Goal: Task Accomplishment & Management: Manage account settings

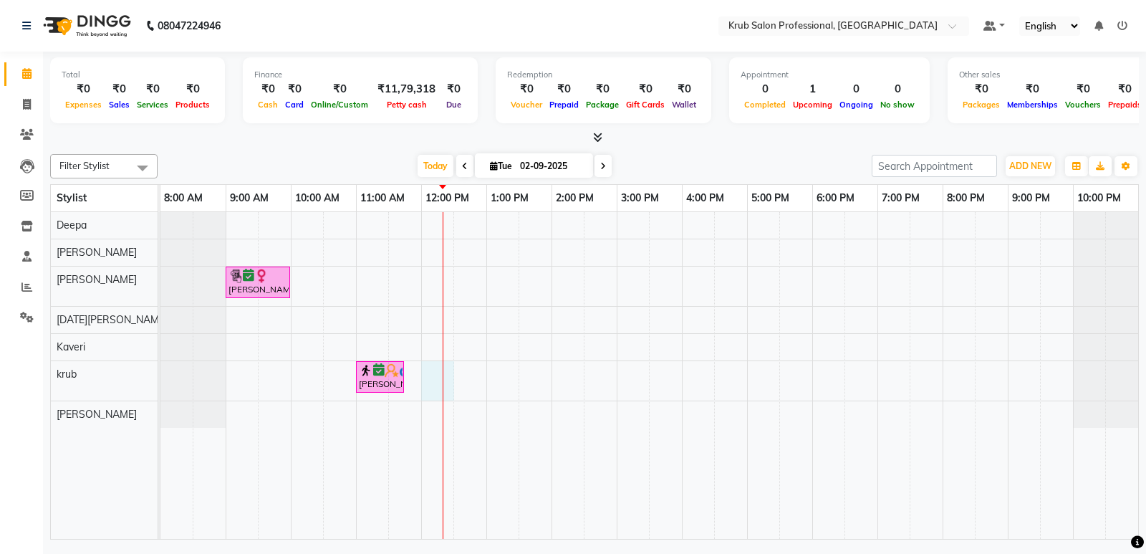
click at [429, 383] on div "Nuzhat Aseef, TK01, 09:00 AM-10:00 AM, Hair Treatments - female Hair Botox Shah…" at bounding box center [649, 375] width 978 height 327
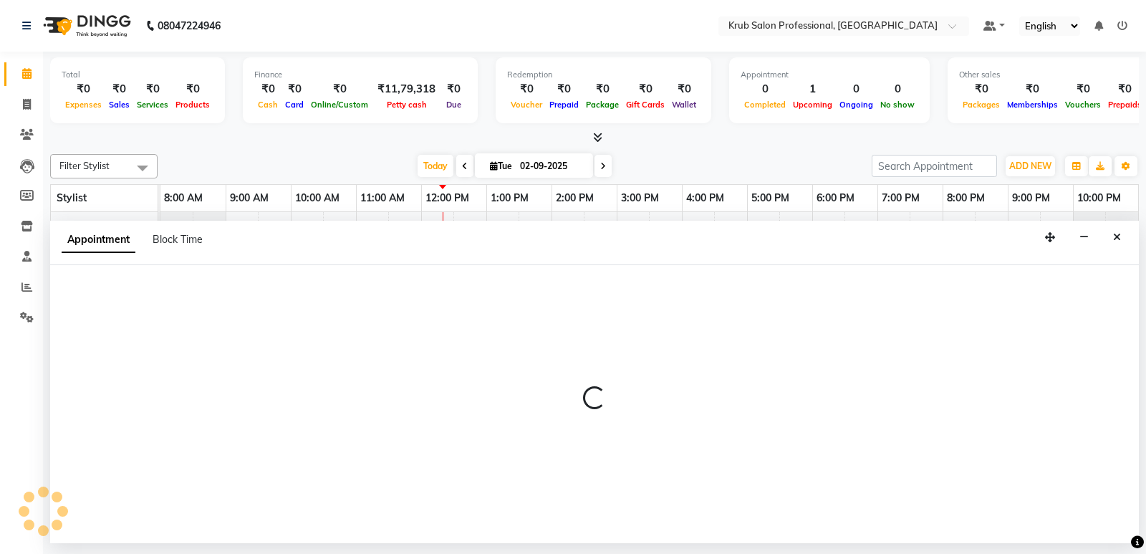
select select "85516"
select select "720"
select select "tentative"
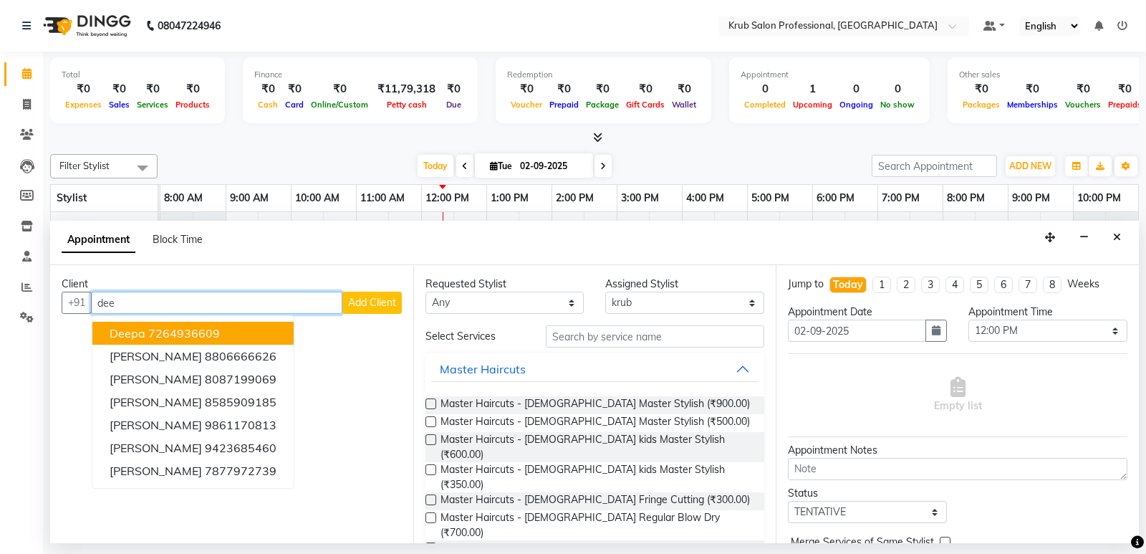
click at [171, 330] on ngb-highlight "7264936609" at bounding box center [184, 333] width 72 height 14
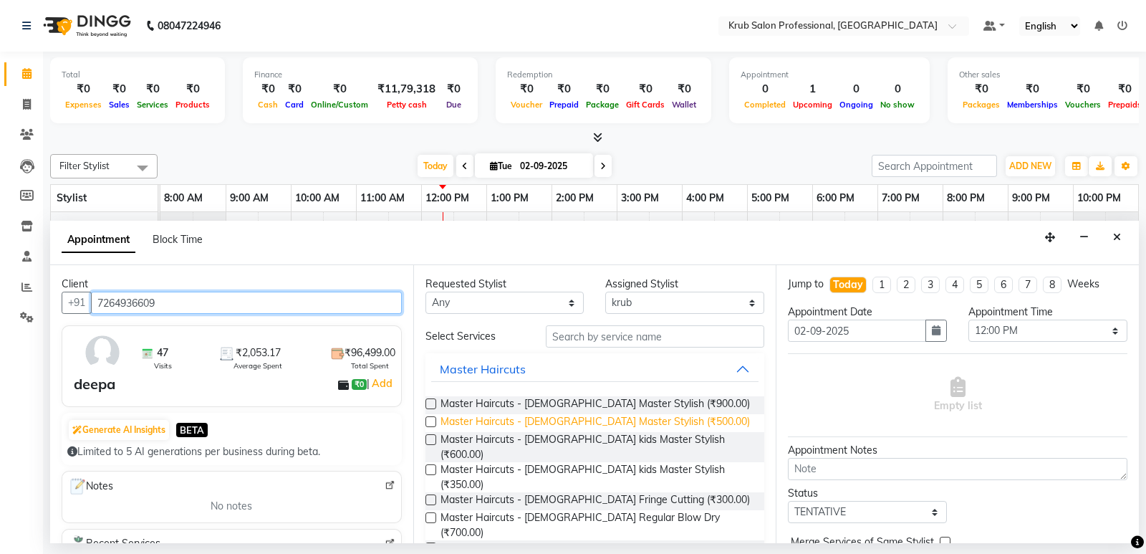
type input "7264936609"
click at [600, 418] on span "Master Haircuts - [DEMOGRAPHIC_DATA] Master Stylish (₹500.00)" at bounding box center [595, 423] width 309 height 18
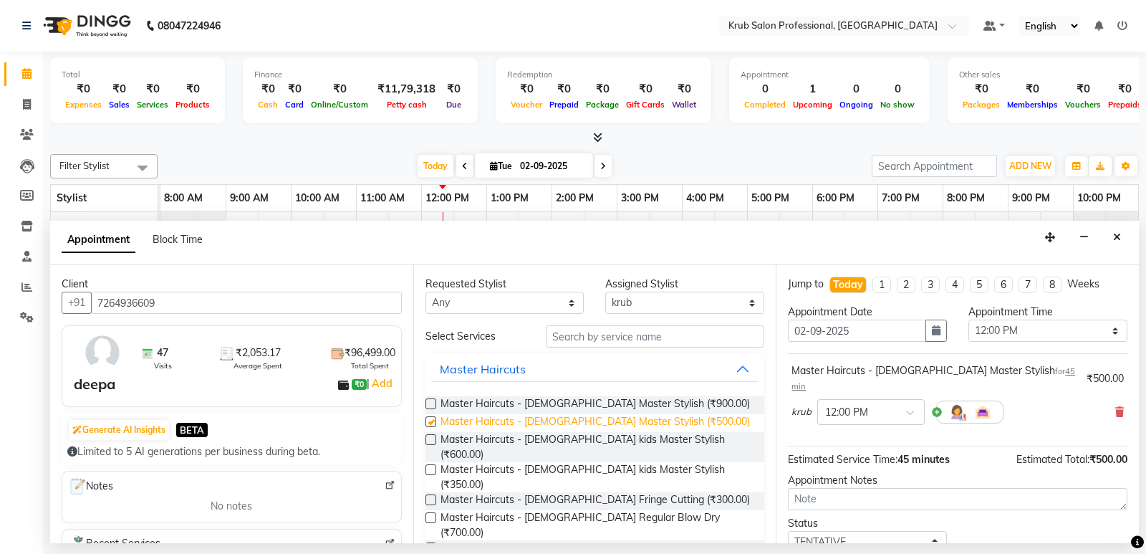
checkbox input "false"
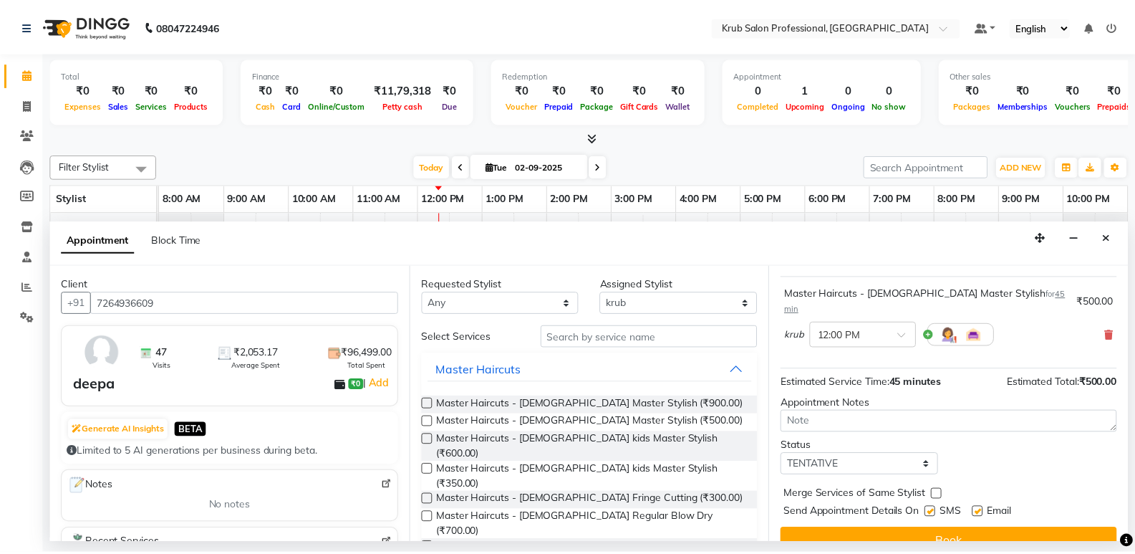
scroll to position [85, 0]
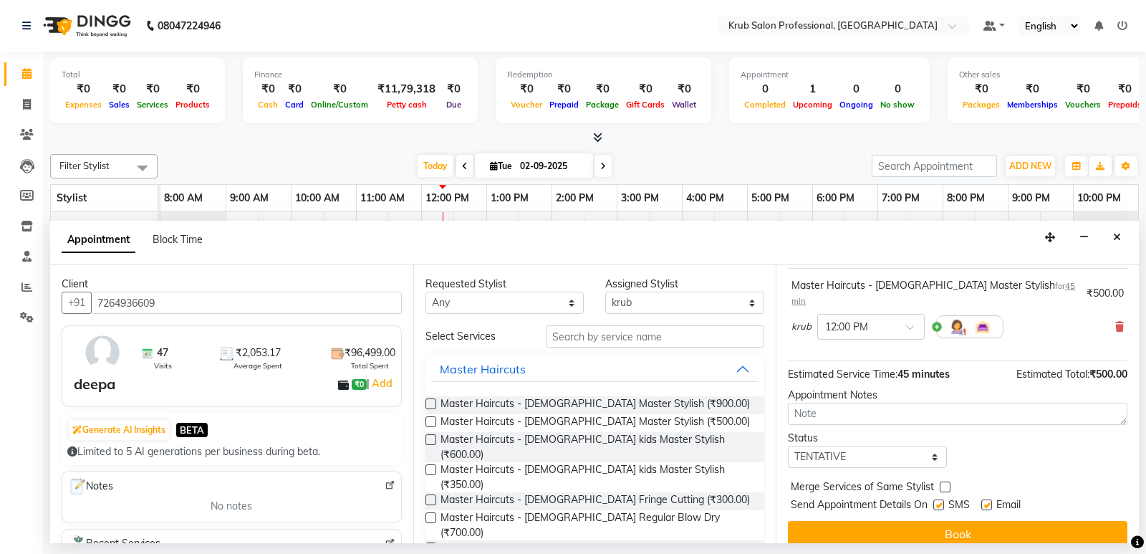
click at [988, 499] on label at bounding box center [986, 504] width 11 height 11
click at [988, 501] on input "checkbox" at bounding box center [985, 505] width 9 height 9
checkbox input "false"
click at [938, 499] on label at bounding box center [938, 504] width 11 height 11
click at [938, 501] on input "checkbox" at bounding box center [937, 505] width 9 height 9
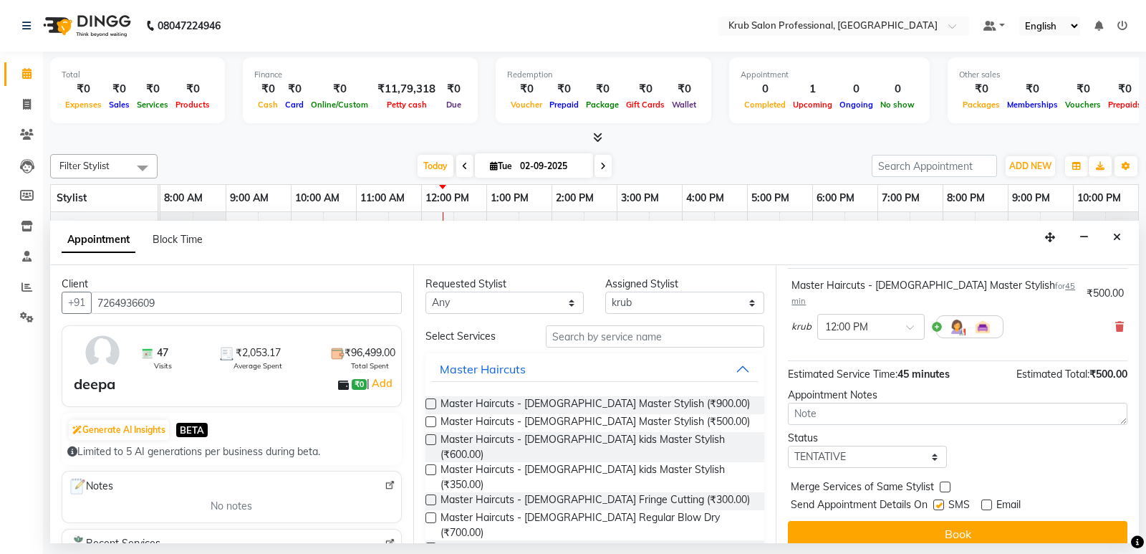
checkbox input "false"
click at [846, 446] on select "Select TENTATIVE CONFIRM CHECK-IN UPCOMING" at bounding box center [867, 457] width 159 height 22
select select "check-in"
click at [788, 446] on select "Select TENTATIVE CONFIRM CHECK-IN UPCOMING" at bounding box center [867, 457] width 159 height 22
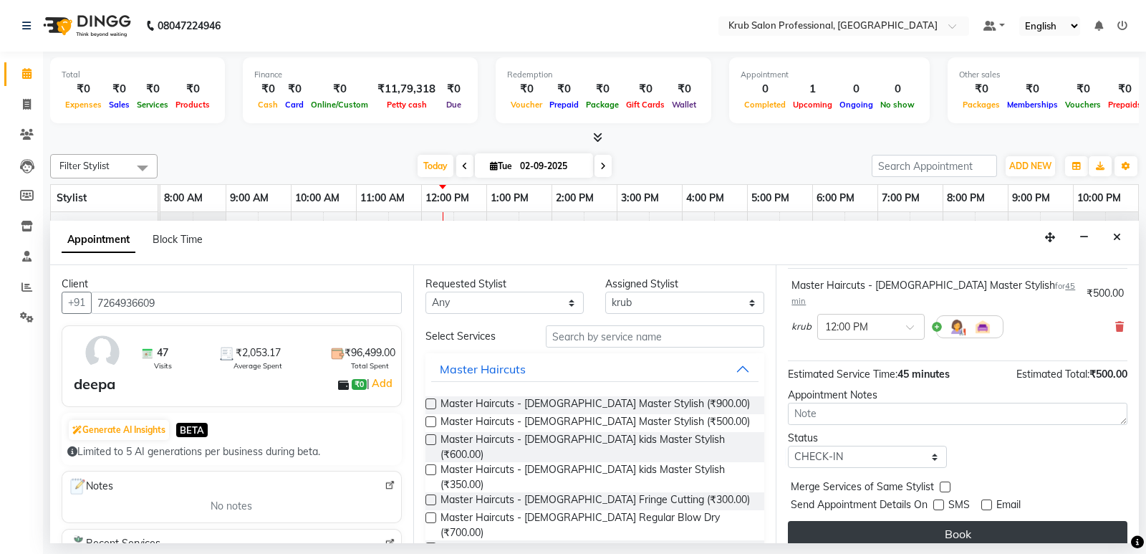
click at [950, 521] on button "Book" at bounding box center [958, 534] width 340 height 26
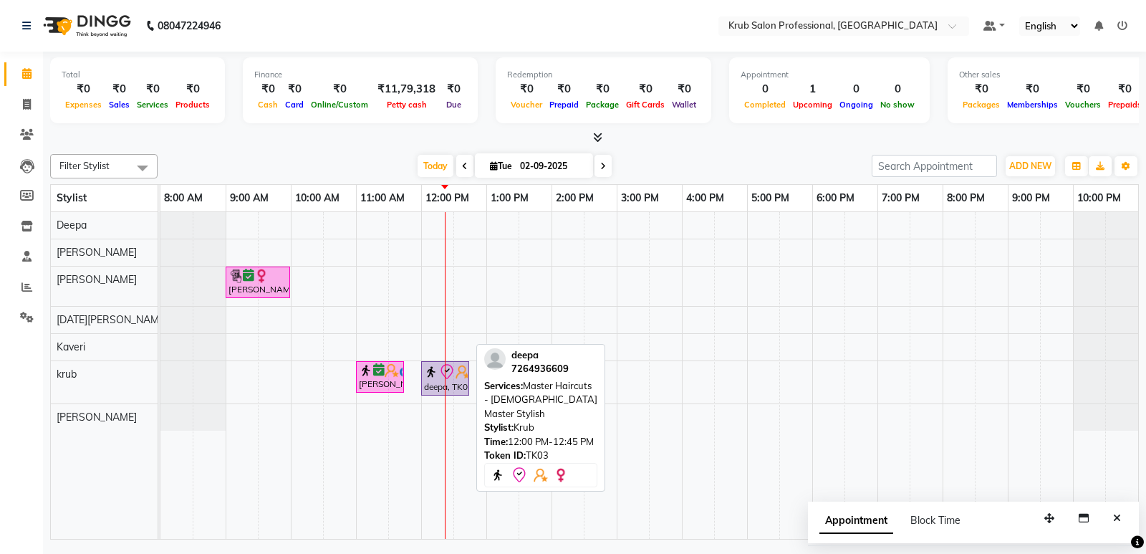
click at [436, 384] on div "deepa, TK03, 12:00 PM-12:45 PM, Master Haircuts - [DEMOGRAPHIC_DATA] Master Sty…" at bounding box center [445, 378] width 45 height 30
select select "8"
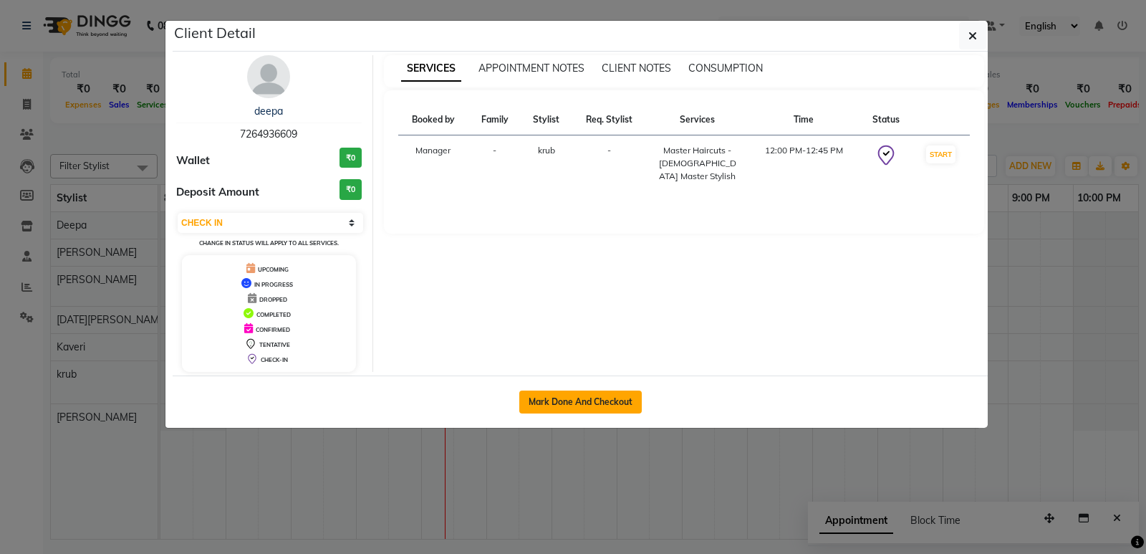
click at [590, 402] on button "Mark Done And Checkout" at bounding box center [580, 401] width 122 height 23
select select "service"
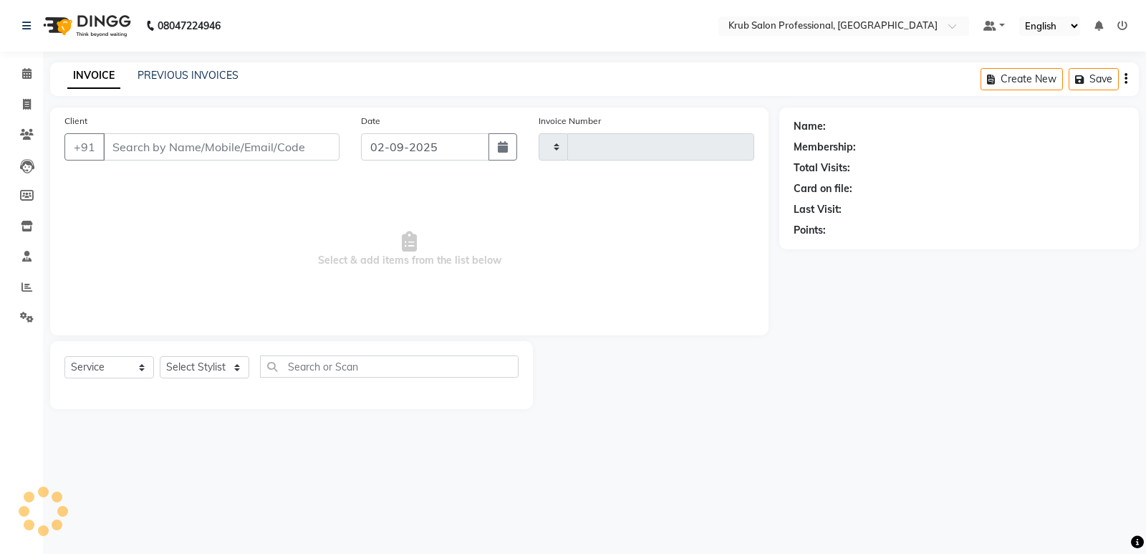
type input "1167"
select select "7490"
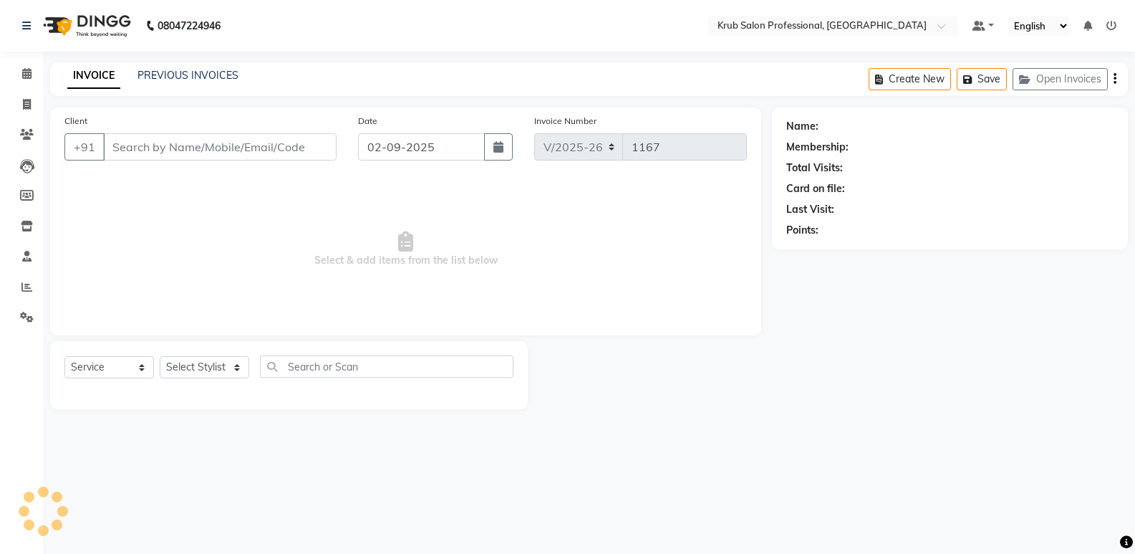
type input "7264936609"
select select "85516"
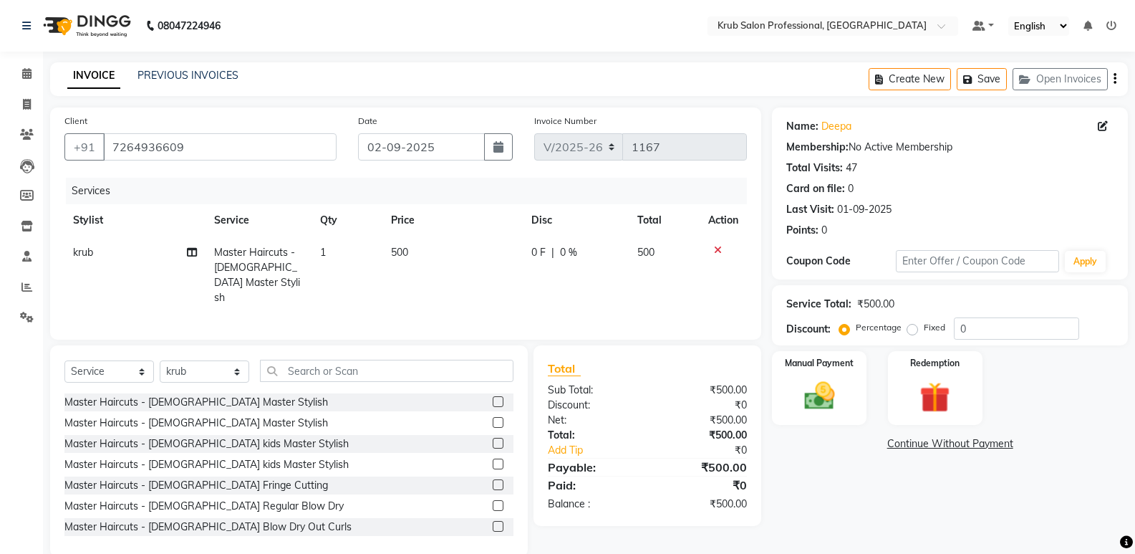
click at [431, 256] on td "500" at bounding box center [453, 274] width 141 height 77
select select "85516"
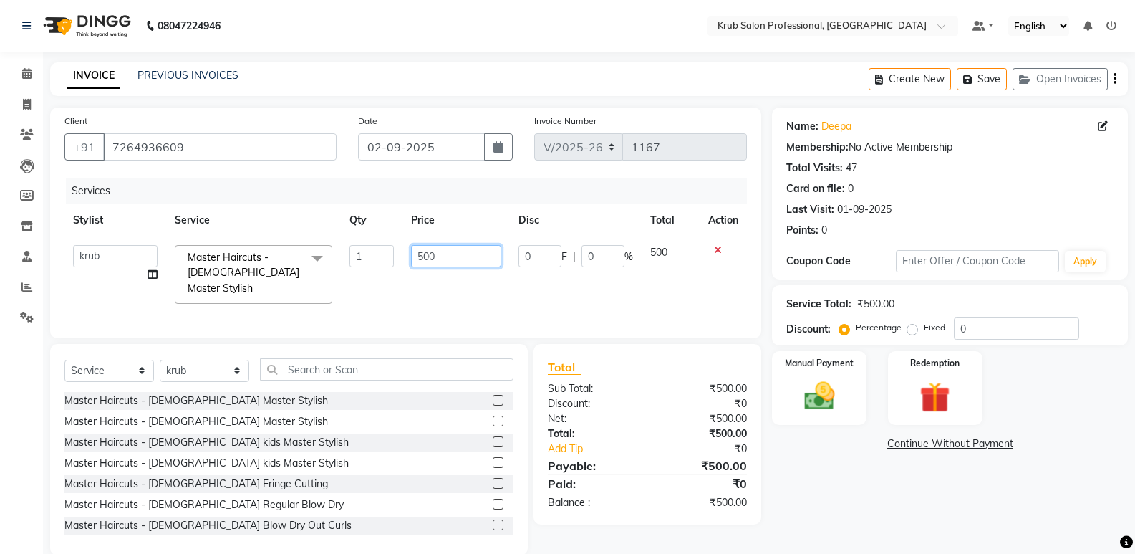
click at [441, 254] on input "500" at bounding box center [456, 256] width 90 height 22
type input "5"
type input "300"
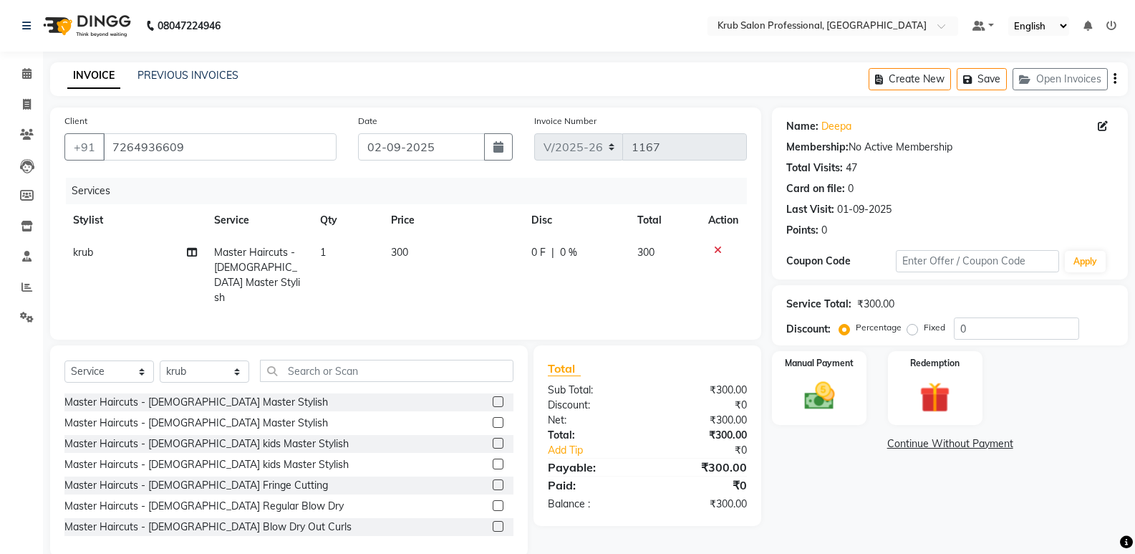
click at [814, 506] on div "Name: Deepa Membership: No Active Membership Total Visits: 47 Card on file: 0 L…" at bounding box center [955, 331] width 367 height 449
click at [824, 385] on img at bounding box center [819, 396] width 51 height 37
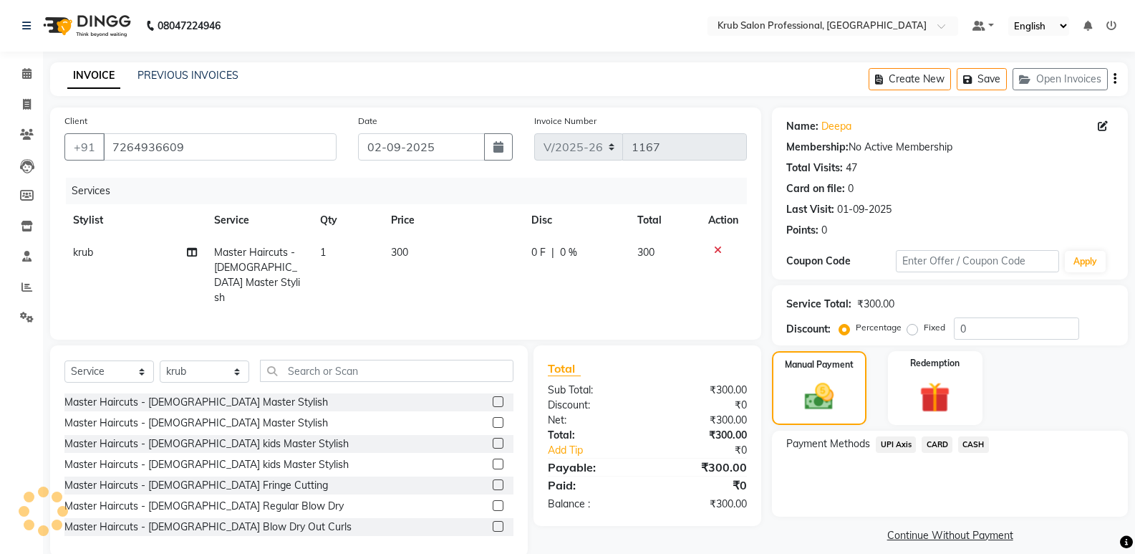
click at [974, 443] on span "CASH" at bounding box center [973, 444] width 31 height 16
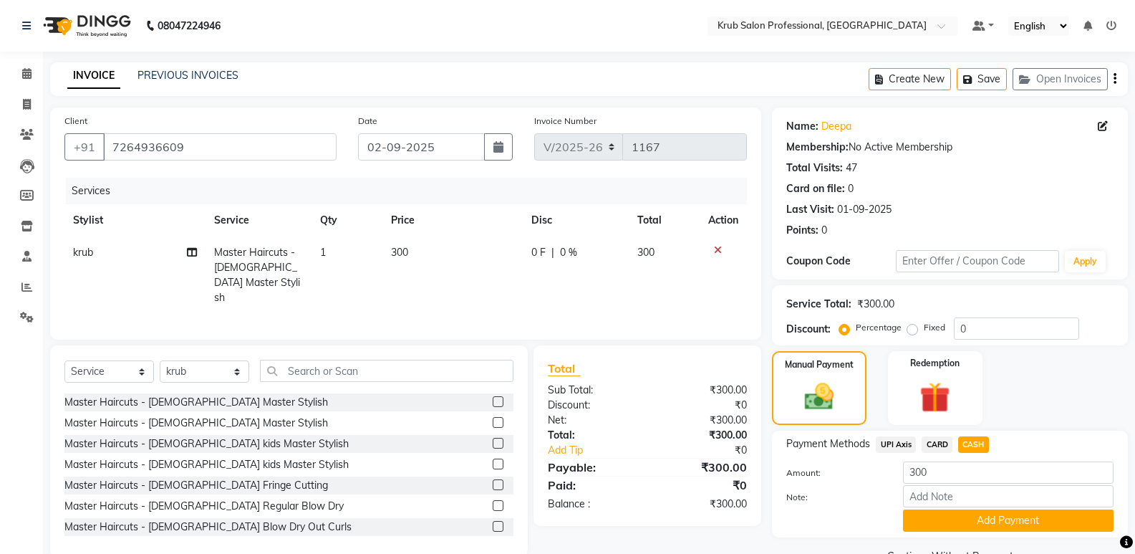
scroll to position [34, 0]
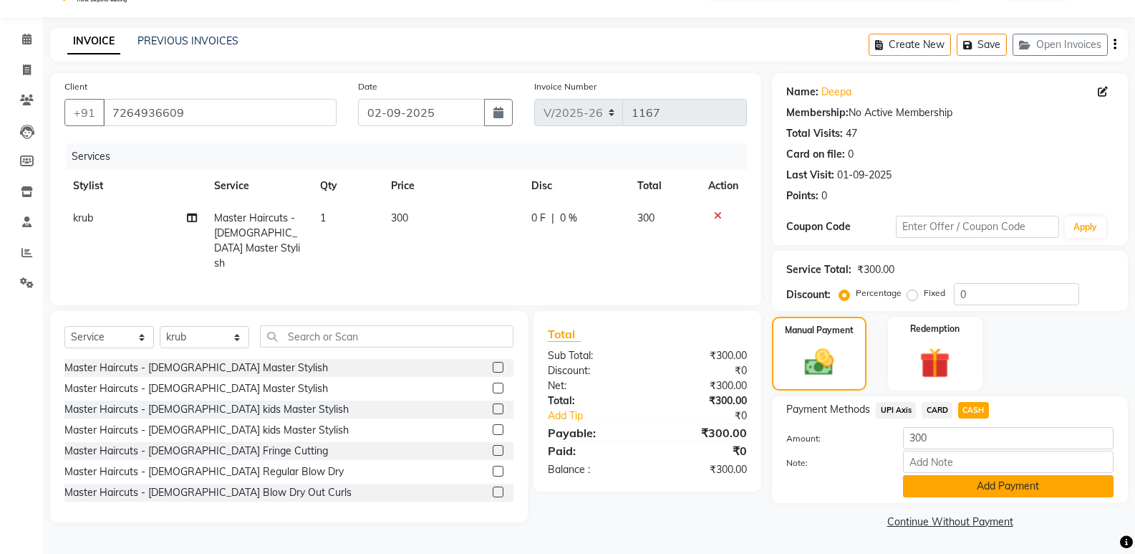
click at [951, 486] on button "Add Payment" at bounding box center [1008, 486] width 211 height 22
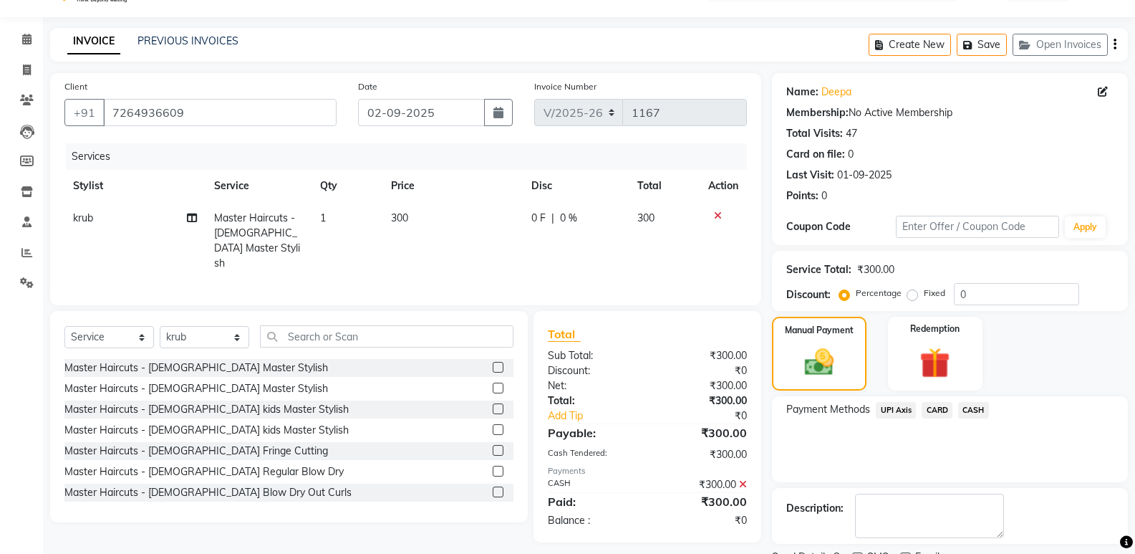
scroll to position [95, 0]
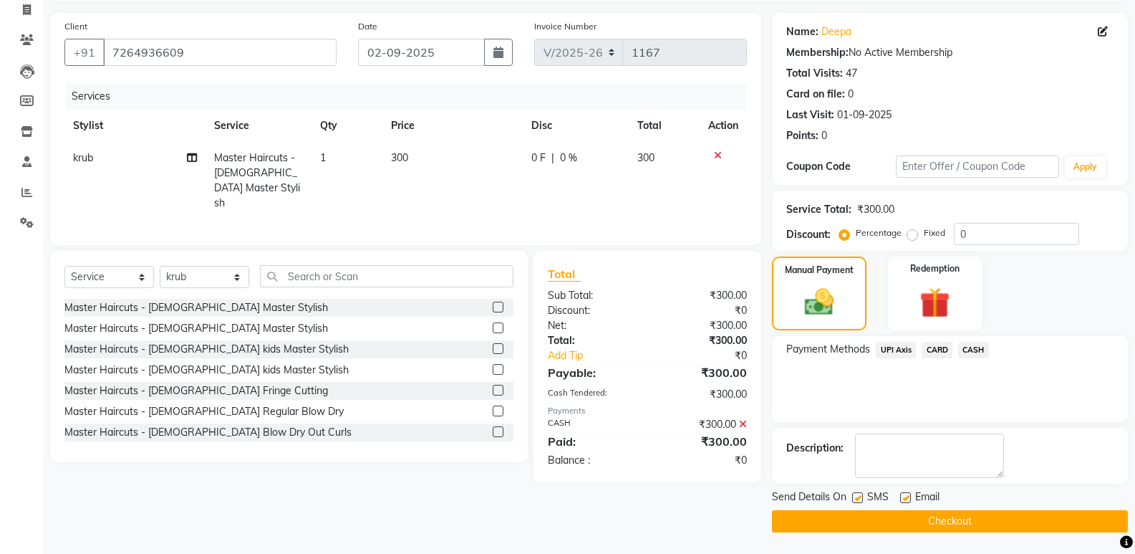
click at [908, 496] on label at bounding box center [905, 497] width 11 height 11
click at [908, 496] on input "checkbox" at bounding box center [904, 498] width 9 height 9
checkbox input "false"
click at [859, 496] on label at bounding box center [857, 497] width 11 height 11
click at [859, 496] on input "checkbox" at bounding box center [856, 498] width 9 height 9
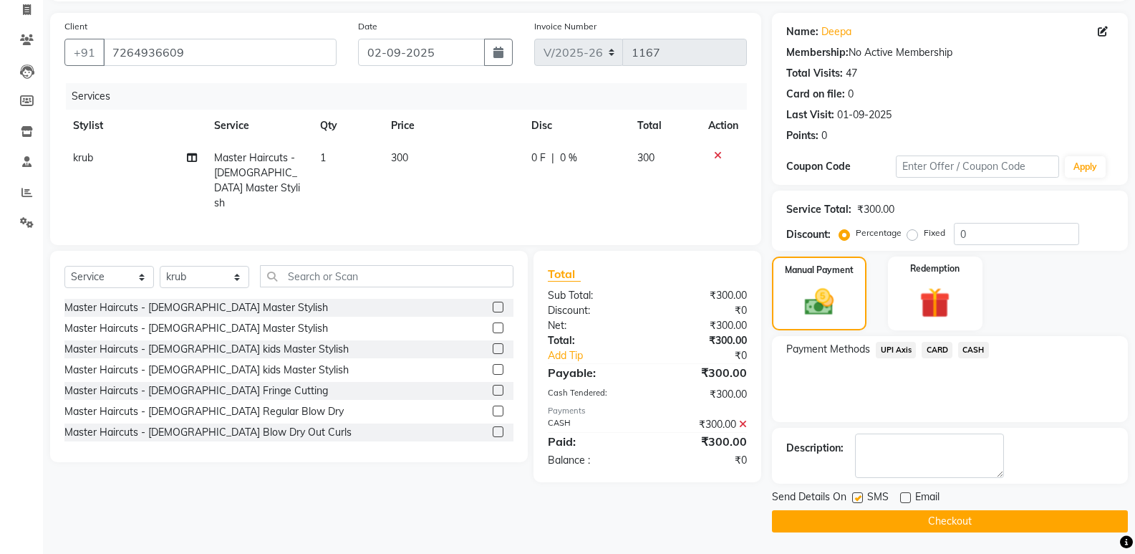
checkbox input "false"
click at [858, 519] on button "Checkout" at bounding box center [950, 521] width 356 height 22
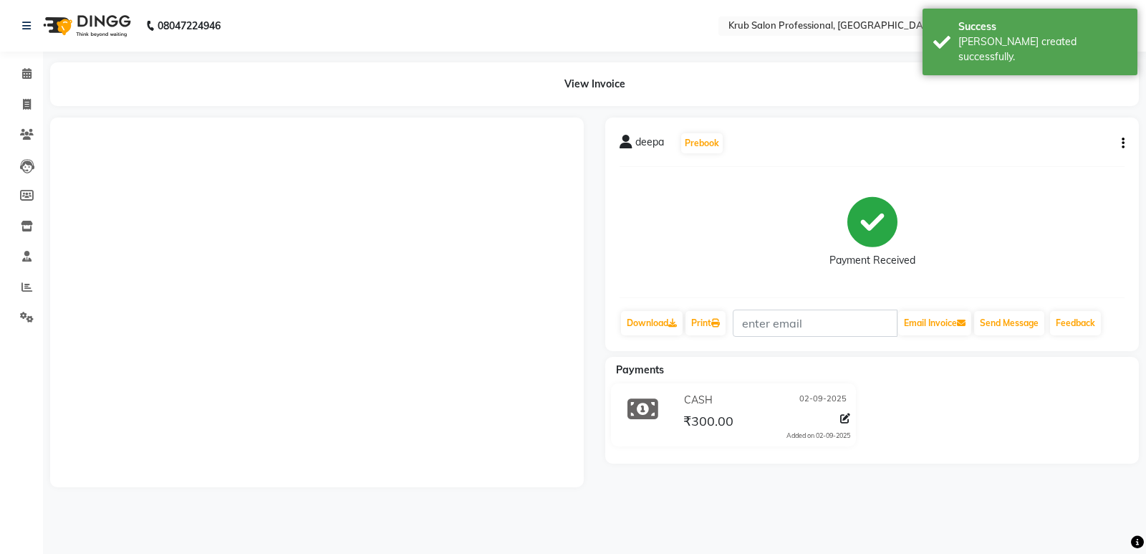
select select "7490"
select select "service"
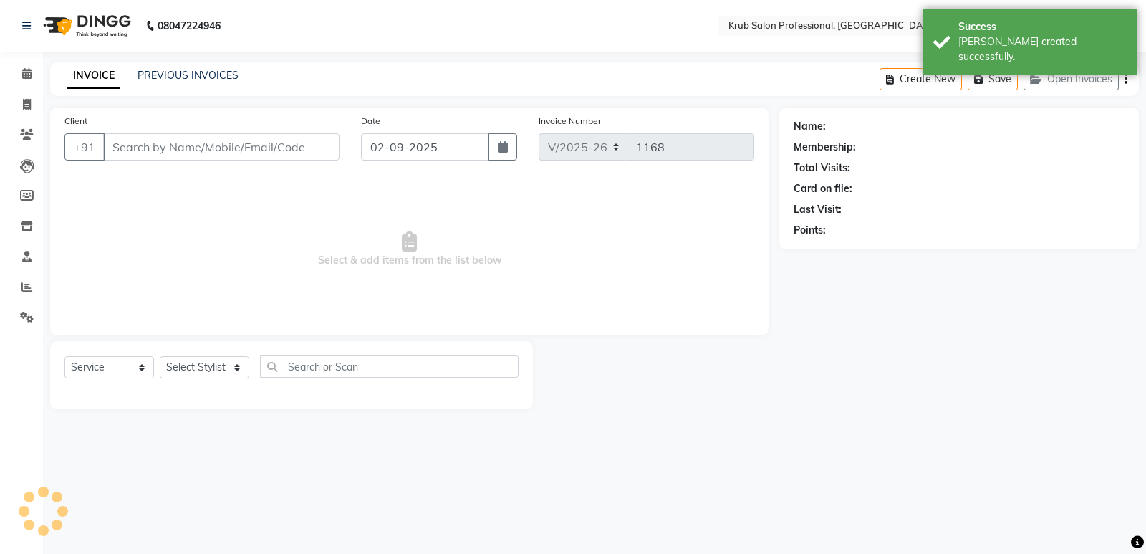
type input "7264936609"
select select "85516"
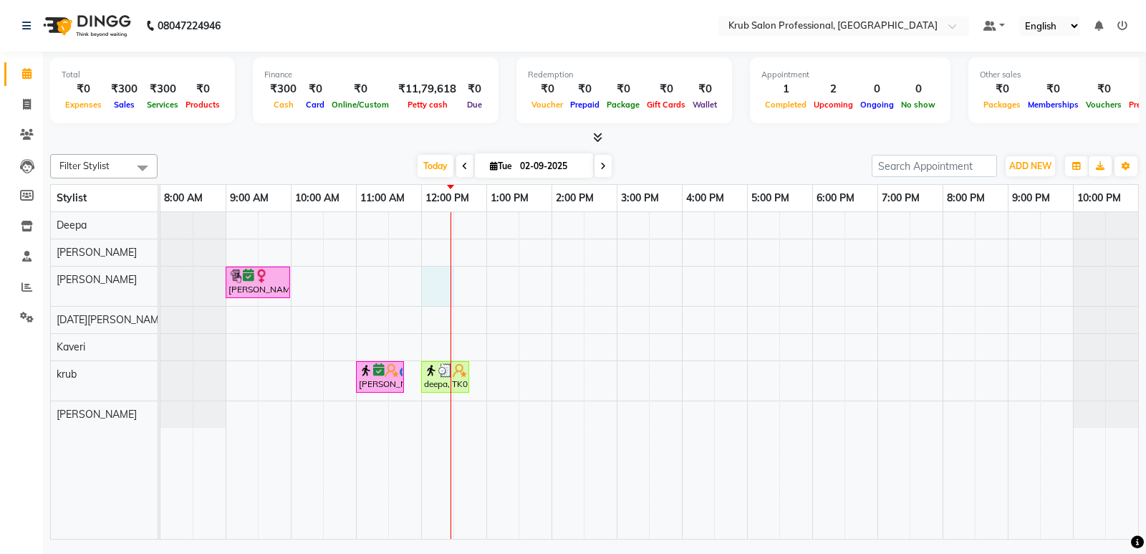
click at [430, 285] on div "Nuzhat Aseef, TK01, 09:00 AM-10:00 AM, Hair Treatments - female Hair Botox Shah…" at bounding box center [649, 375] width 978 height 327
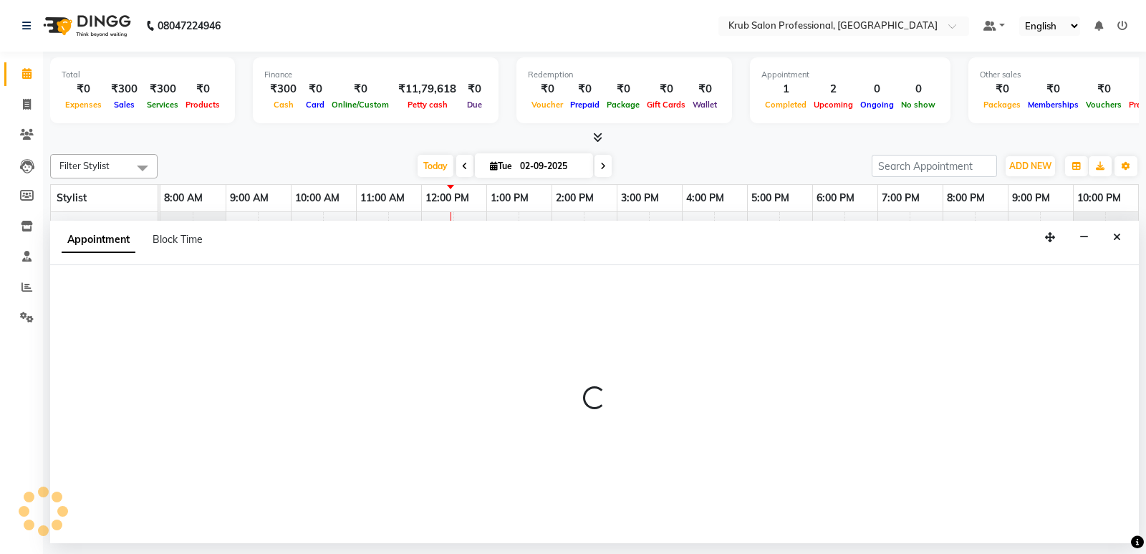
select select "66028"
select select "720"
select select "tentative"
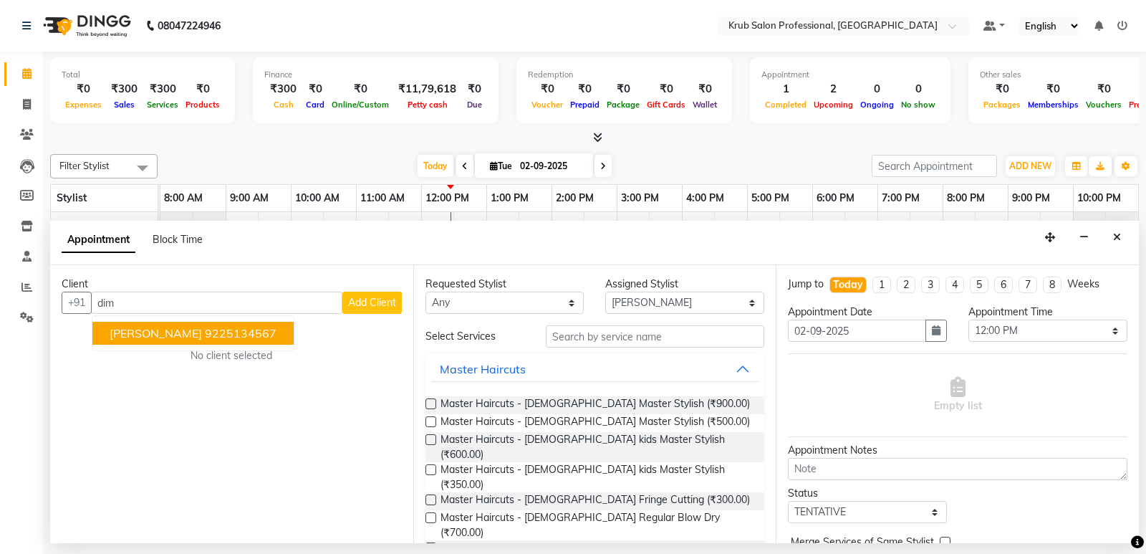
click at [210, 329] on ngb-highlight "9225134567" at bounding box center [241, 333] width 72 height 14
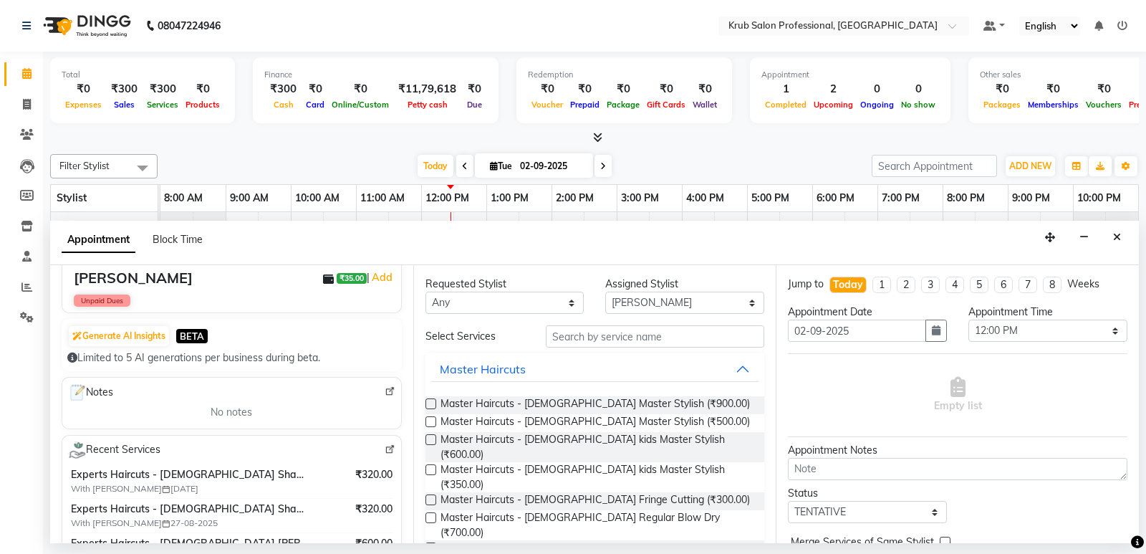
scroll to position [88, 0]
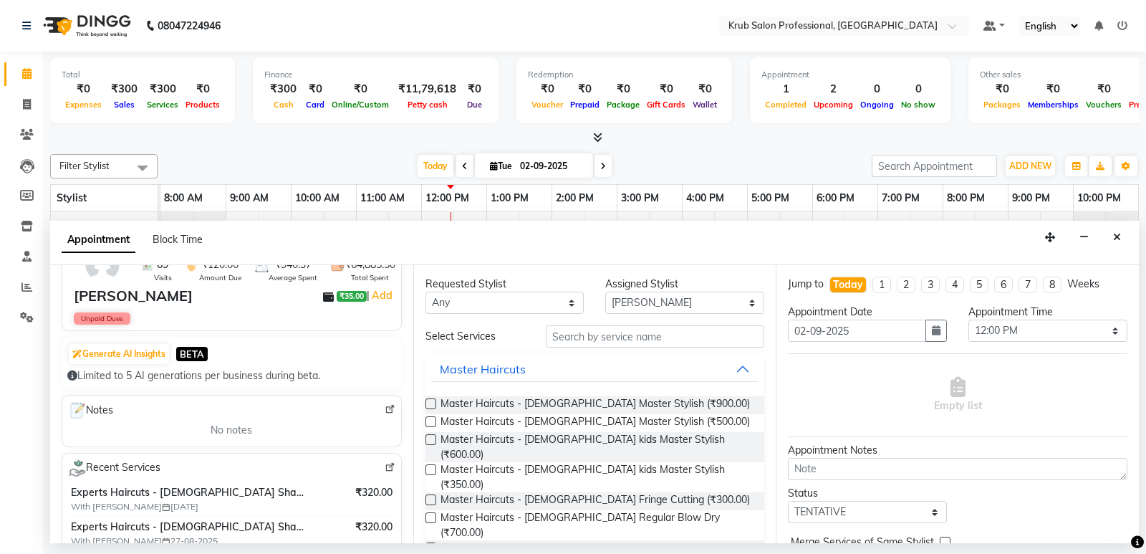
type input "9225134567"
click at [554, 340] on input "text" at bounding box center [655, 336] width 219 height 22
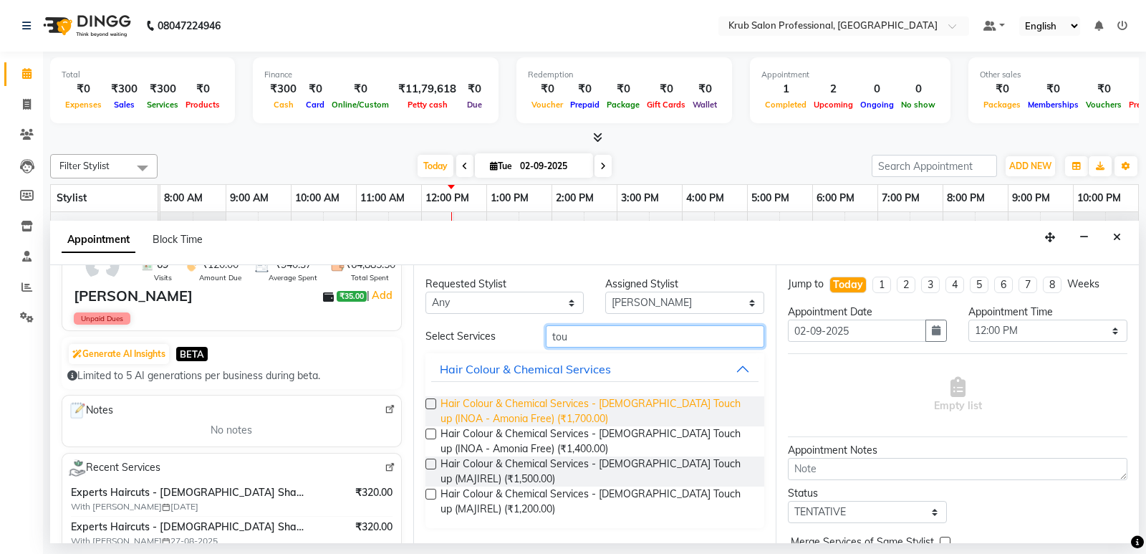
type input "tou"
click at [474, 408] on span "Hair Colour & Chemical Services - [DEMOGRAPHIC_DATA] Touch up (INOA - Amonia Fr…" at bounding box center [597, 411] width 313 height 30
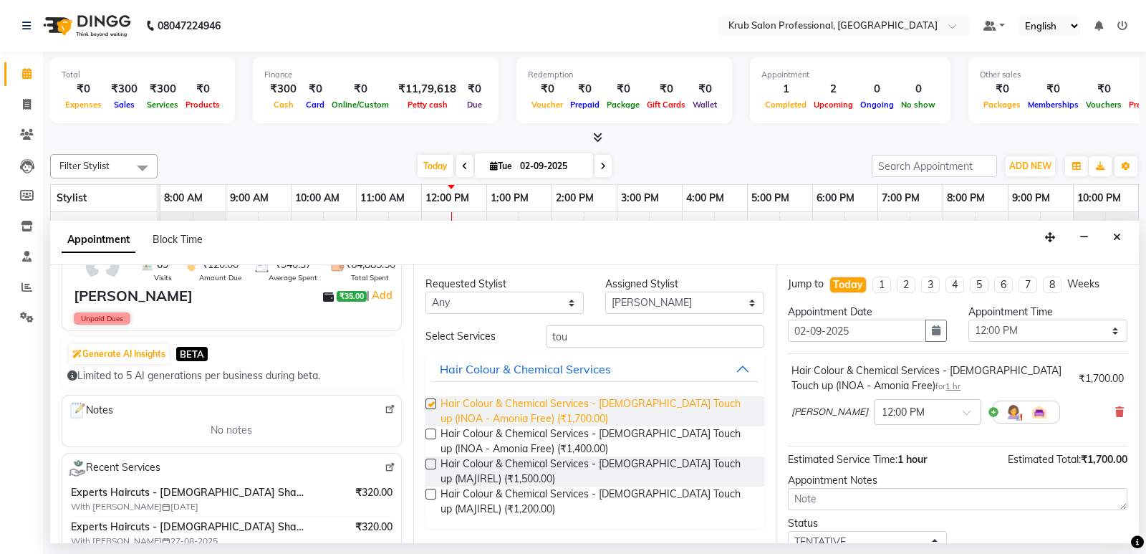
checkbox input "false"
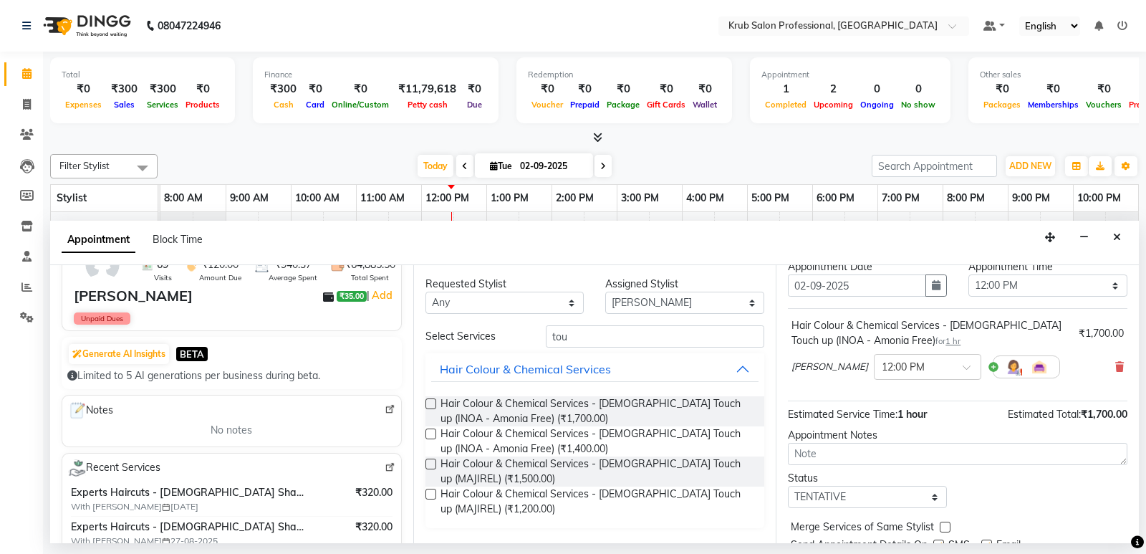
scroll to position [100, 0]
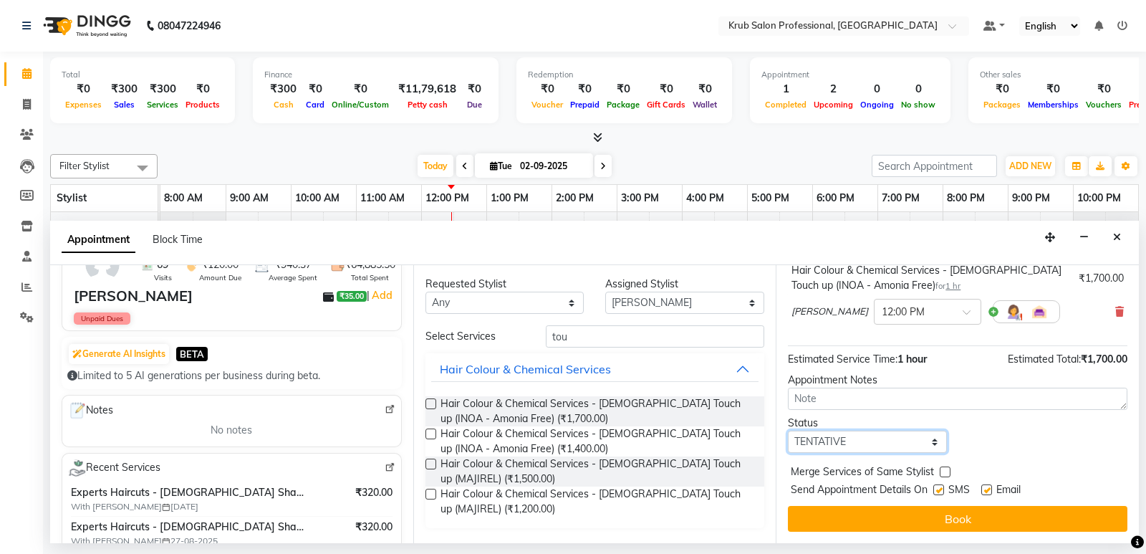
click at [860, 448] on select "Select TENTATIVE CONFIRM CHECK-IN UPCOMING" at bounding box center [867, 442] width 159 height 22
select select "check-in"
click at [788, 431] on select "Select TENTATIVE CONFIRM CHECK-IN UPCOMING" at bounding box center [867, 442] width 159 height 22
click at [941, 491] on label at bounding box center [938, 489] width 11 height 11
click at [941, 491] on input "checkbox" at bounding box center [937, 490] width 9 height 9
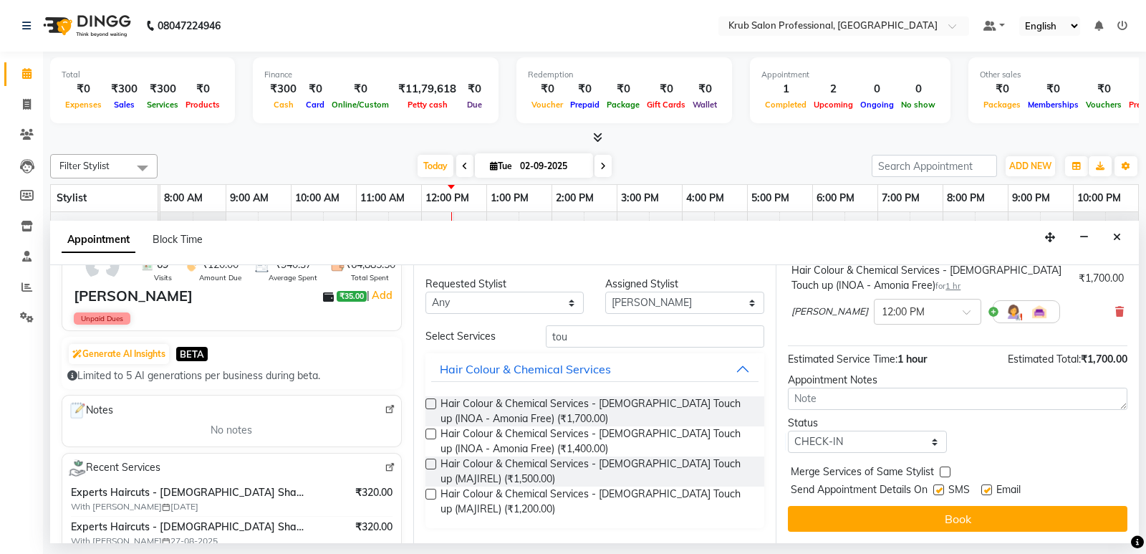
checkbox input "false"
click at [989, 489] on label at bounding box center [986, 489] width 11 height 11
click at [989, 489] on input "checkbox" at bounding box center [985, 490] width 9 height 9
checkbox input "false"
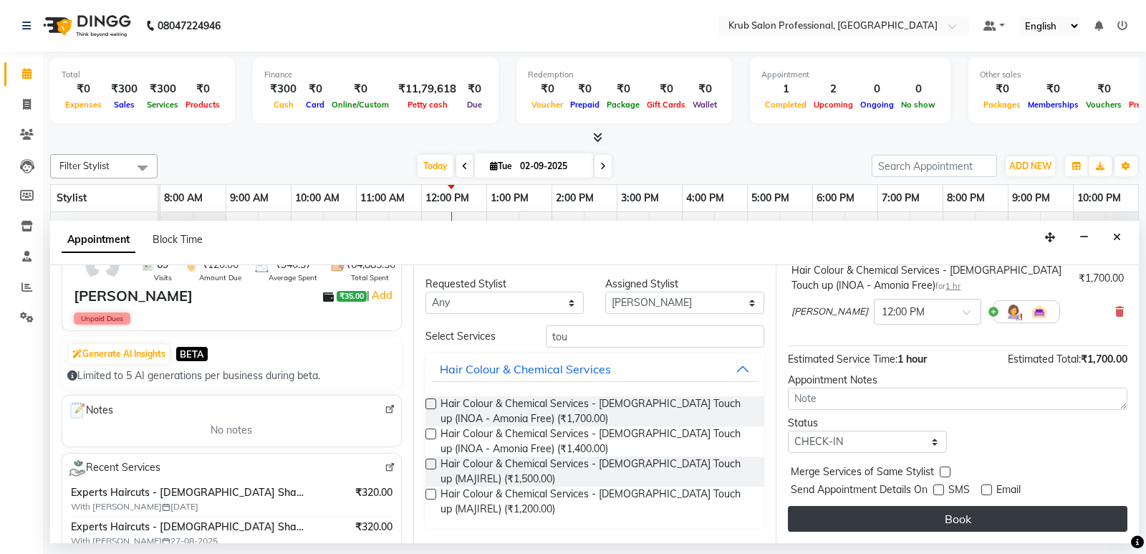
click at [978, 518] on button "Book" at bounding box center [958, 519] width 340 height 26
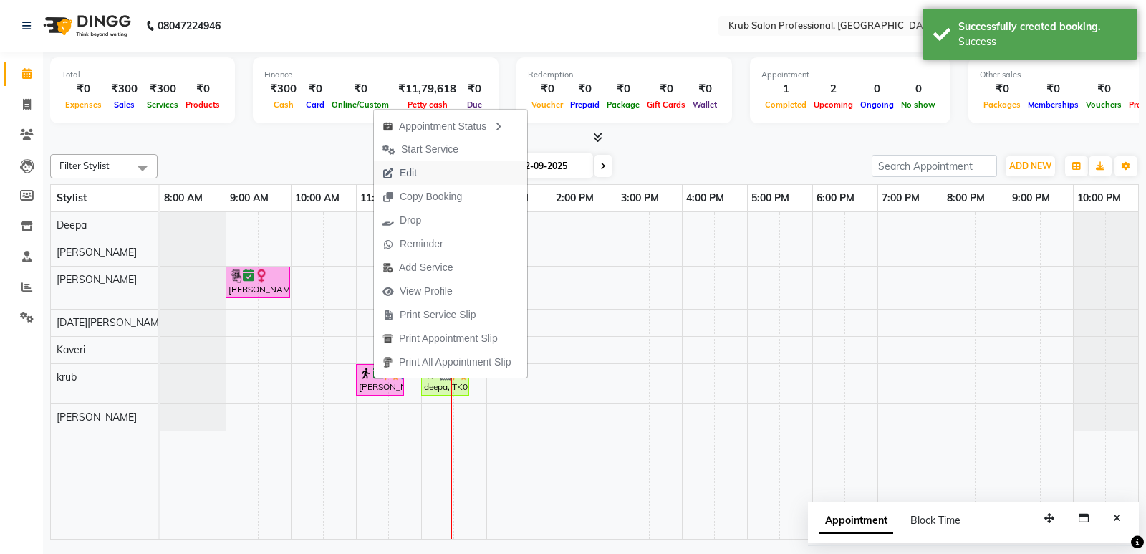
click at [398, 168] on span "Edit" at bounding box center [400, 173] width 52 height 24
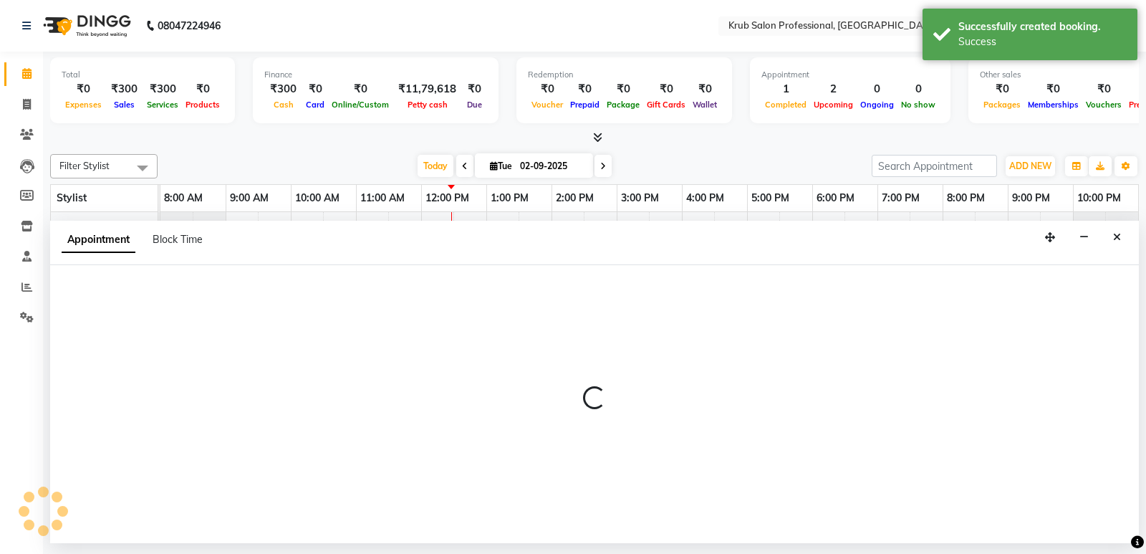
select select "confirm booking"
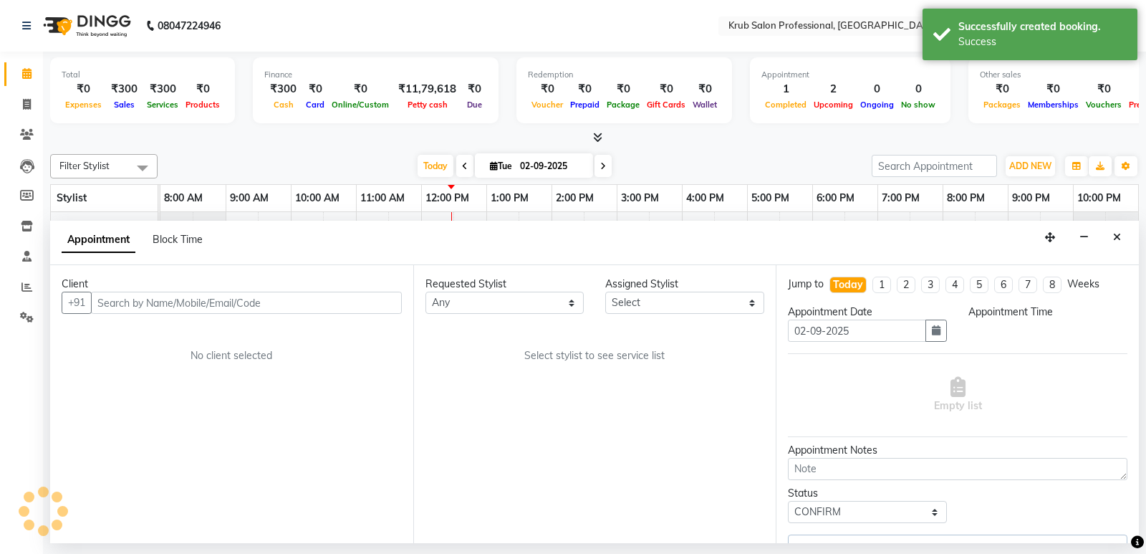
select select "85516"
select select "660"
select select "3755"
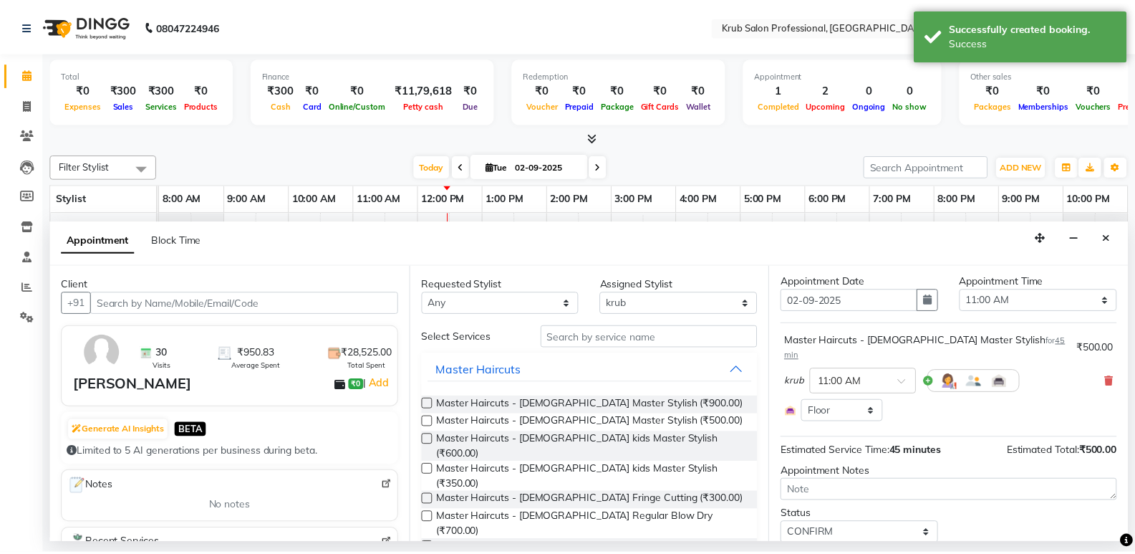
scroll to position [66, 0]
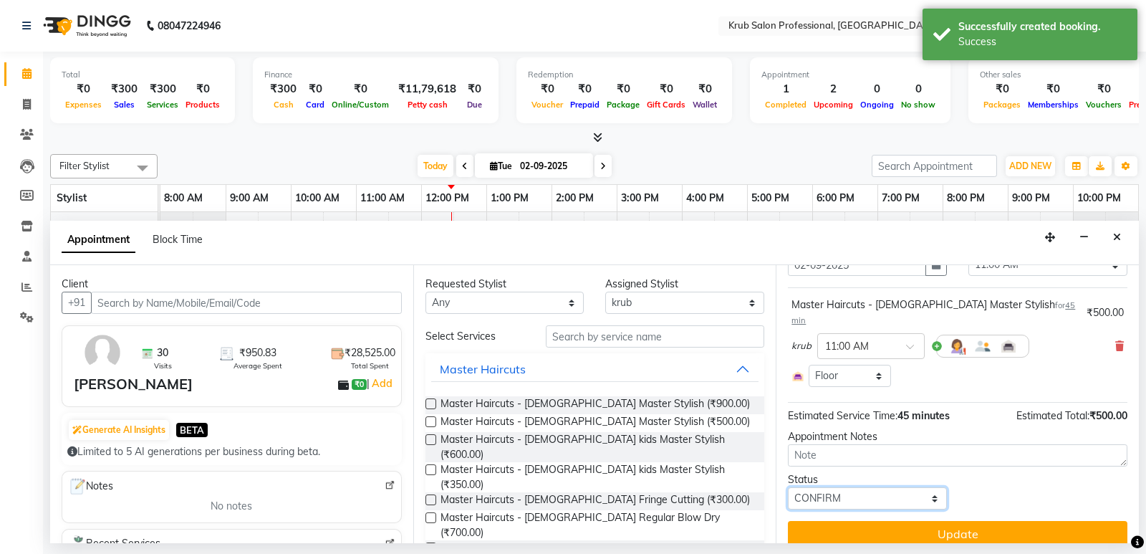
click at [869, 487] on select "Select TENTATIVE CONFIRM CHECK-IN UPCOMING" at bounding box center [867, 498] width 159 height 22
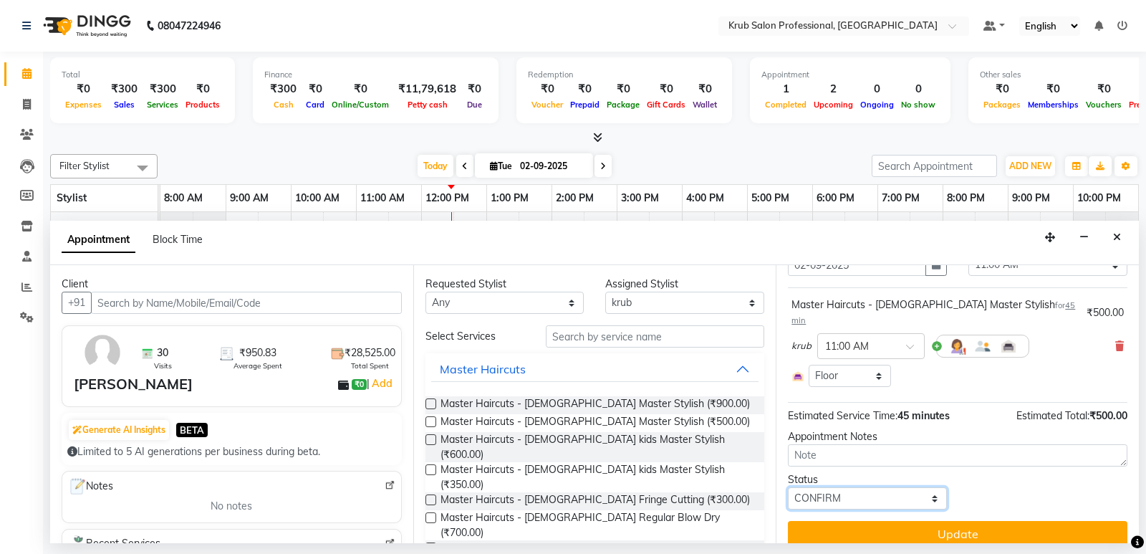
select select "check-in"
click at [788, 487] on select "Select TENTATIVE CONFIRM CHECK-IN UPCOMING" at bounding box center [867, 498] width 159 height 22
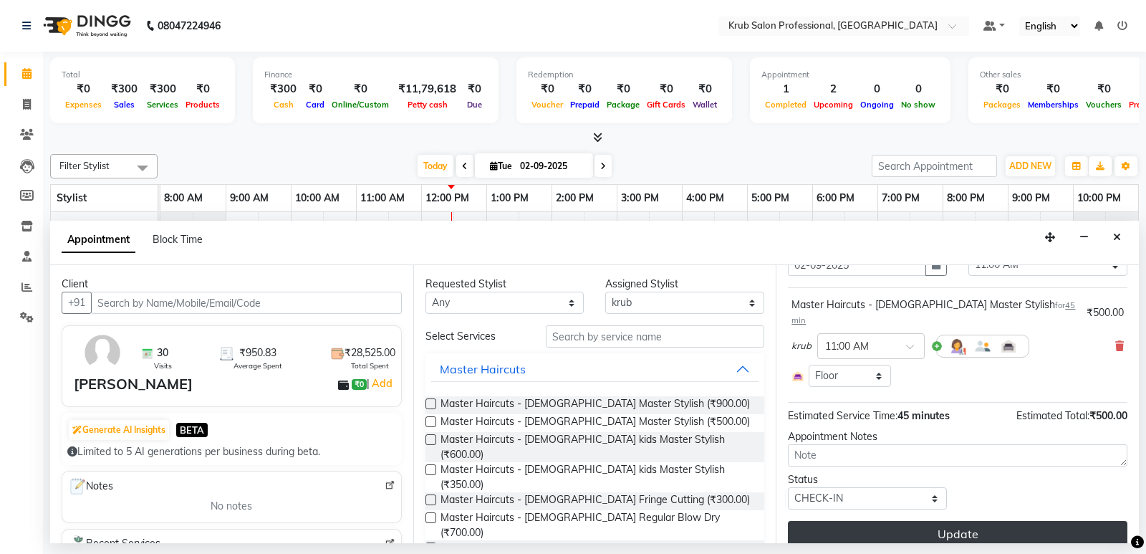
click at [1004, 521] on button "Update" at bounding box center [958, 534] width 340 height 26
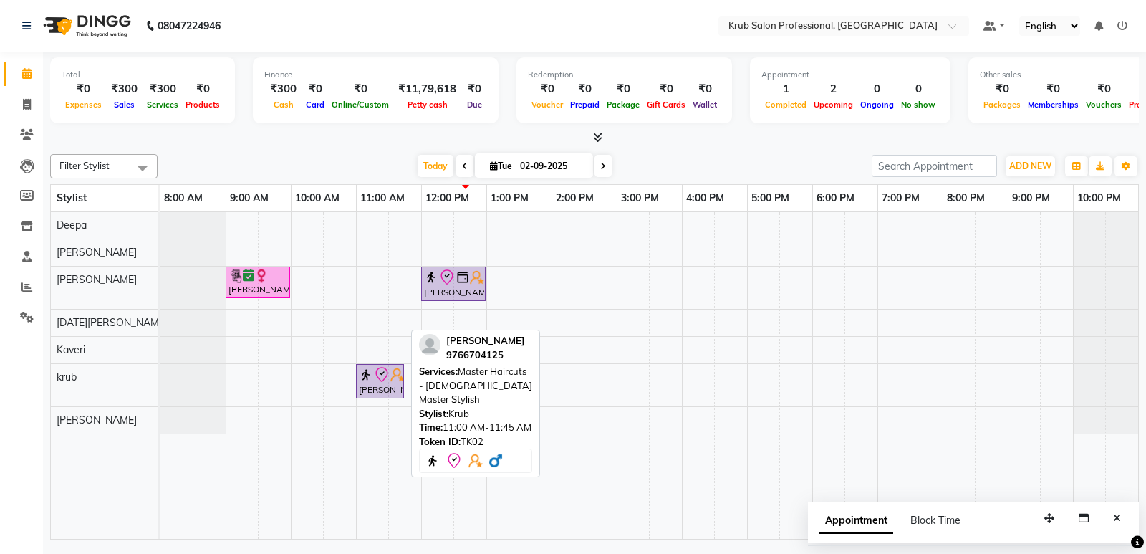
click at [370, 384] on div "[PERSON_NAME], TK02, 11:00 AM-11:45 AM, Master Haircuts - [DEMOGRAPHIC_DATA] Ma…" at bounding box center [379, 381] width 45 height 30
select select "6"
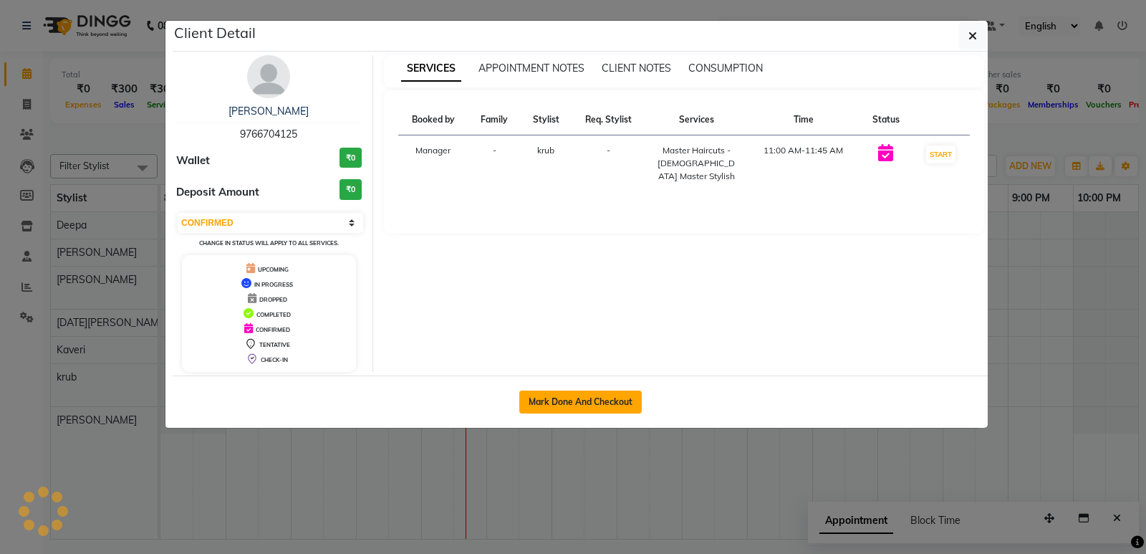
click at [556, 400] on button "Mark Done And Checkout" at bounding box center [580, 401] width 122 height 23
select select "service"
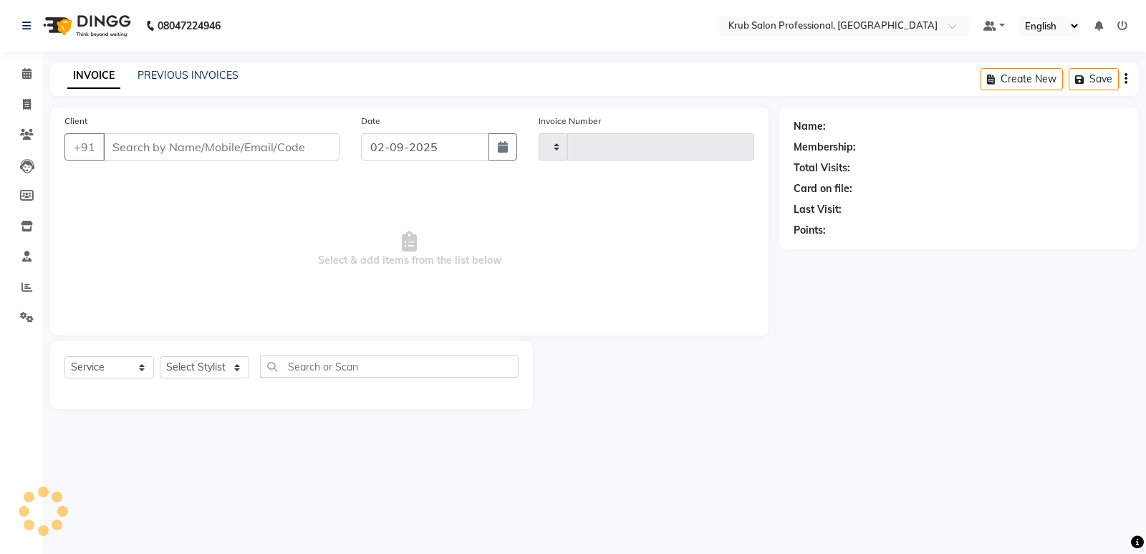
type input "1168"
select select "7490"
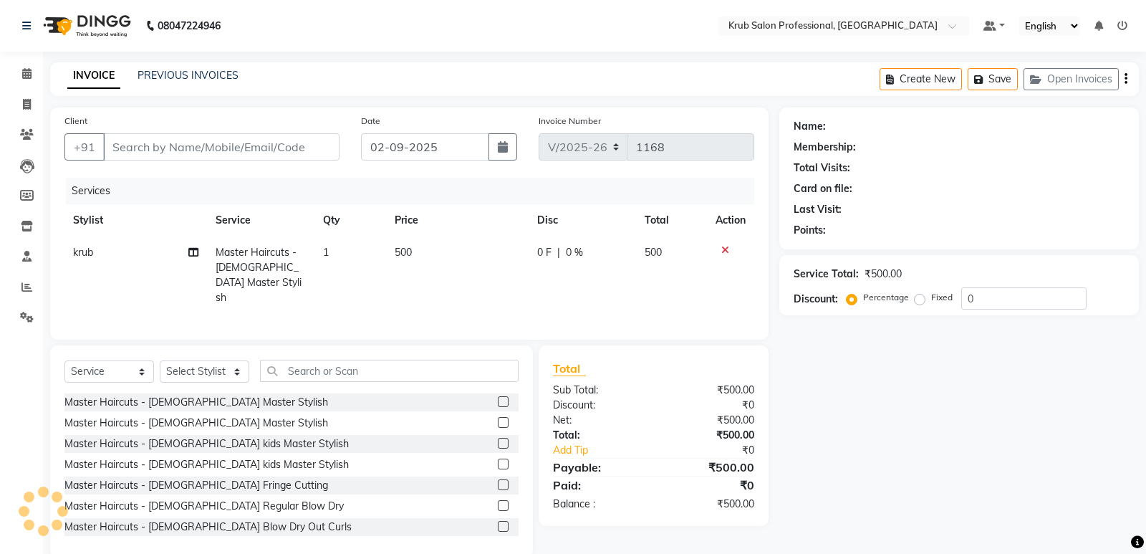
type input "9766704125"
select select "85516"
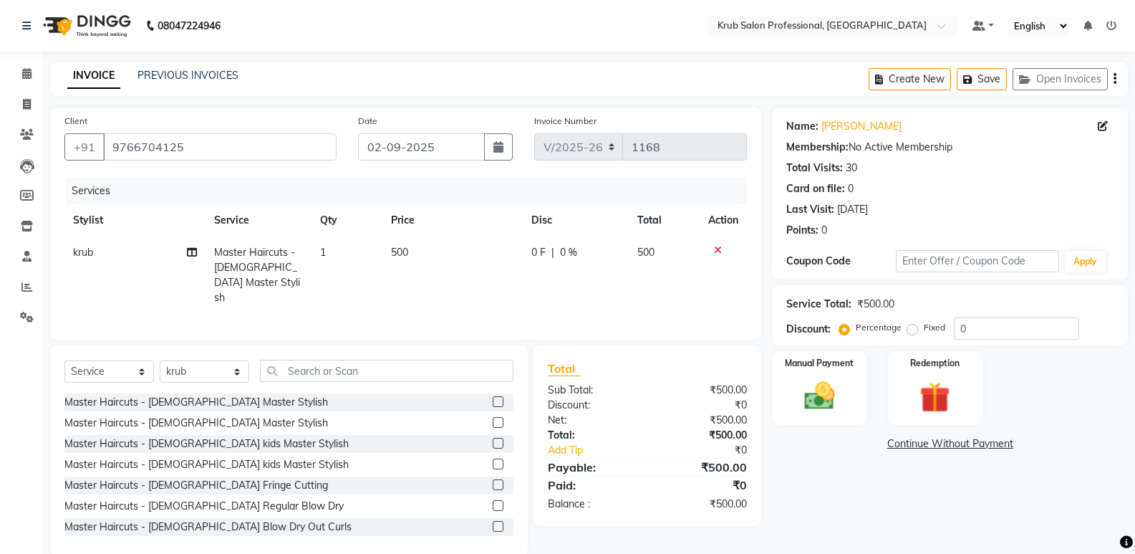
click at [432, 247] on td "500" at bounding box center [453, 274] width 141 height 77
select select "85516"
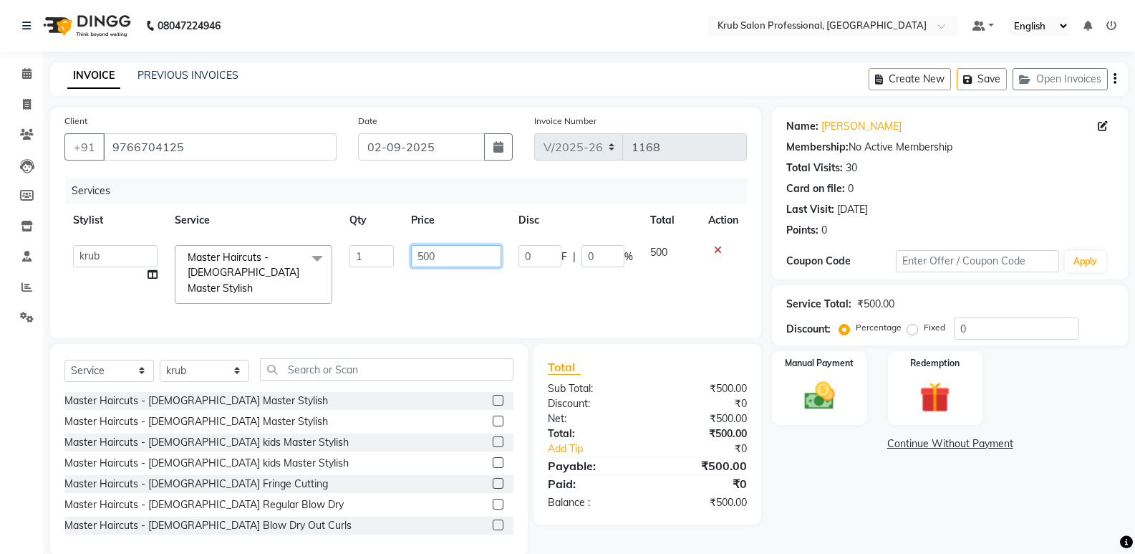
click at [456, 261] on input "500" at bounding box center [456, 256] width 90 height 22
type input "5"
type input "480"
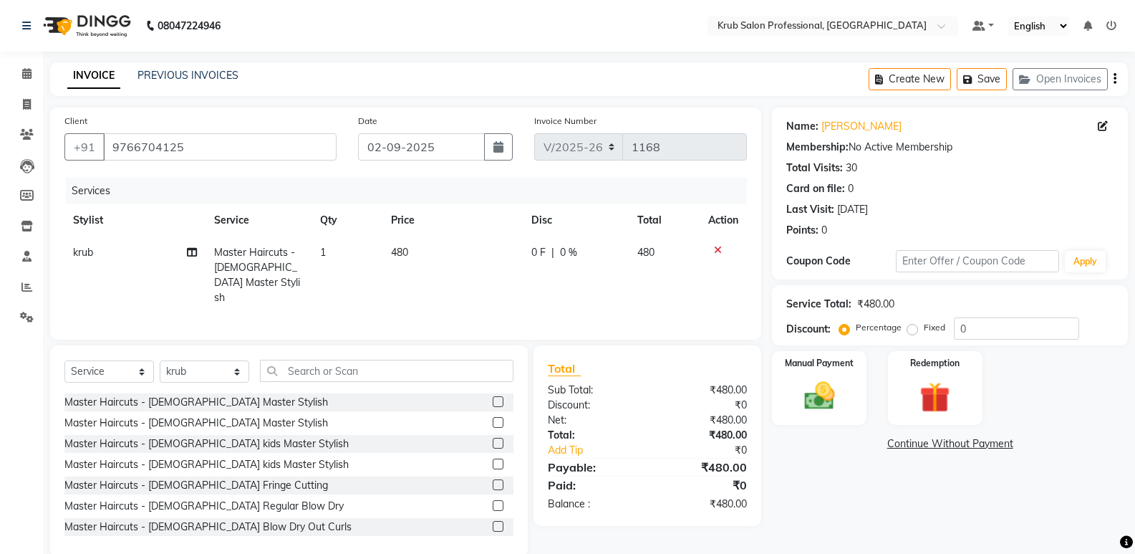
click at [812, 512] on div "Name: Shahnawaz Ansari Membership: No Active Membership Total Visits: 30 Card o…" at bounding box center [955, 331] width 367 height 449
click at [814, 398] on img at bounding box center [819, 396] width 51 height 37
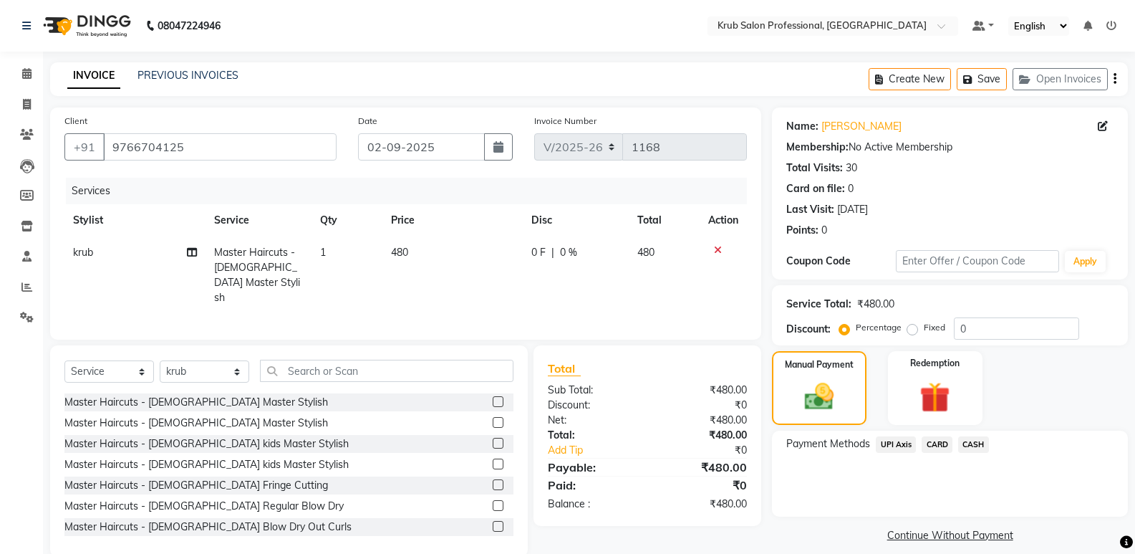
click at [908, 445] on span "UPI Axis" at bounding box center [896, 444] width 40 height 16
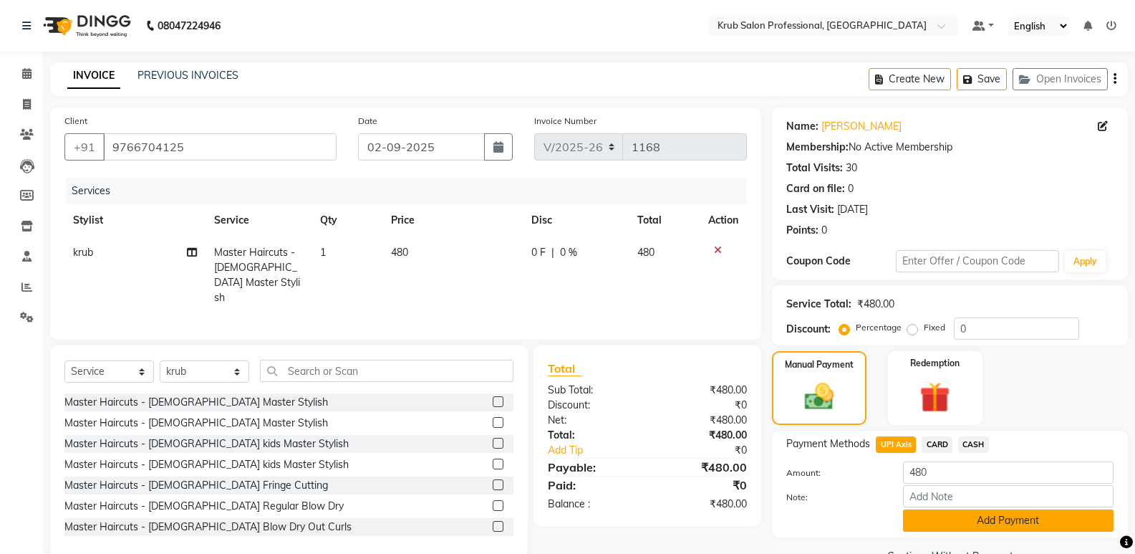
click at [1052, 518] on button "Add Payment" at bounding box center [1008, 520] width 211 height 22
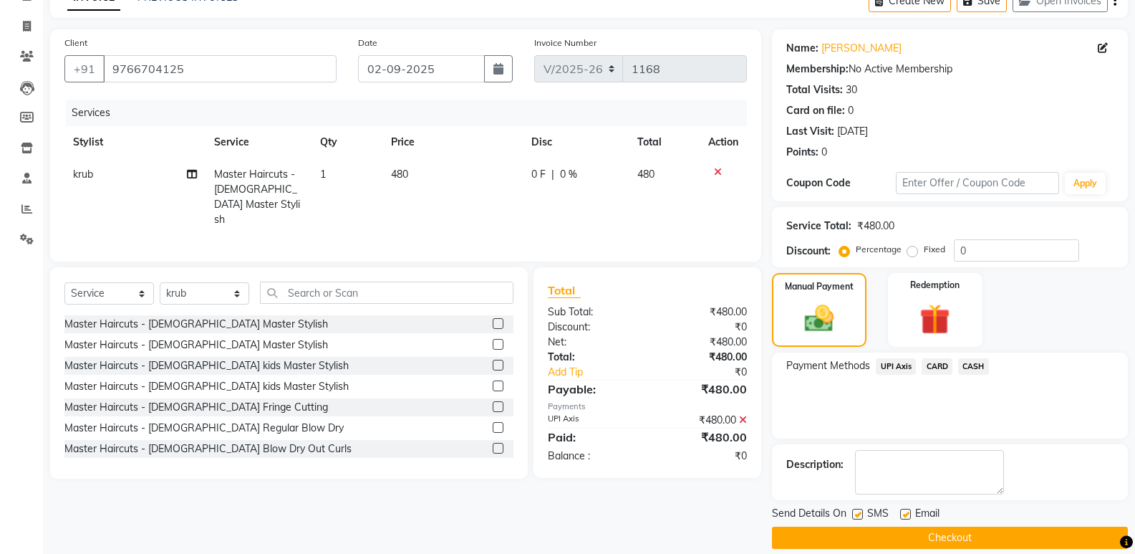
scroll to position [95, 0]
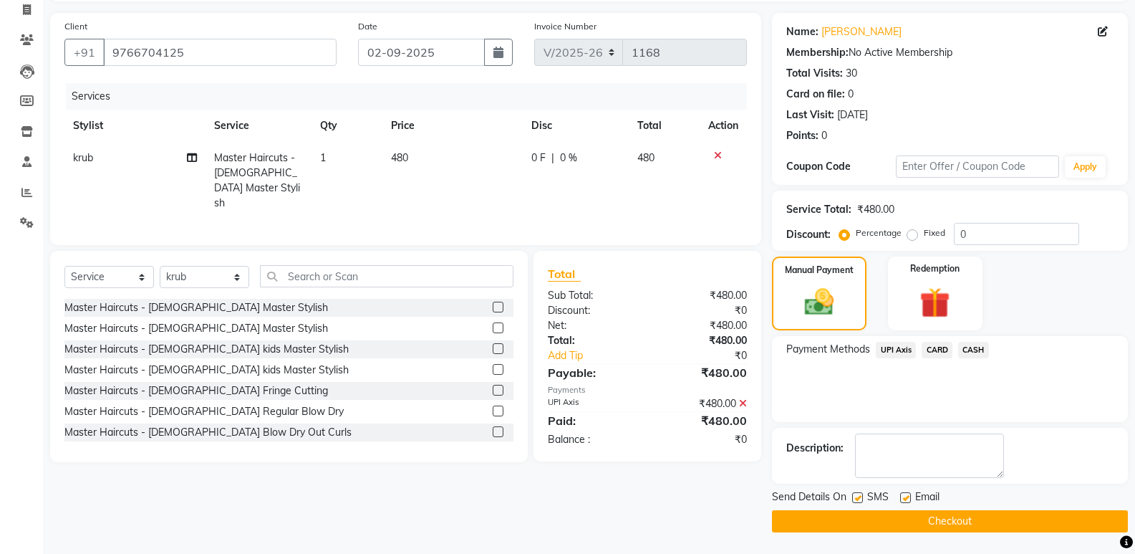
click at [904, 496] on label at bounding box center [905, 497] width 11 height 11
click at [904, 496] on input "checkbox" at bounding box center [904, 498] width 9 height 9
checkbox input "false"
click at [859, 498] on label at bounding box center [857, 497] width 11 height 11
click at [859, 498] on input "checkbox" at bounding box center [856, 498] width 9 height 9
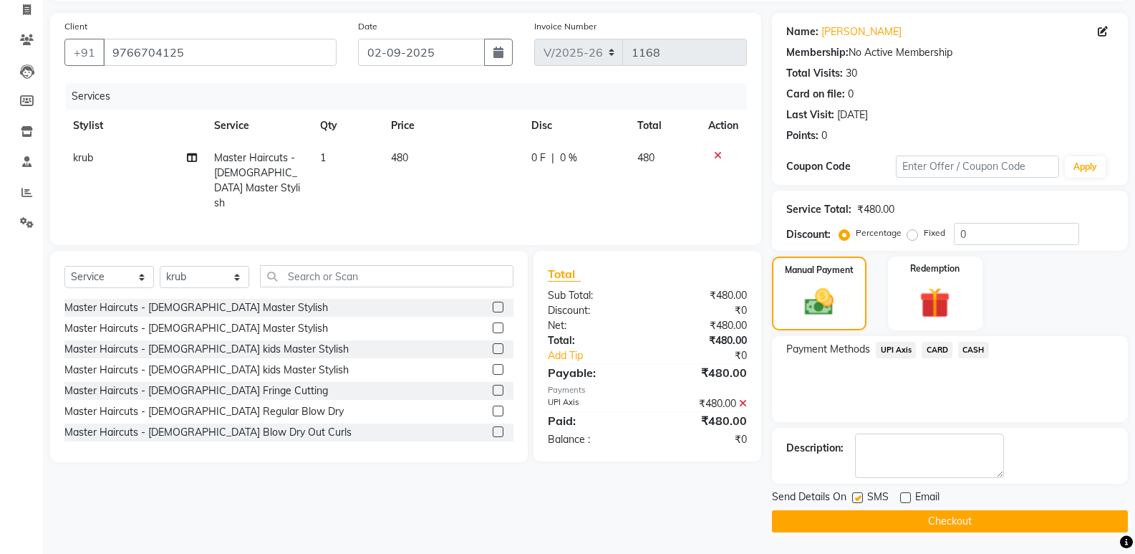
checkbox input "false"
click at [854, 514] on button "Checkout" at bounding box center [950, 521] width 356 height 22
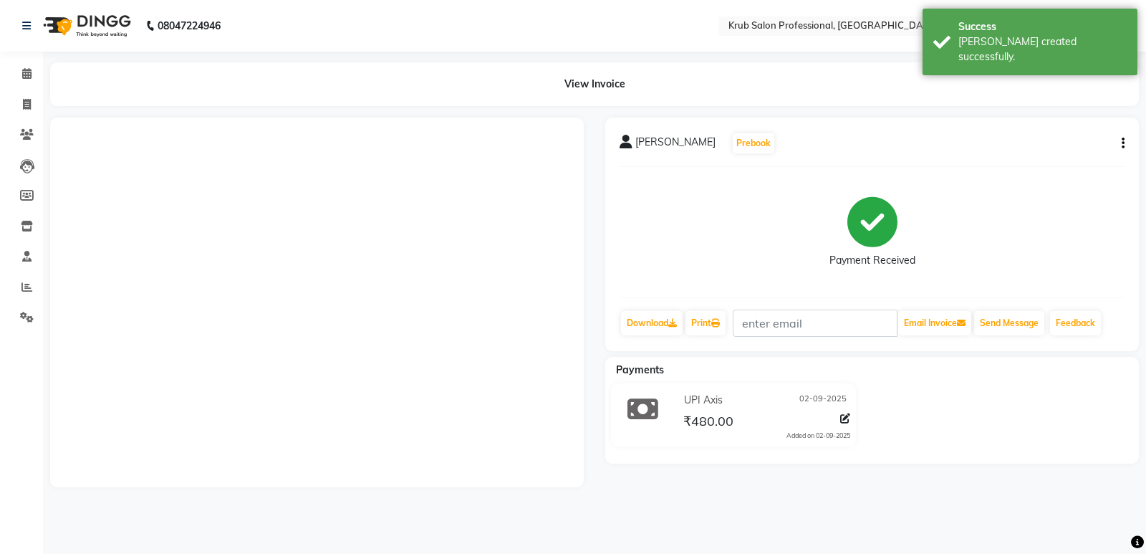
select select "7490"
select select "service"
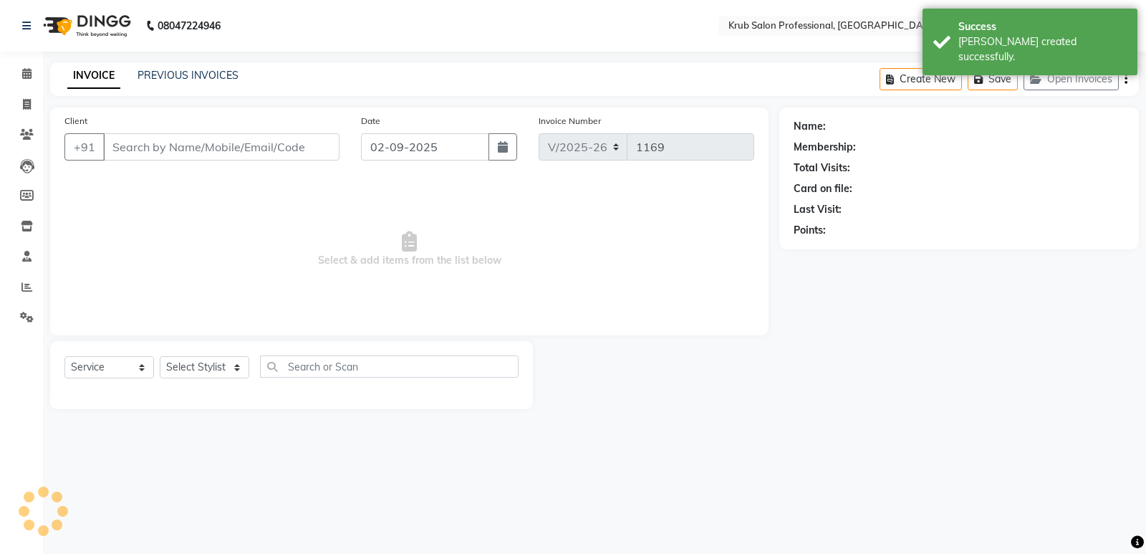
type input "9766704125"
select select "85516"
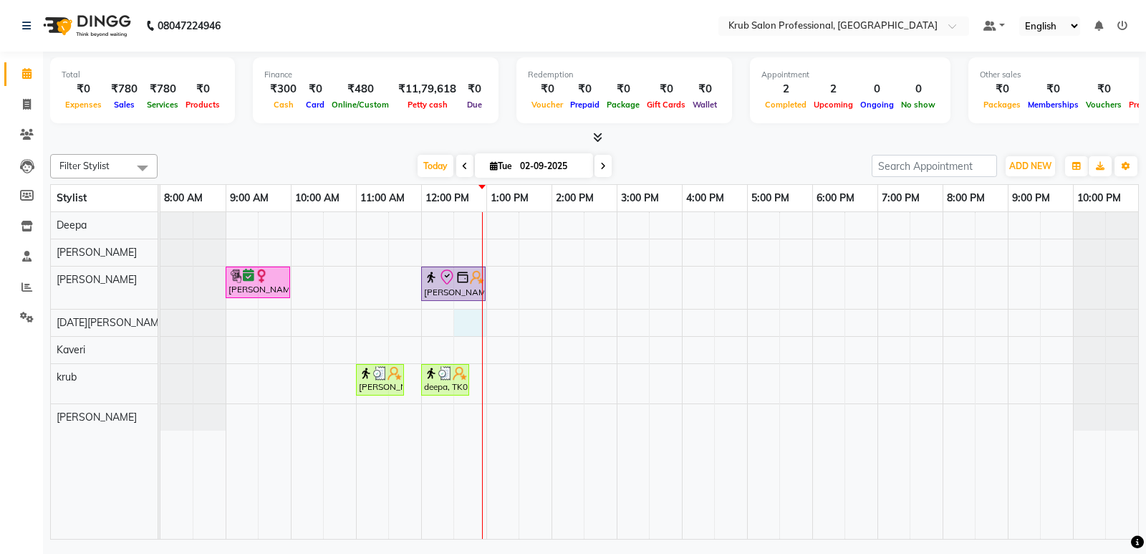
click at [481, 322] on div "[PERSON_NAME], TK01, 09:00 AM-10:00 AM, Hair Treatments - [DEMOGRAPHIC_DATA] Ha…" at bounding box center [649, 375] width 978 height 327
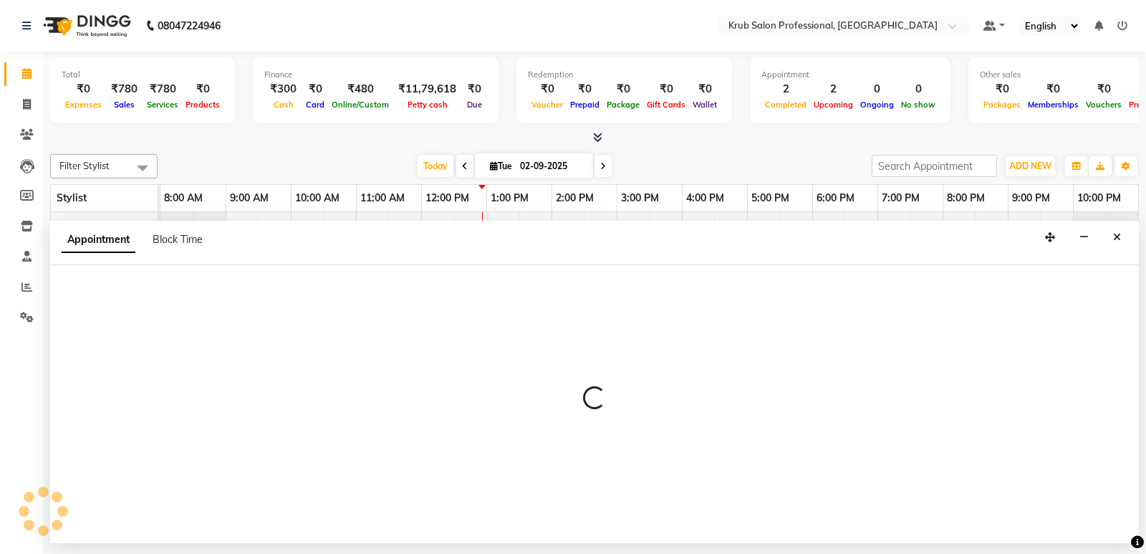
select select "88974"
select select "750"
select select "tentative"
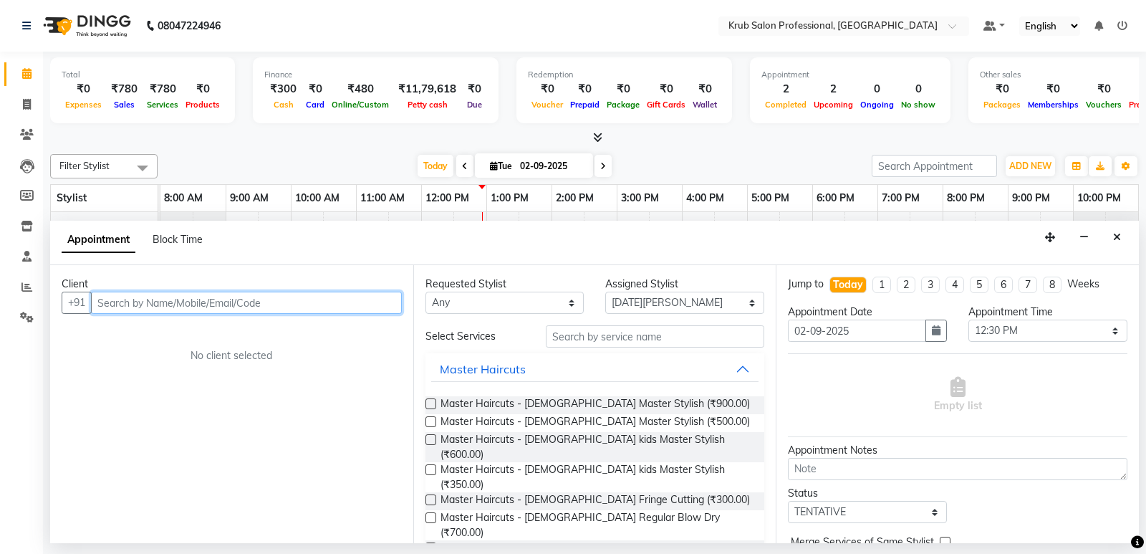
click at [226, 304] on input "text" at bounding box center [246, 303] width 311 height 22
type input "9011978988"
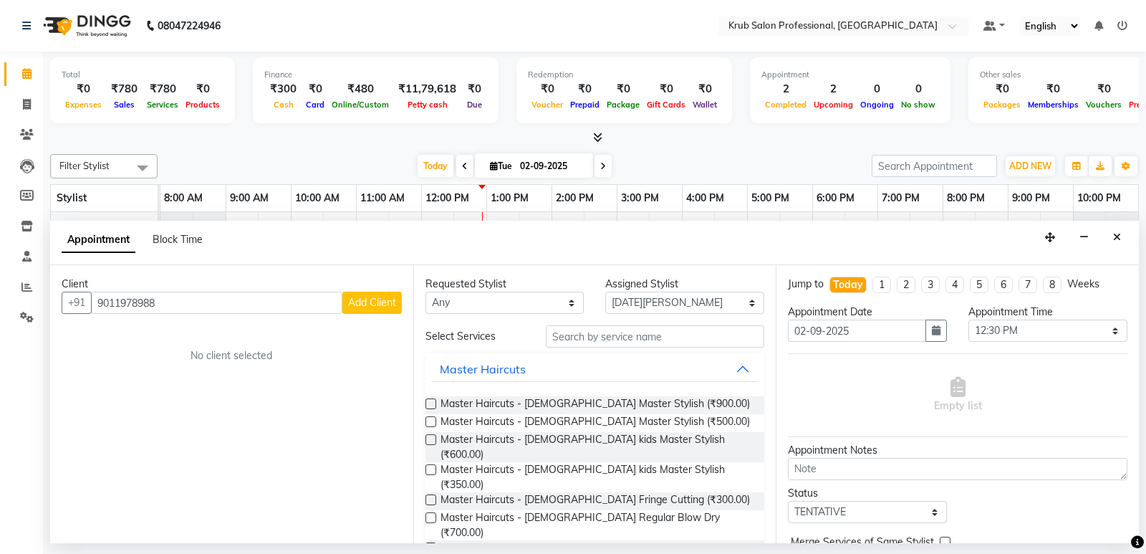
click at [361, 297] on span "Add Client" at bounding box center [372, 302] width 48 height 13
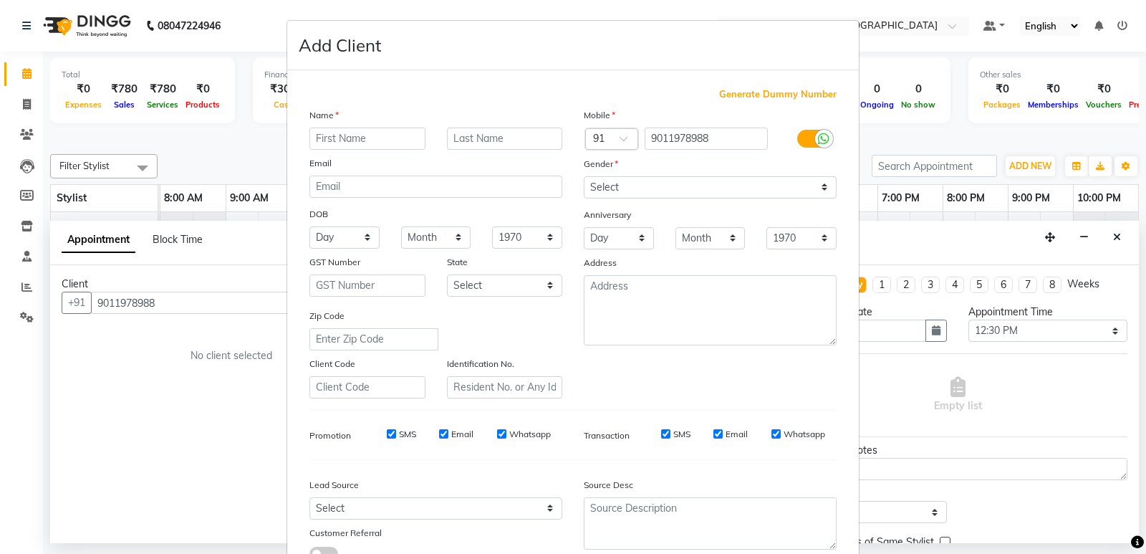
click at [355, 138] on input "text" at bounding box center [367, 139] width 116 height 22
type input "[PERSON_NAME]"
click at [482, 140] on input "text" at bounding box center [505, 139] width 116 height 22
type input "sir"
click at [642, 183] on select "Select [DEMOGRAPHIC_DATA] [DEMOGRAPHIC_DATA] Other Prefer Not To Say" at bounding box center [710, 187] width 253 height 22
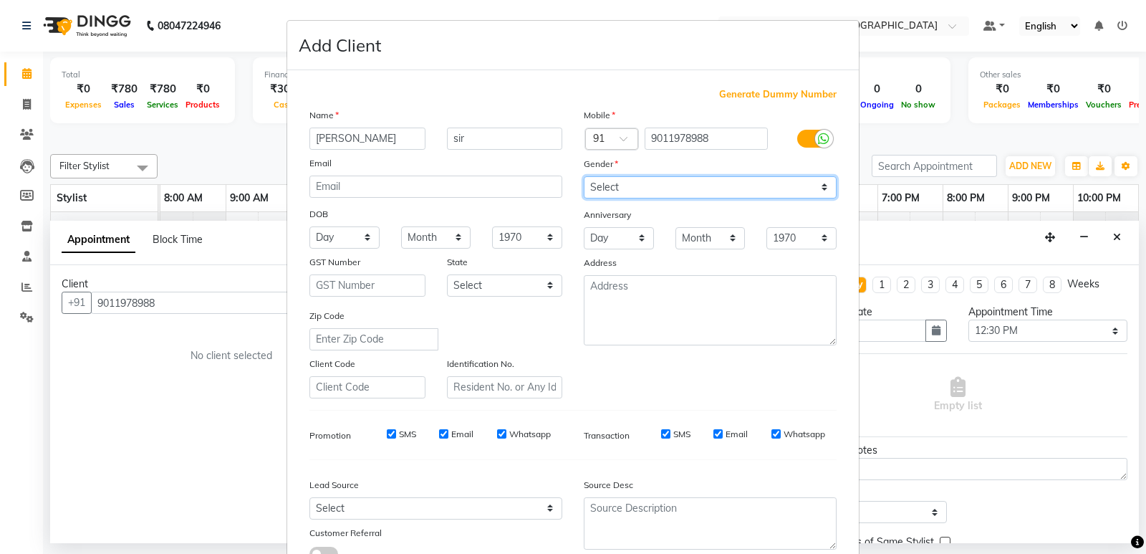
select select "[DEMOGRAPHIC_DATA]"
click at [584, 176] on select "Select [DEMOGRAPHIC_DATA] [DEMOGRAPHIC_DATA] Other Prefer Not To Say" at bounding box center [710, 187] width 253 height 22
click at [772, 433] on input "Whatsapp" at bounding box center [776, 433] width 9 height 9
checkbox input "false"
click at [713, 433] on input "Email" at bounding box center [717, 433] width 9 height 9
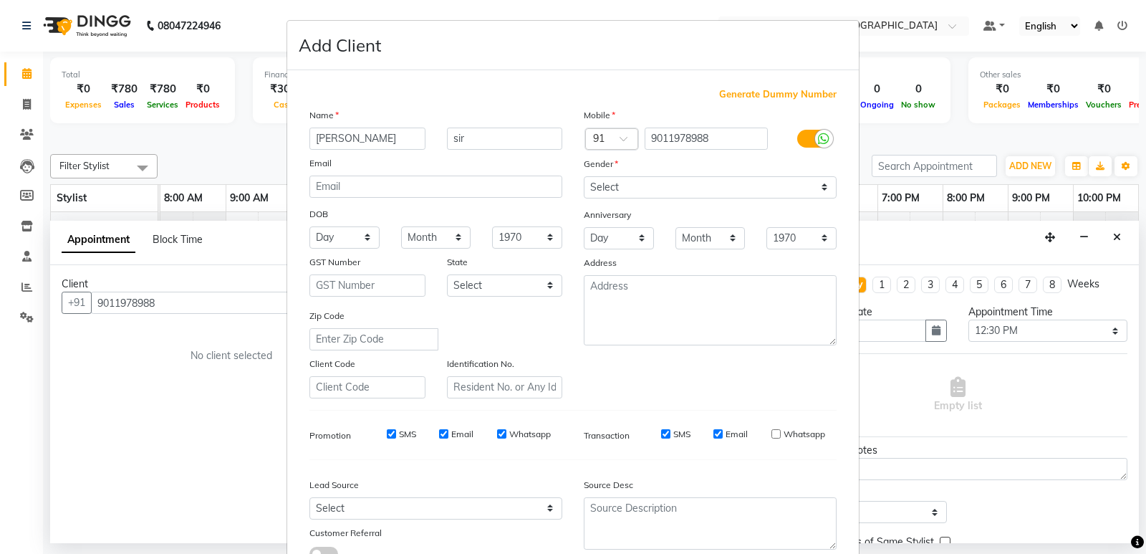
checkbox input "false"
click at [663, 435] on input "SMS" at bounding box center [665, 433] width 9 height 9
checkbox input "false"
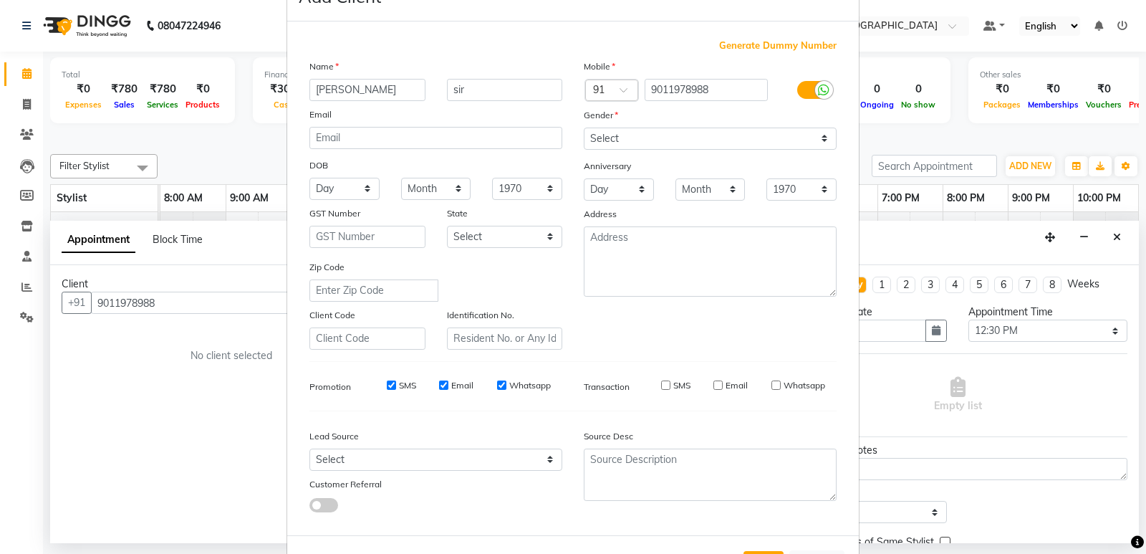
scroll to position [49, 0]
click at [1095, 465] on ngb-modal-window "Add Client Generate Dummy Number Name [PERSON_NAME] sir Email DOB Day 01 02 03 …" at bounding box center [573, 277] width 1146 height 554
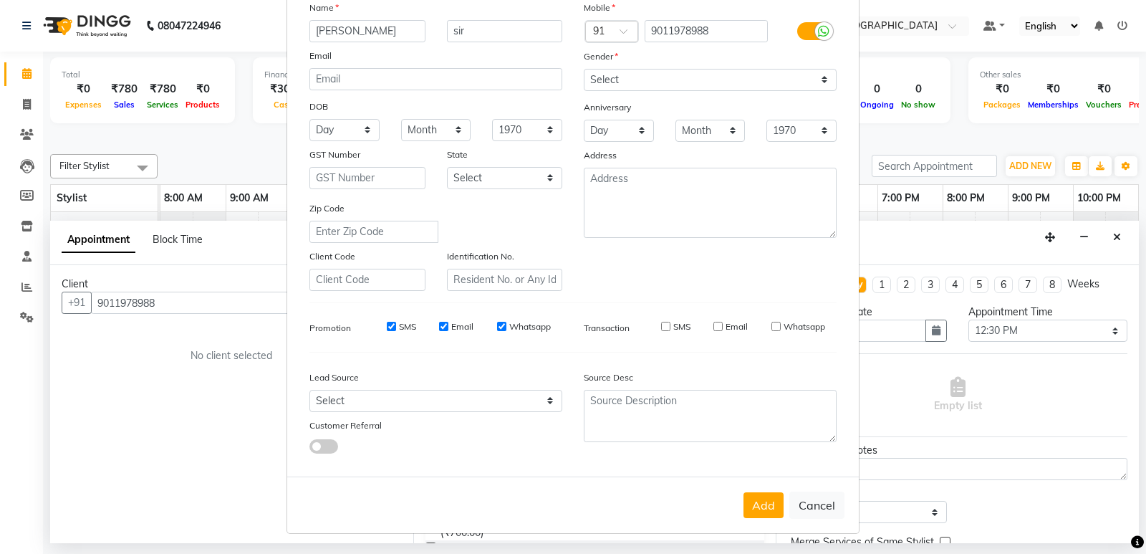
click at [761, 499] on button "Add" at bounding box center [764, 505] width 40 height 26
select select
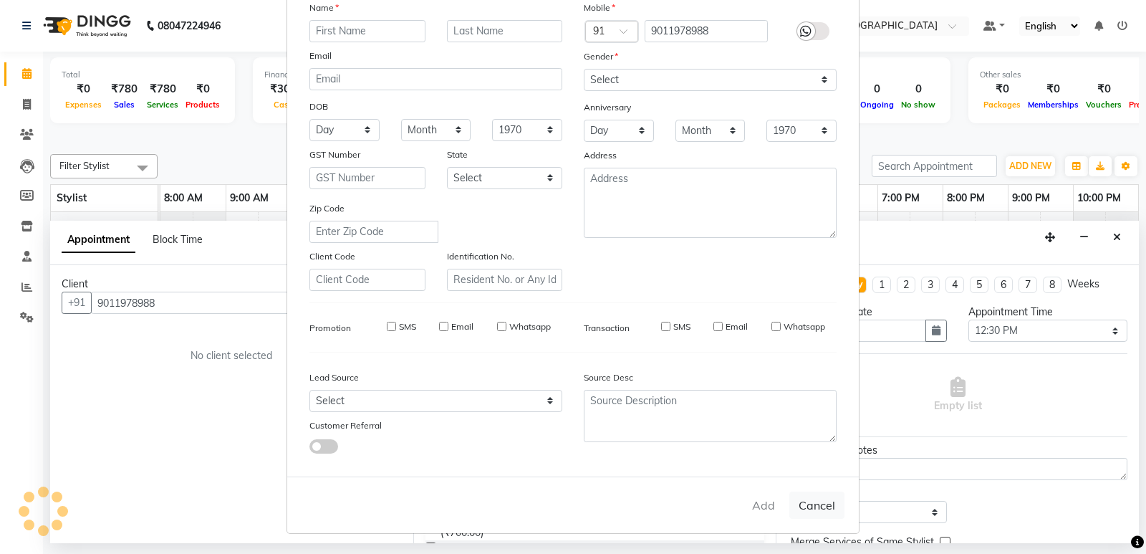
select select
checkbox input "false"
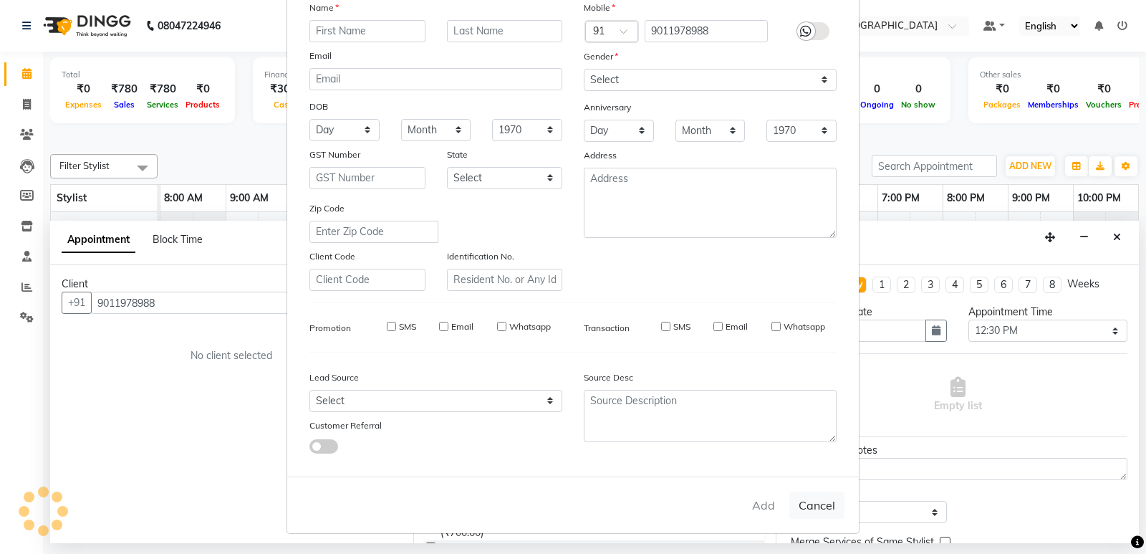
checkbox input "false"
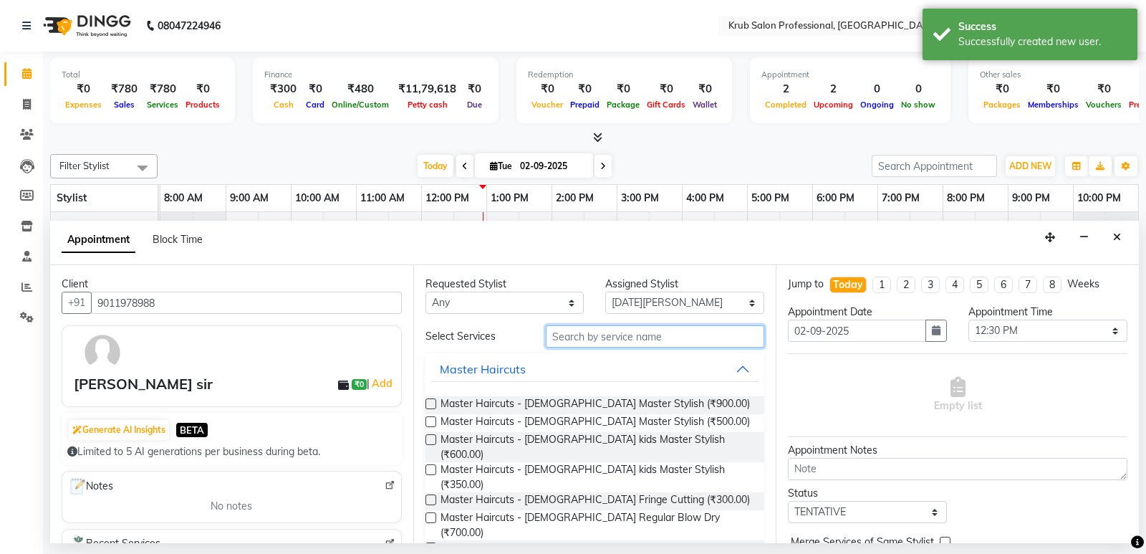
click at [596, 333] on input "text" at bounding box center [655, 336] width 219 height 22
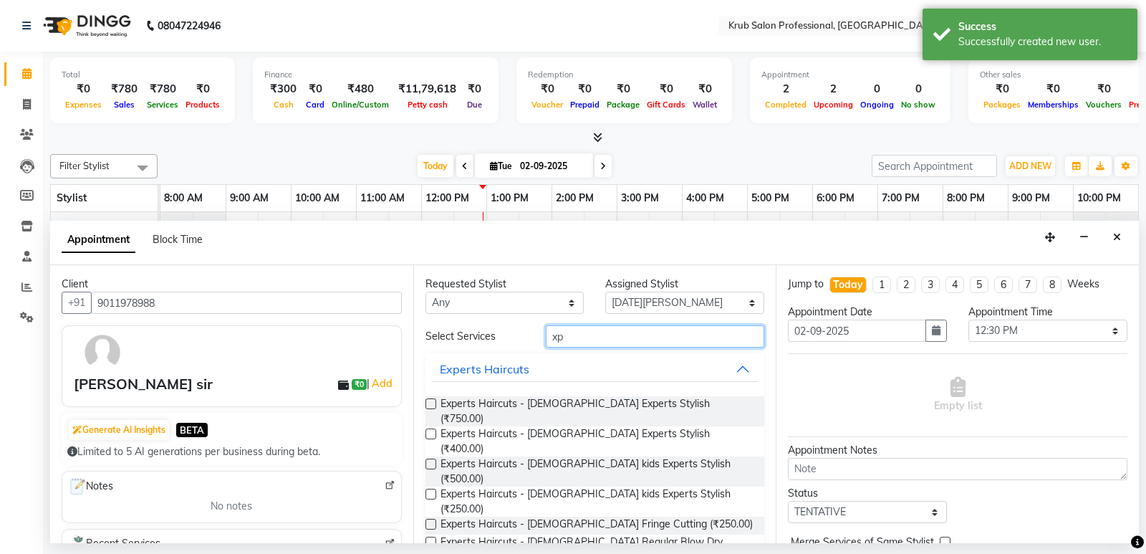
type input "xp"
click at [433, 428] on label at bounding box center [431, 433] width 11 height 11
click at [433, 431] on input "checkbox" at bounding box center [430, 435] width 9 height 9
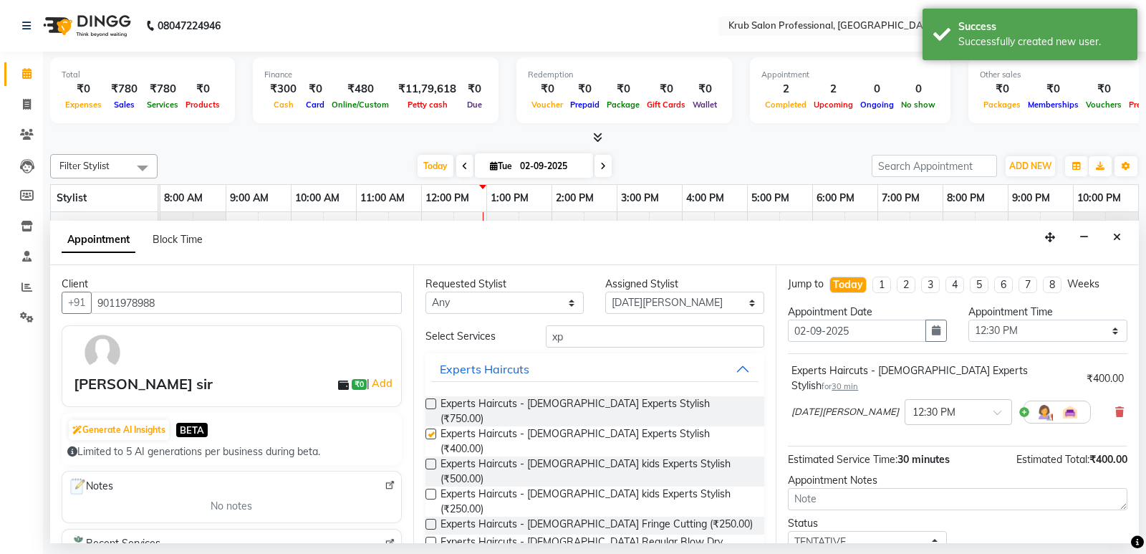
checkbox input "false"
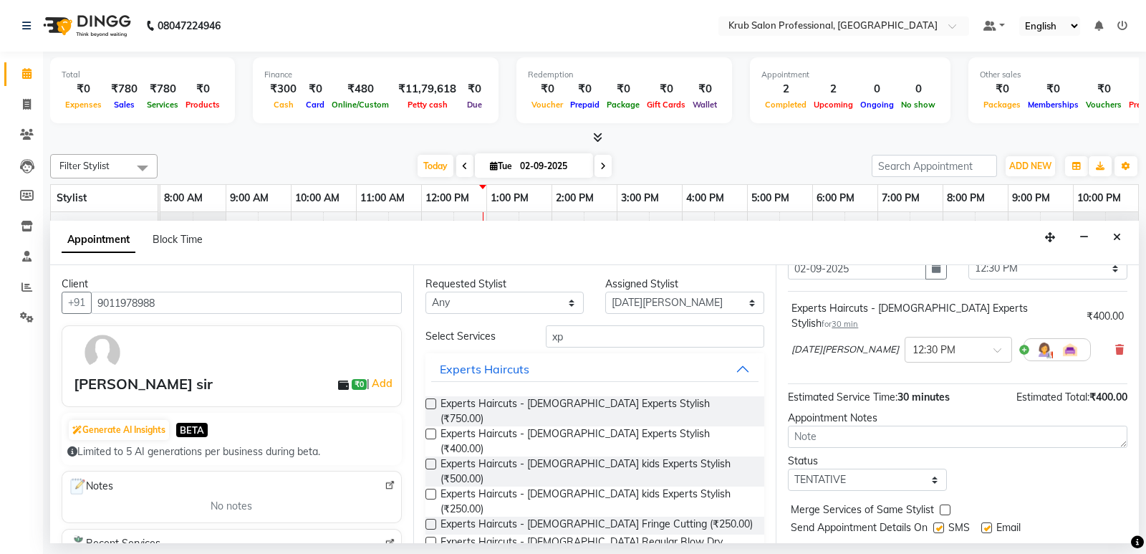
scroll to position [85, 0]
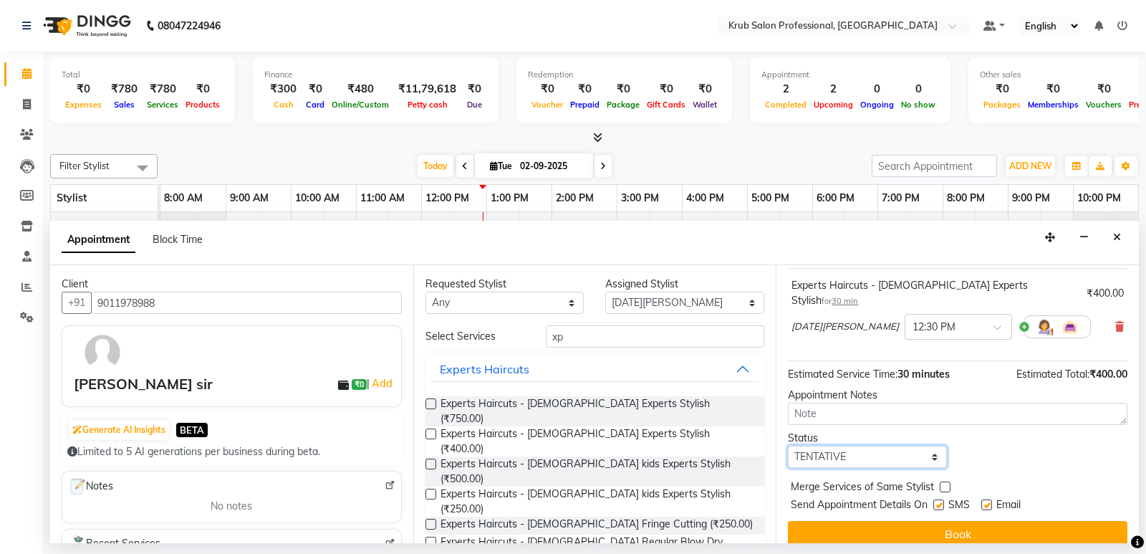
click at [874, 446] on select "Select TENTATIVE CONFIRM CHECK-IN UPCOMING" at bounding box center [867, 457] width 159 height 22
select select "confirm booking"
click at [788, 446] on select "Select TENTATIVE CONFIRM CHECK-IN UPCOMING" at bounding box center [867, 457] width 159 height 22
click at [989, 499] on label at bounding box center [986, 504] width 11 height 11
click at [989, 501] on input "checkbox" at bounding box center [985, 505] width 9 height 9
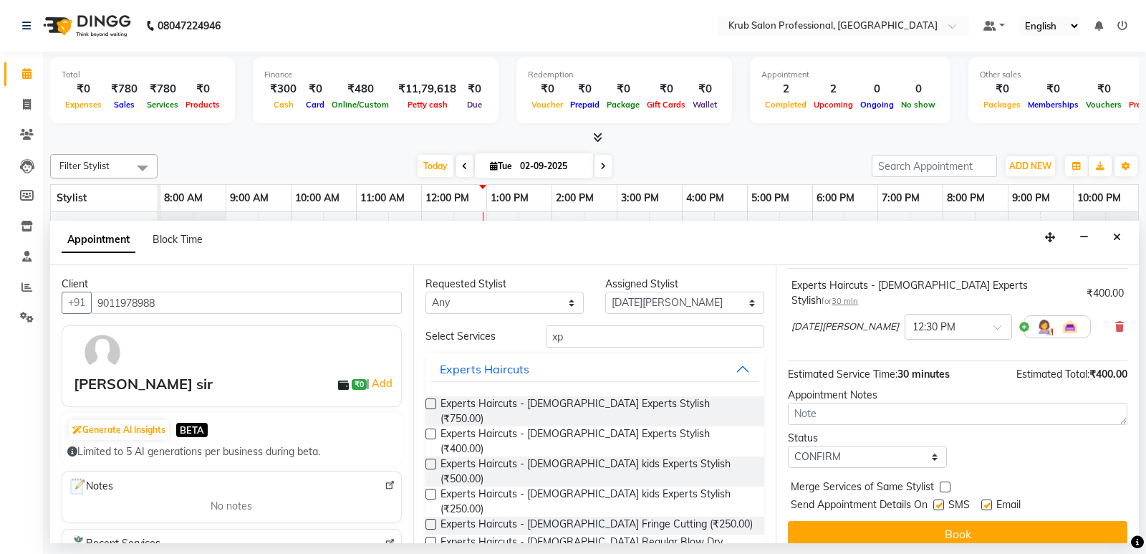
checkbox input "false"
click at [913, 318] on input "text" at bounding box center [944, 325] width 63 height 15
click at [905, 393] on div "01:00 PM" at bounding box center [958, 406] width 106 height 27
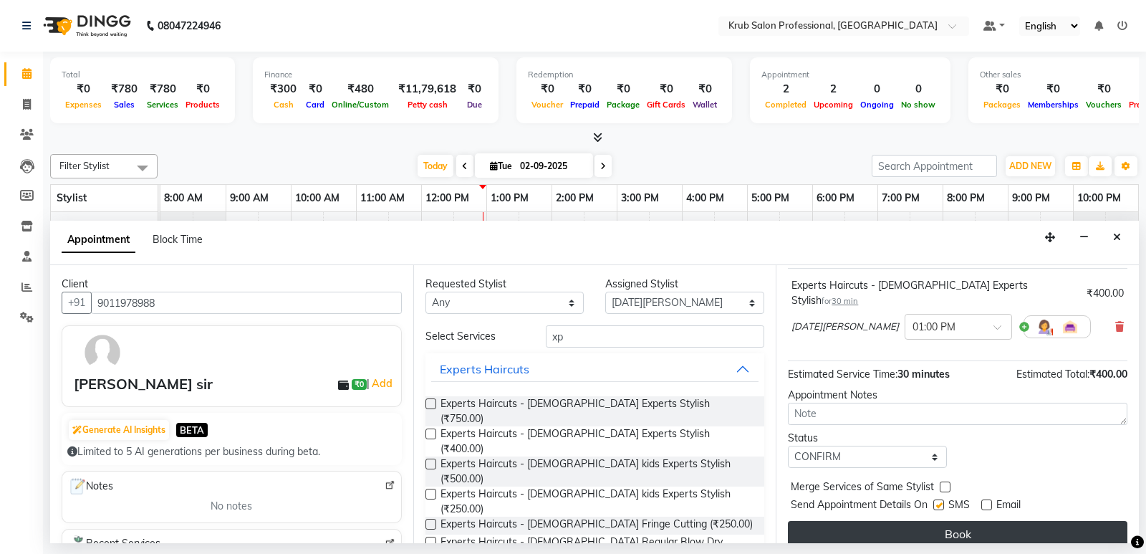
click at [921, 524] on button "Book" at bounding box center [958, 534] width 340 height 26
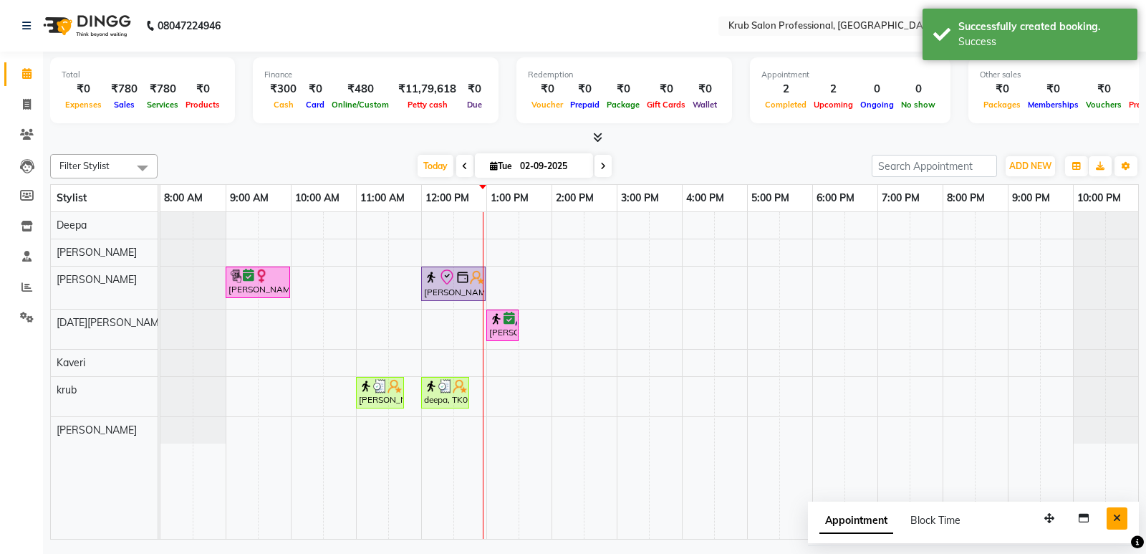
click at [1120, 518] on icon "Close" at bounding box center [1117, 518] width 8 height 10
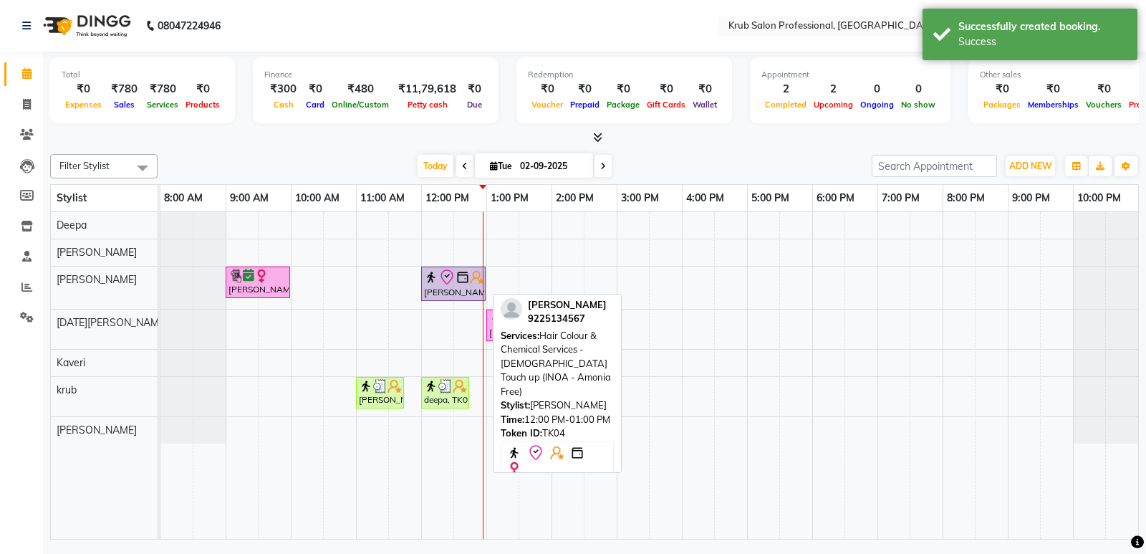
click at [456, 291] on div "[PERSON_NAME], TK04, 12:00 PM-01:00 PM, Hair Colour & Chemical Services - [DEMO…" at bounding box center [454, 284] width 62 height 30
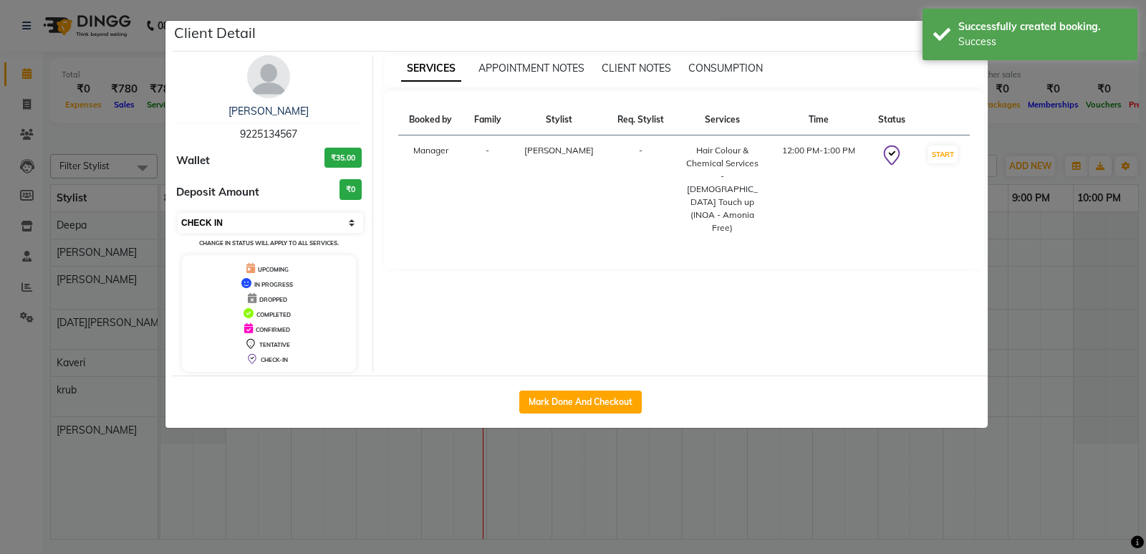
click at [269, 213] on select "Select IN SERVICE CONFIRMED TENTATIVE CHECK IN MARK DONE DROPPED UPCOMING" at bounding box center [271, 223] width 186 height 20
select select "1"
click at [178, 213] on select "Select IN SERVICE CONFIRMED TENTATIVE CHECK IN MARK DONE DROPPED UPCOMING" at bounding box center [271, 223] width 186 height 20
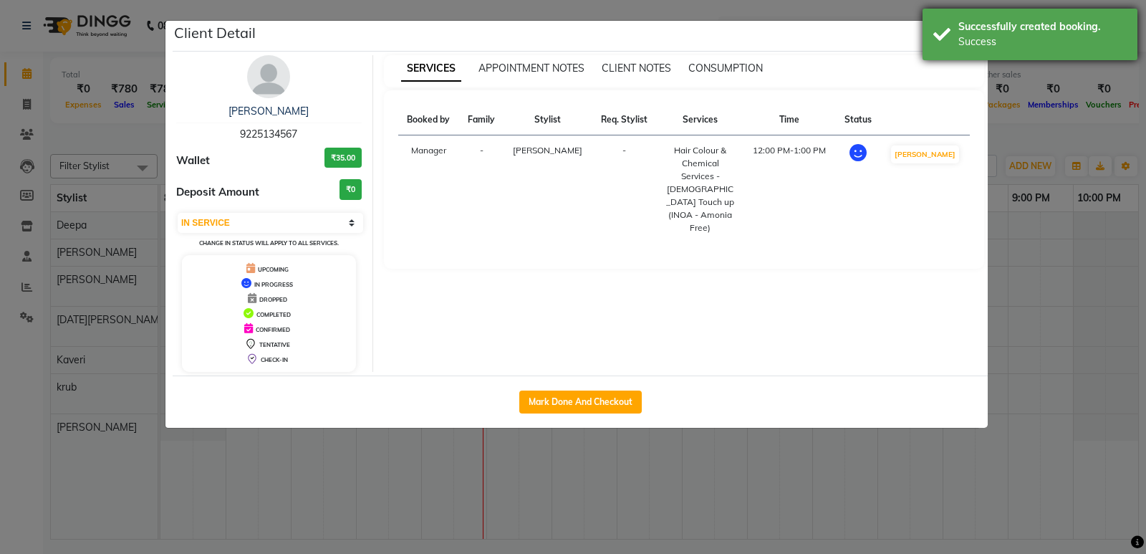
click at [945, 29] on div "Successfully created booking. Success" at bounding box center [1030, 35] width 215 height 52
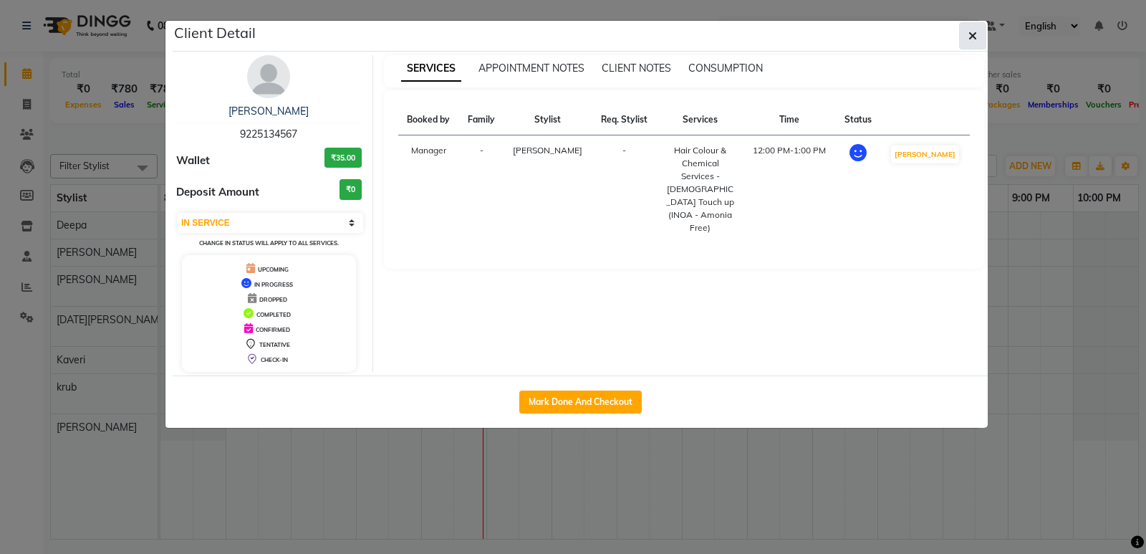
click at [972, 30] on icon "button" at bounding box center [972, 35] width 9 height 11
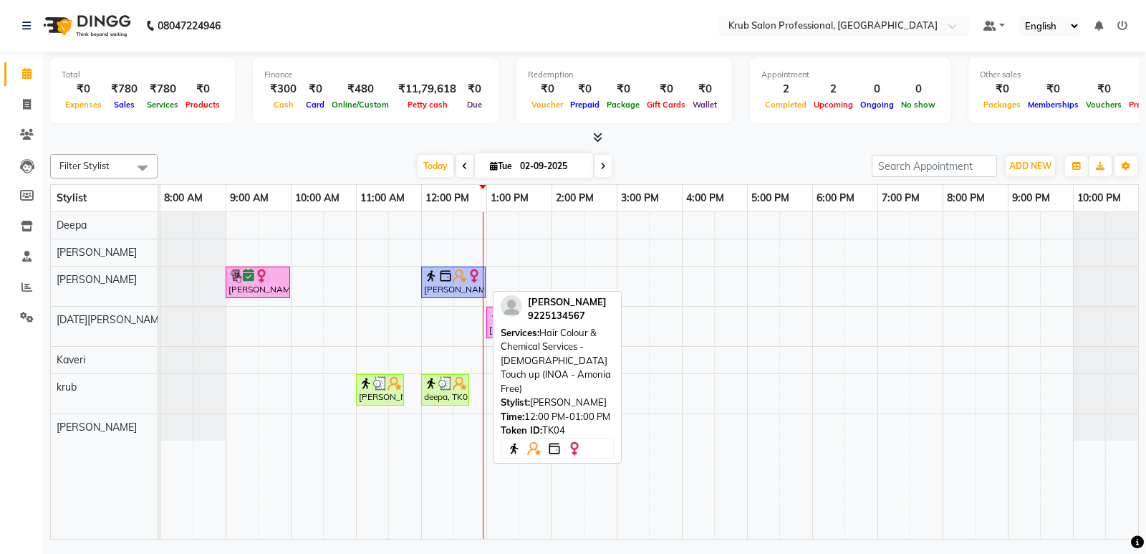
click at [448, 286] on div "[PERSON_NAME], TK04, 12:00 PM-01:00 PM, Hair Colour & Chemical Services - [DEMO…" at bounding box center [454, 282] width 62 height 27
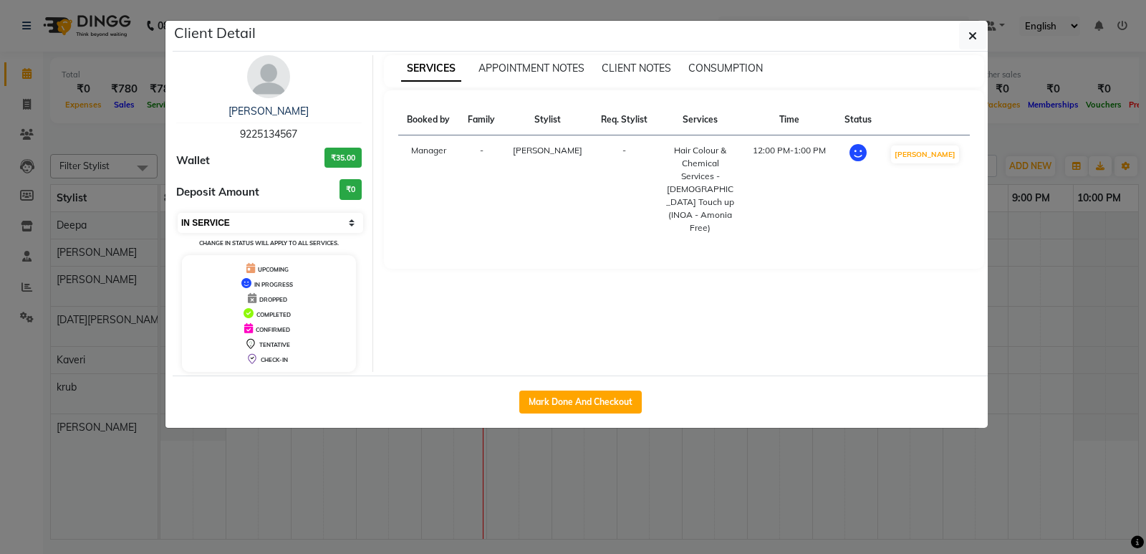
click at [286, 226] on select "Select IN SERVICE CONFIRMED TENTATIVE CHECK IN MARK DONE DROPPED UPCOMING" at bounding box center [271, 223] width 186 height 20
select select "6"
click at [178, 213] on select "Select IN SERVICE CONFIRMED TENTATIVE CHECK IN MARK DONE DROPPED UPCOMING" at bounding box center [271, 223] width 186 height 20
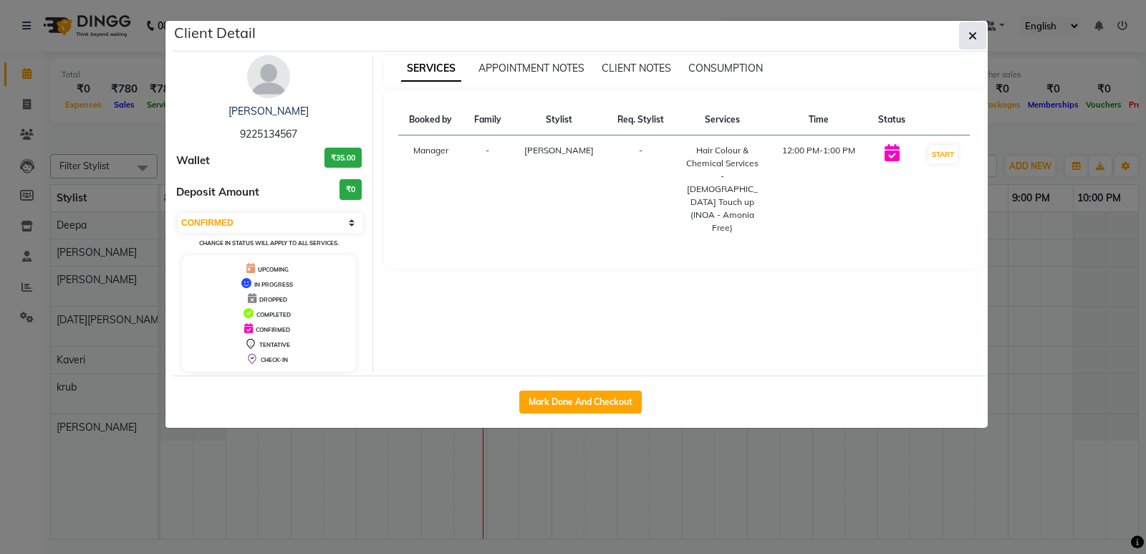
click at [969, 39] on icon "button" at bounding box center [972, 35] width 9 height 11
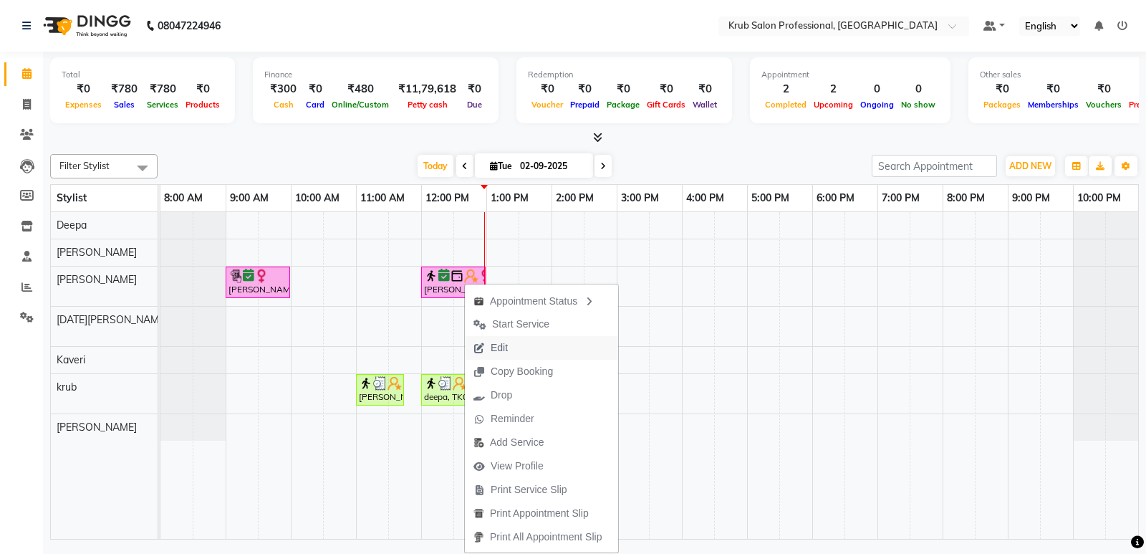
click at [496, 343] on span "Edit" at bounding box center [499, 347] width 17 height 15
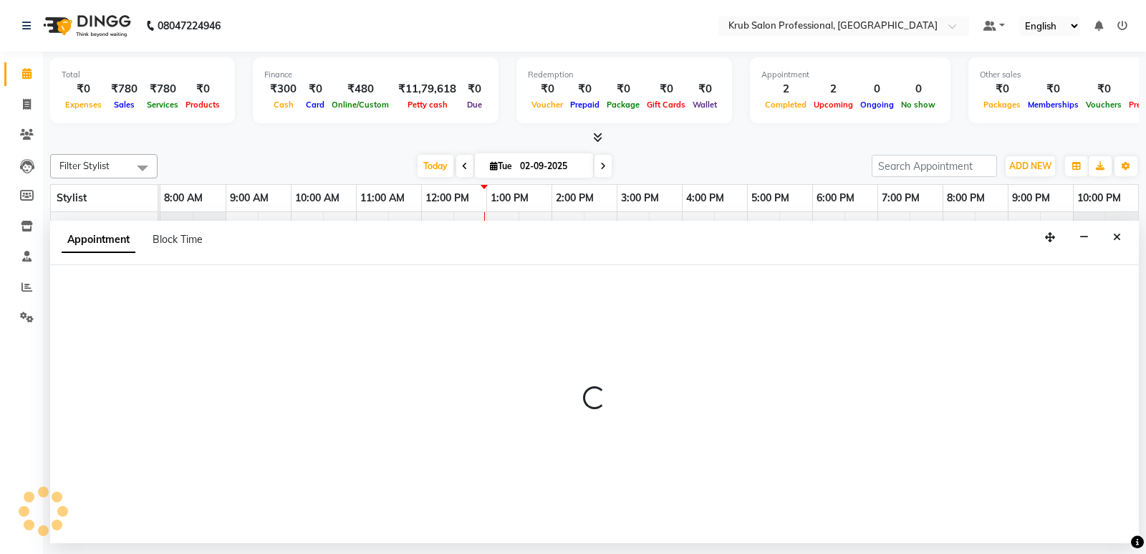
select select "720"
select select "confirm booking"
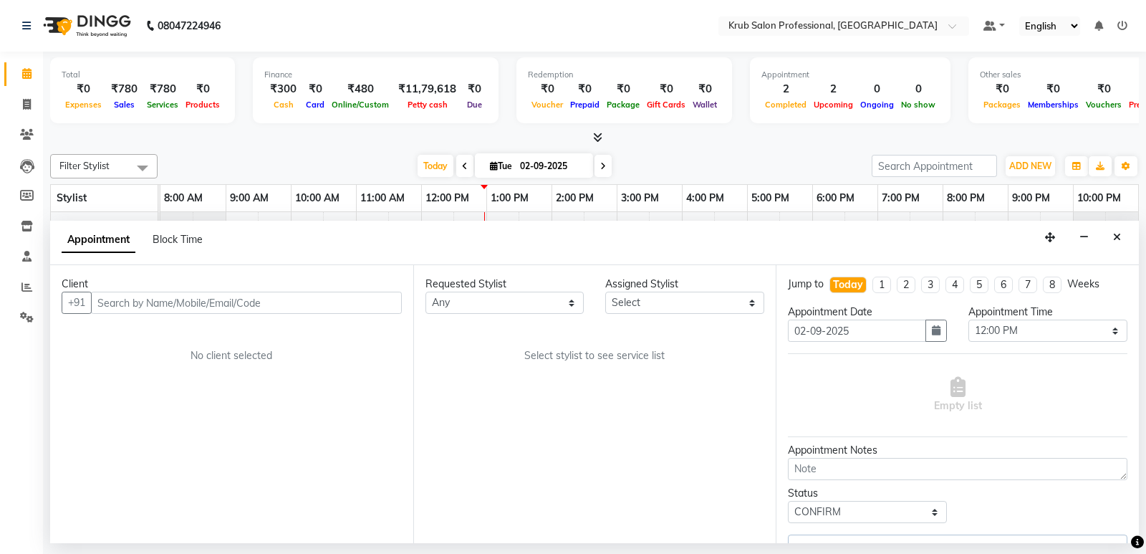
select select "66028"
select select "3755"
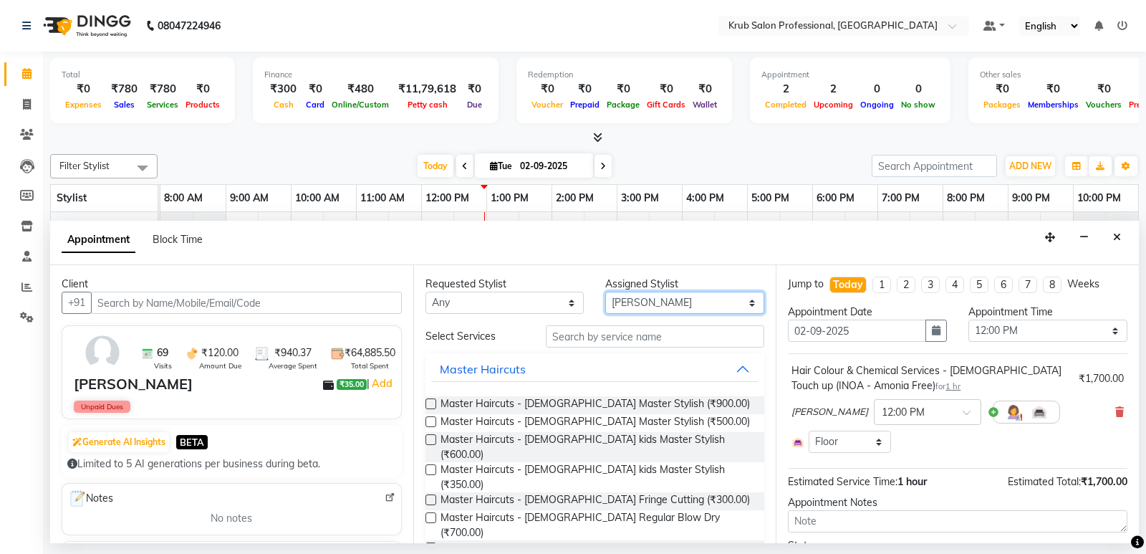
click at [657, 305] on select "Select Deepa [DATE][PERSON_NAME] [PERSON_NAME] [PERSON_NAME] [PERSON_NAME]" at bounding box center [684, 303] width 159 height 22
select select "66022"
click at [605, 292] on select "Select Deepa [DATE][PERSON_NAME] [PERSON_NAME] [PERSON_NAME] [PERSON_NAME]" at bounding box center [684, 303] width 159 height 22
click at [580, 333] on input "text" at bounding box center [655, 336] width 219 height 22
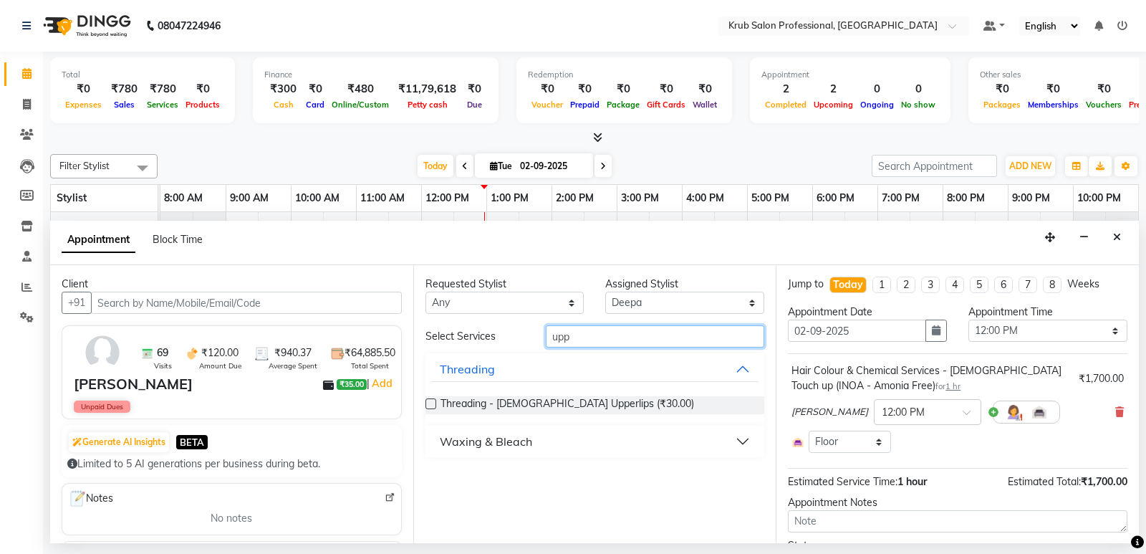
type input "upp"
click at [428, 400] on label at bounding box center [431, 403] width 11 height 11
click at [428, 400] on input "checkbox" at bounding box center [430, 404] width 9 height 9
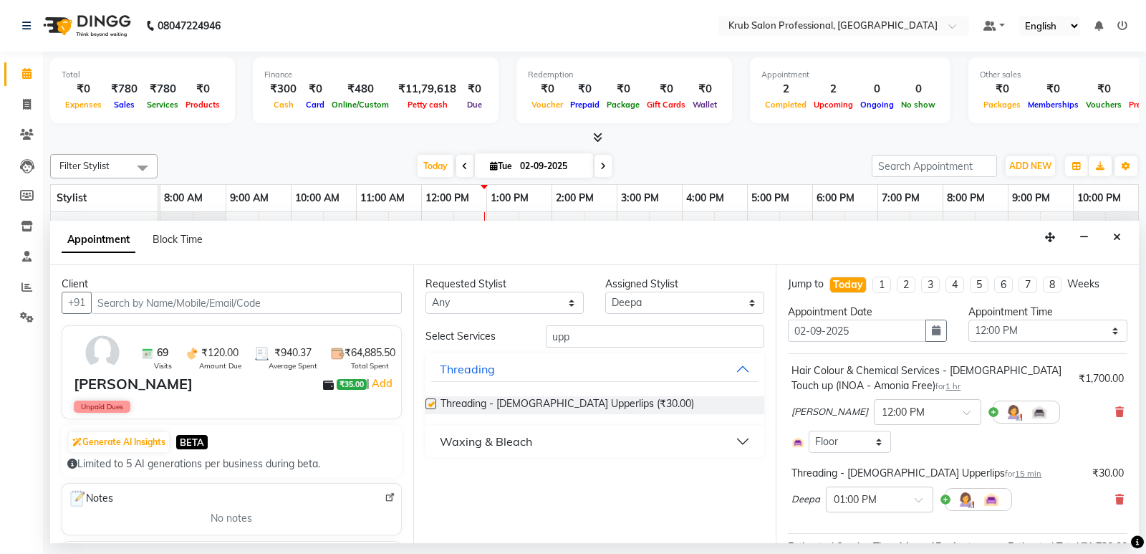
checkbox input "false"
click at [590, 330] on input "upp" at bounding box center [655, 336] width 219 height 22
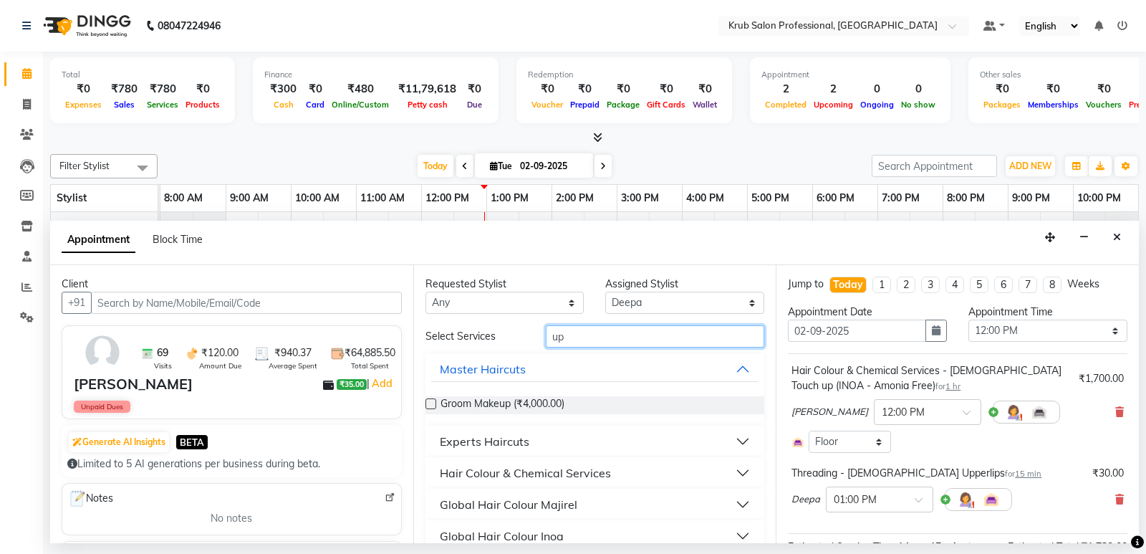
type input "u"
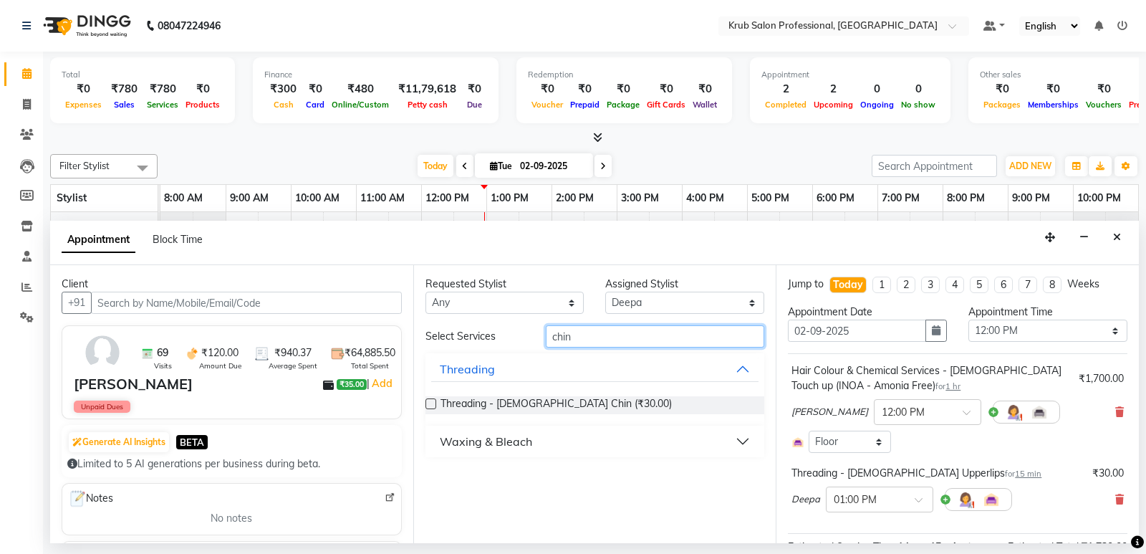
type input "chin"
click at [428, 406] on label at bounding box center [431, 403] width 11 height 11
click at [428, 406] on input "checkbox" at bounding box center [430, 404] width 9 height 9
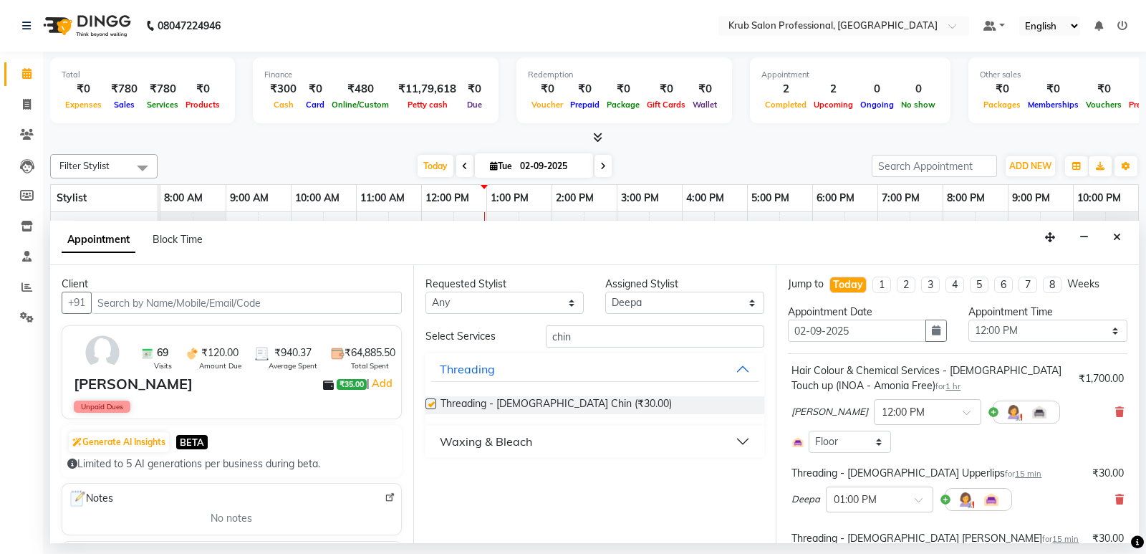
checkbox input "false"
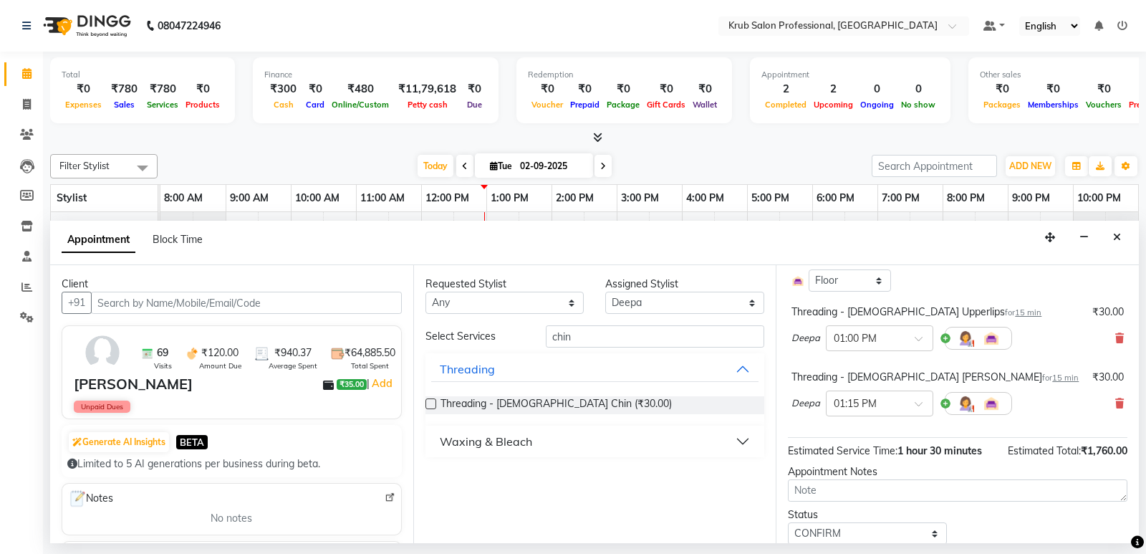
scroll to position [211, 0]
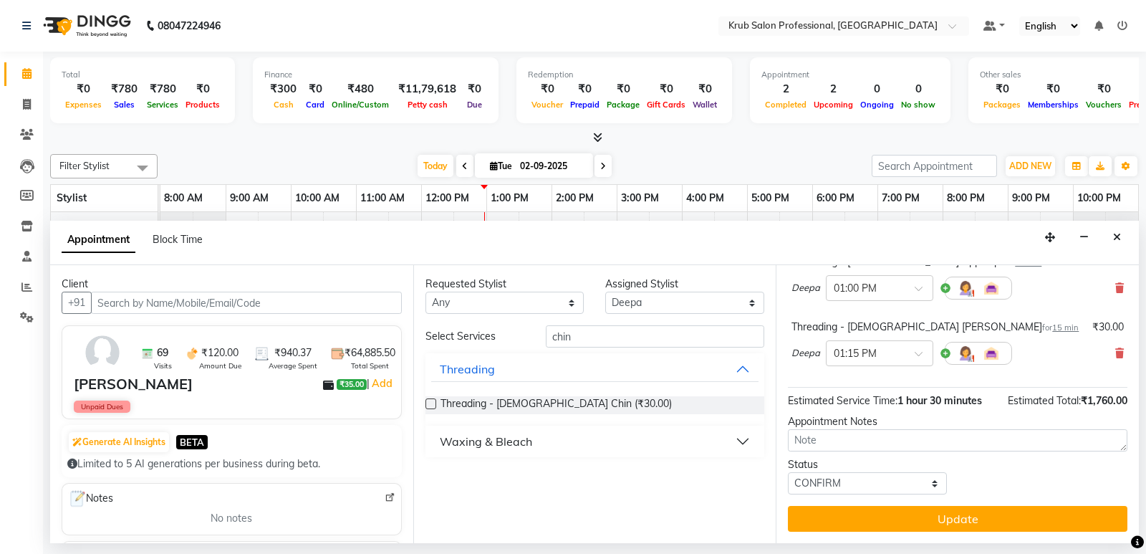
click at [935, 519] on button "Update" at bounding box center [958, 519] width 340 height 26
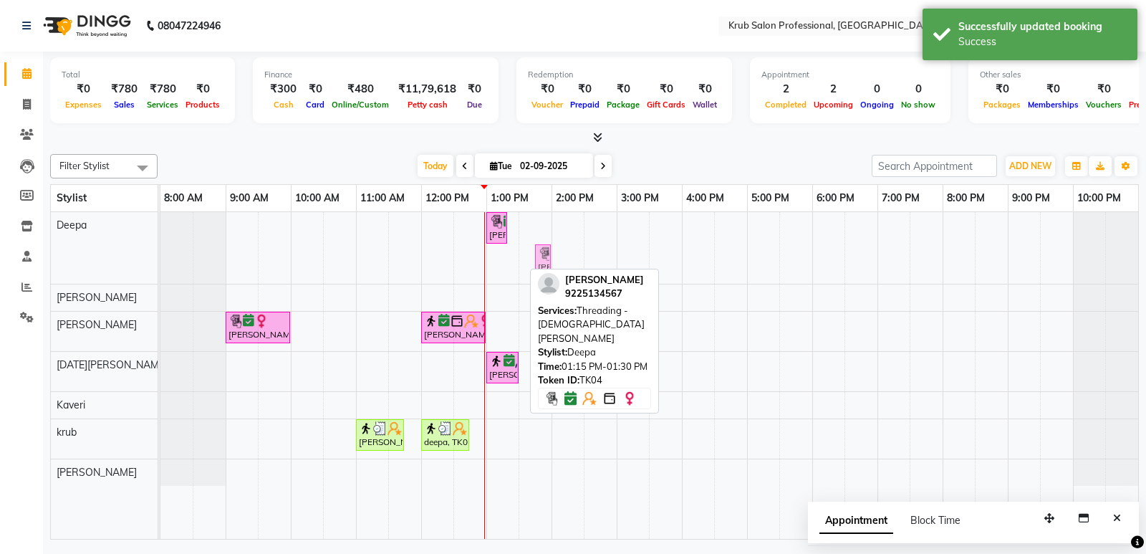
drag, startPoint x: 510, startPoint y: 256, endPoint x: 522, endPoint y: 259, distance: 12.4
click at [522, 259] on div "[PERSON_NAME], TK04, 01:00 PM-01:15 PM, Threading - [DEMOGRAPHIC_DATA] Upperlip…" at bounding box center [649, 375] width 978 height 327
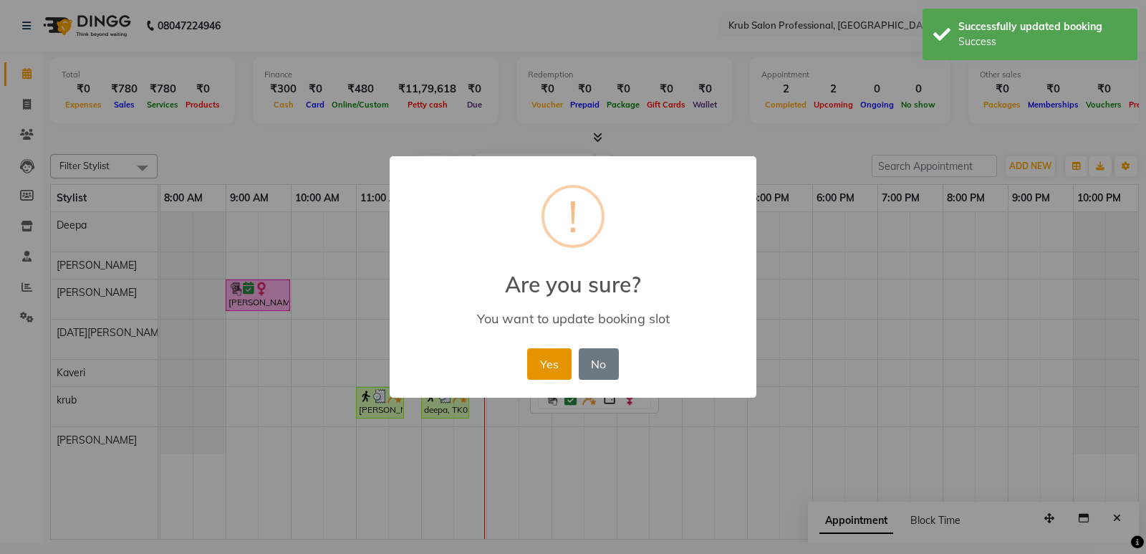
click at [554, 363] on button "Yes" at bounding box center [549, 364] width 44 height 32
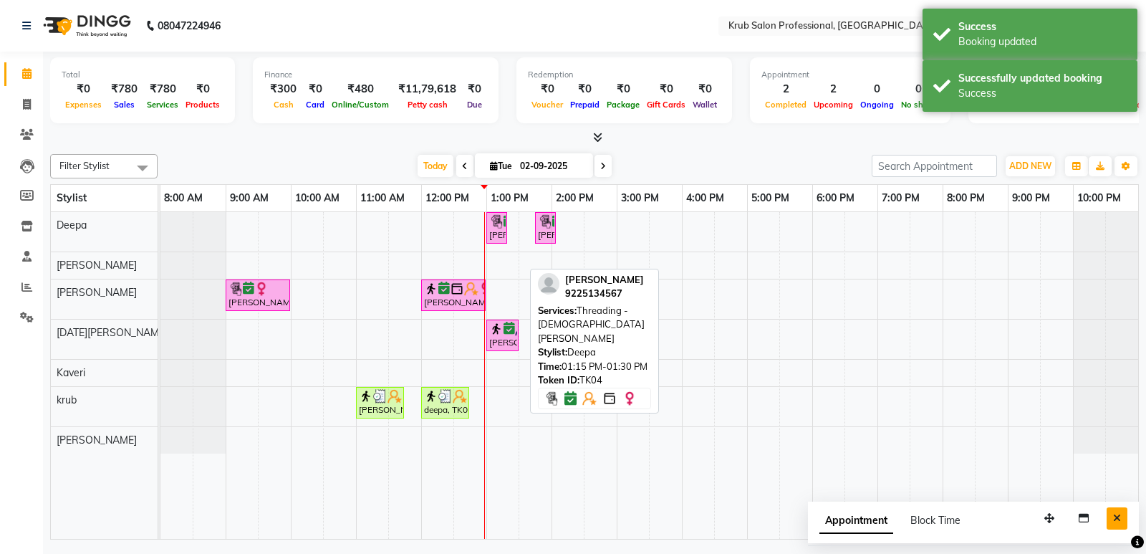
click at [1120, 522] on icon "Close" at bounding box center [1117, 518] width 8 height 10
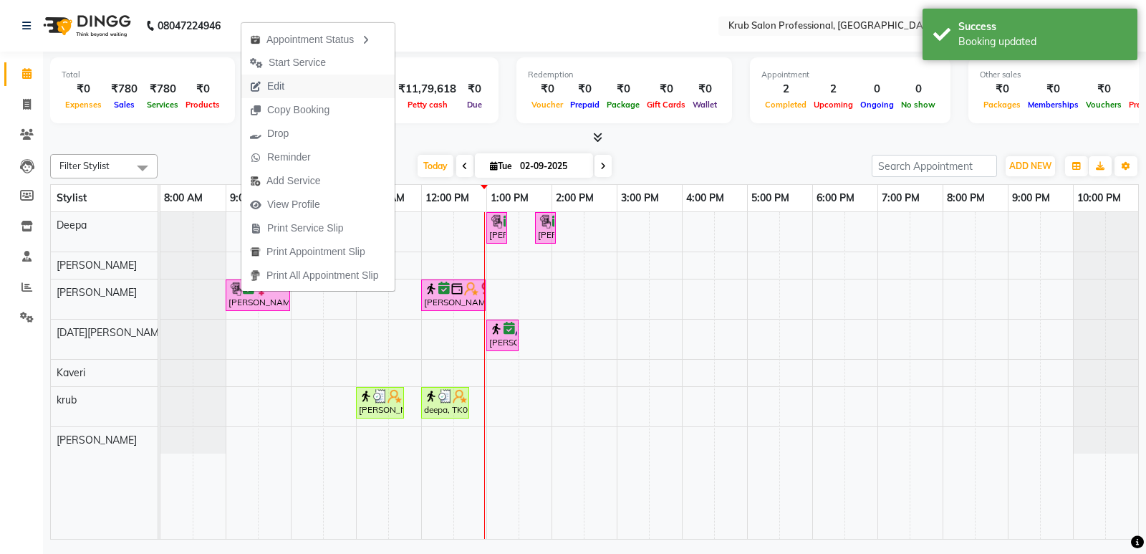
click at [275, 85] on span "Edit" at bounding box center [275, 86] width 17 height 15
select select "confirm booking"
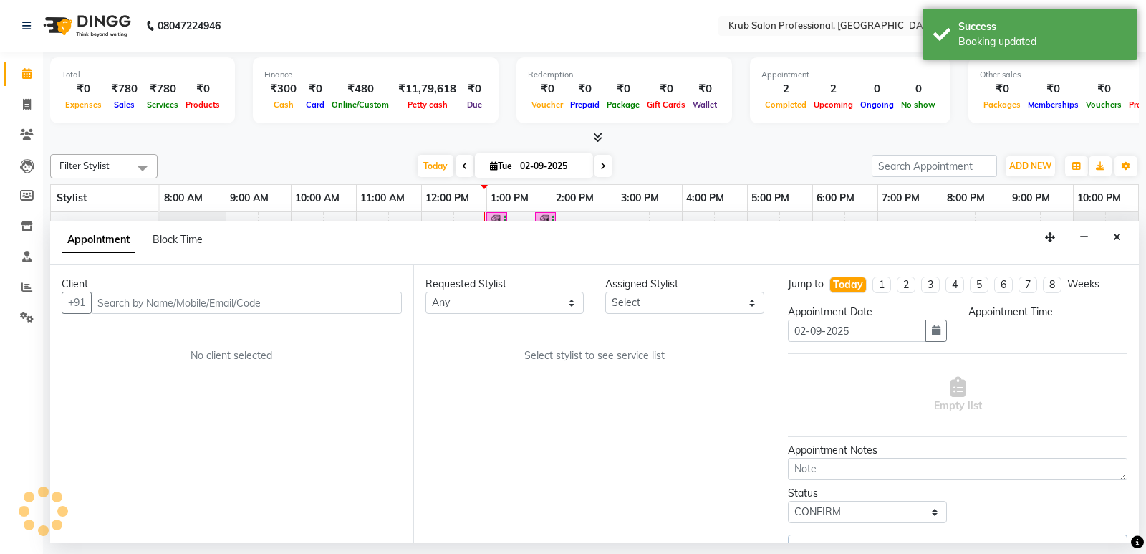
select select "66028"
select select "540"
select select "3755"
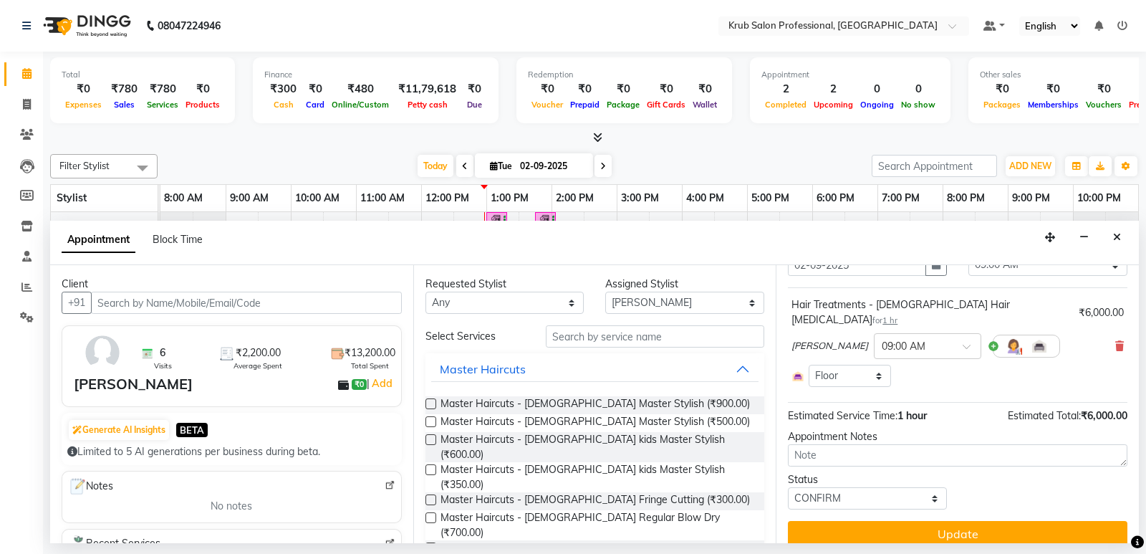
scroll to position [21, 0]
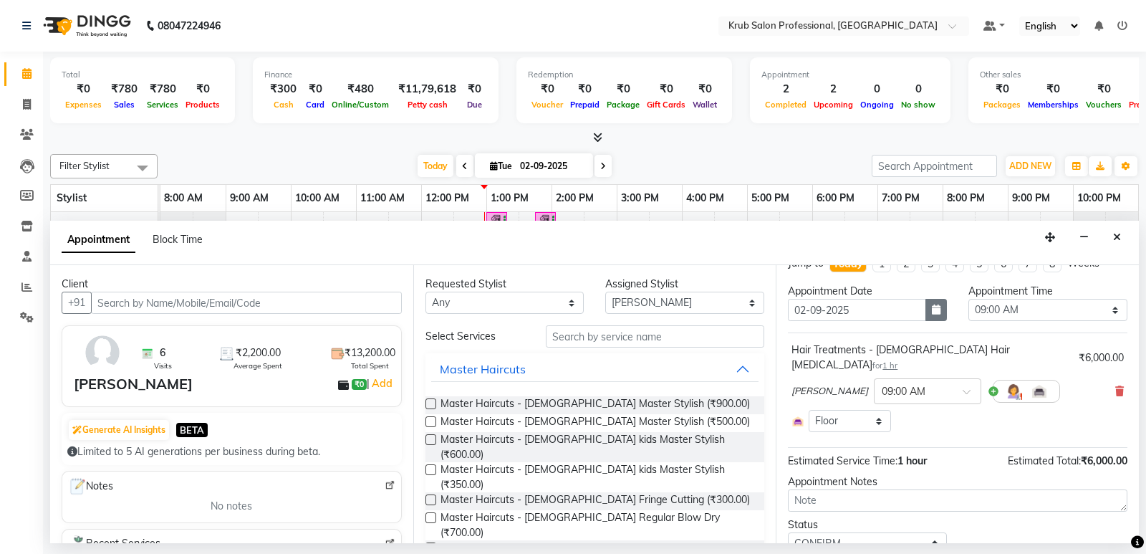
click at [932, 316] on button "button" at bounding box center [936, 310] width 21 height 22
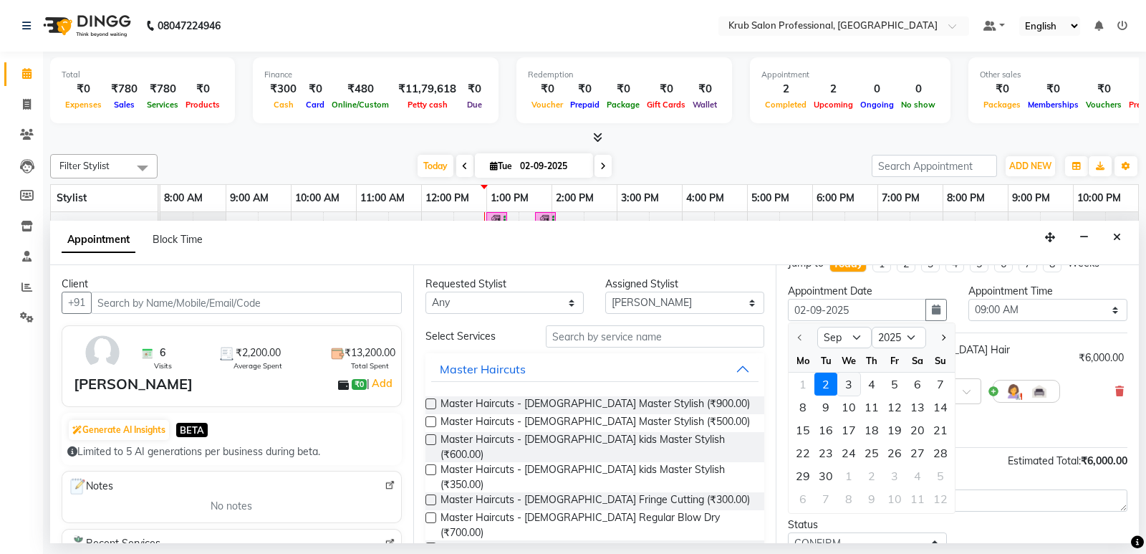
click at [850, 383] on div "3" at bounding box center [848, 383] width 23 height 23
type input "03-09-2025"
select select "540"
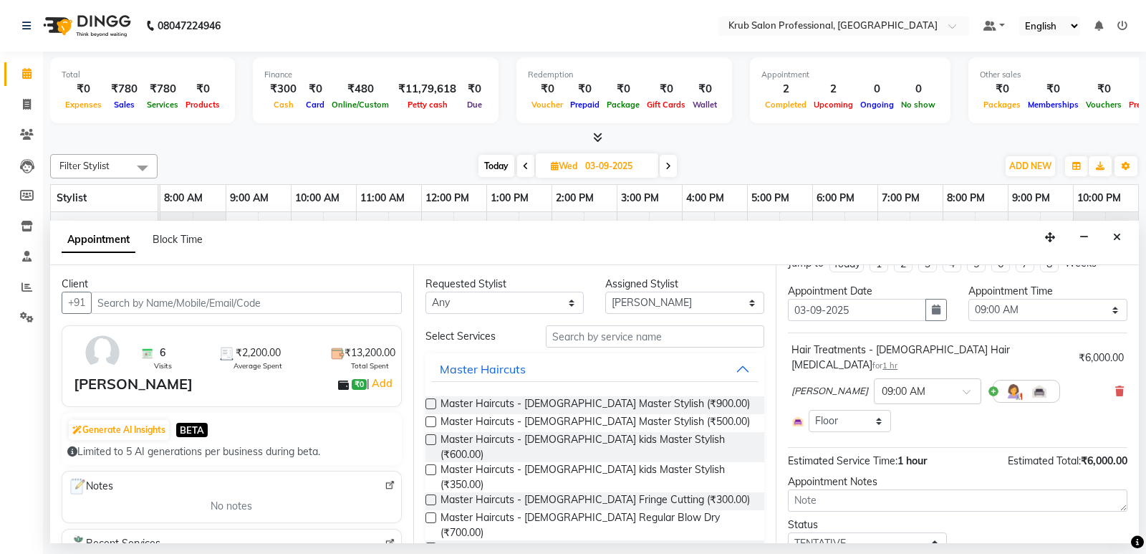
scroll to position [66, 0]
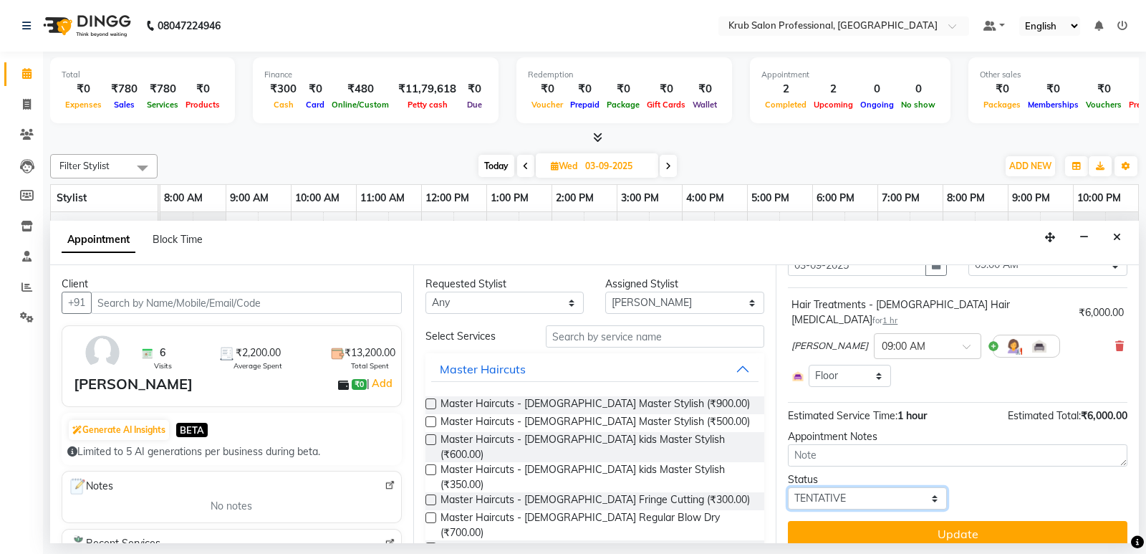
click at [867, 487] on select "Select TENTATIVE CONFIRM UPCOMING" at bounding box center [867, 498] width 159 height 22
select select "confirm booking"
click at [788, 487] on select "Select TENTATIVE CONFIRM UPCOMING" at bounding box center [867, 498] width 159 height 22
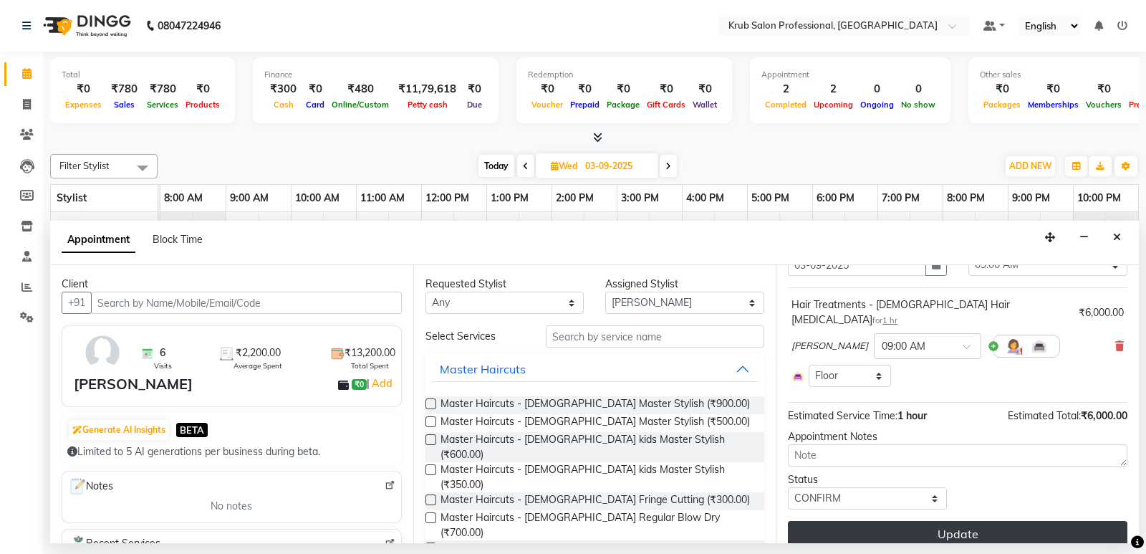
click at [1005, 523] on button "Update" at bounding box center [958, 534] width 340 height 26
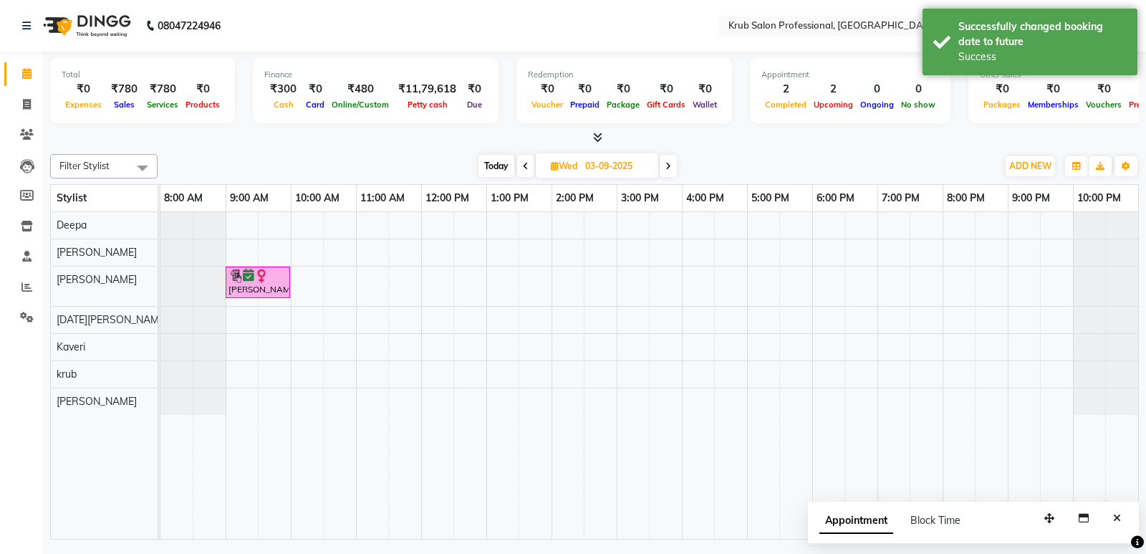
click at [668, 168] on icon at bounding box center [668, 166] width 6 height 9
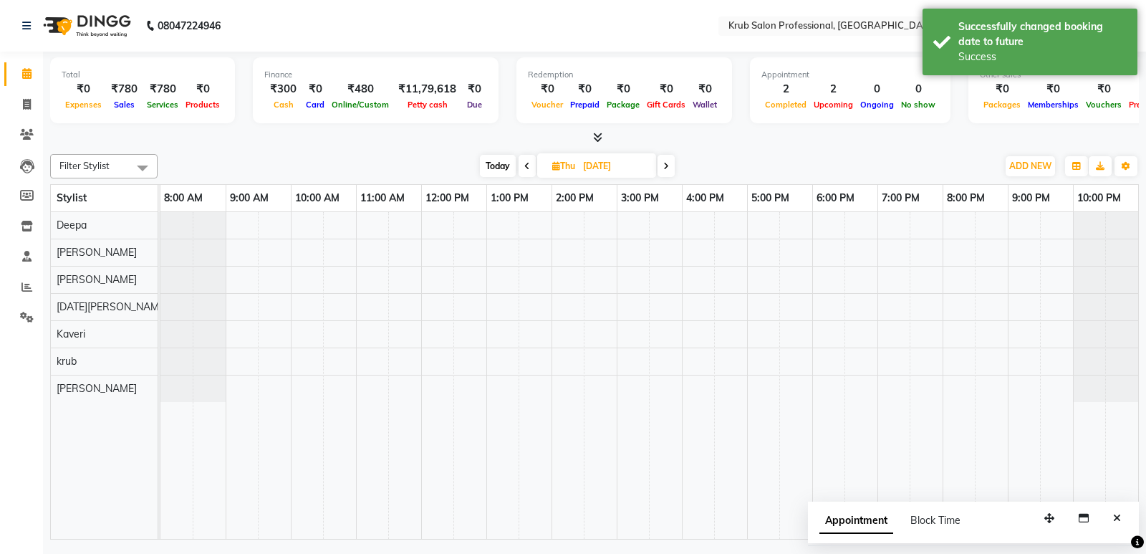
drag, startPoint x: 855, startPoint y: 151, endPoint x: 811, endPoint y: 284, distance: 139.8
click at [802, 143] on div at bounding box center [594, 137] width 1089 height 15
click at [1112, 521] on button "Close" at bounding box center [1117, 518] width 21 height 22
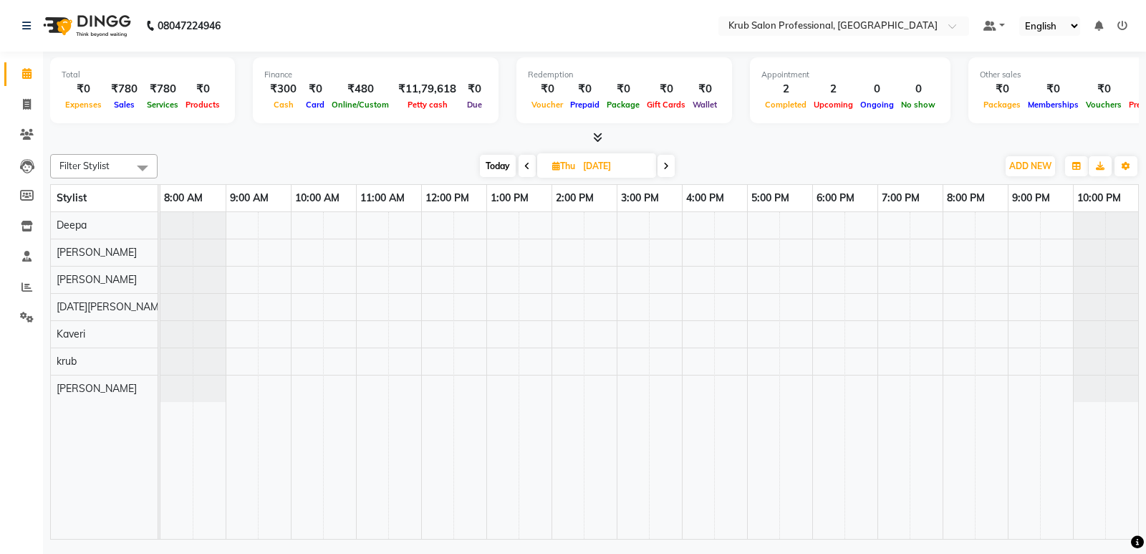
click at [496, 165] on span "Today" at bounding box center [498, 166] width 36 height 22
type input "02-09-2025"
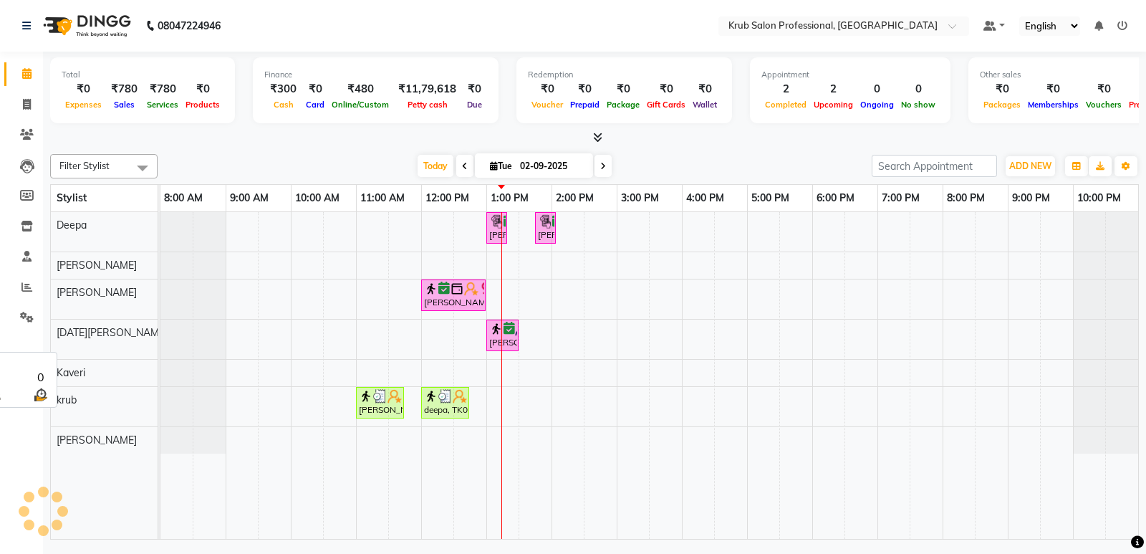
drag, startPoint x: 117, startPoint y: 367, endPoint x: 135, endPoint y: 396, distance: 34.2
click at [135, 396] on tbody "[PERSON_NAME] [DATE][PERSON_NAME] [PERSON_NAME] [PERSON_NAME]" at bounding box center [104, 332] width 107 height 241
click at [620, 298] on div "[PERSON_NAME], TK04, 01:00 PM-01:15 PM, Threading - [DEMOGRAPHIC_DATA] Upperlip…" at bounding box center [649, 375] width 978 height 327
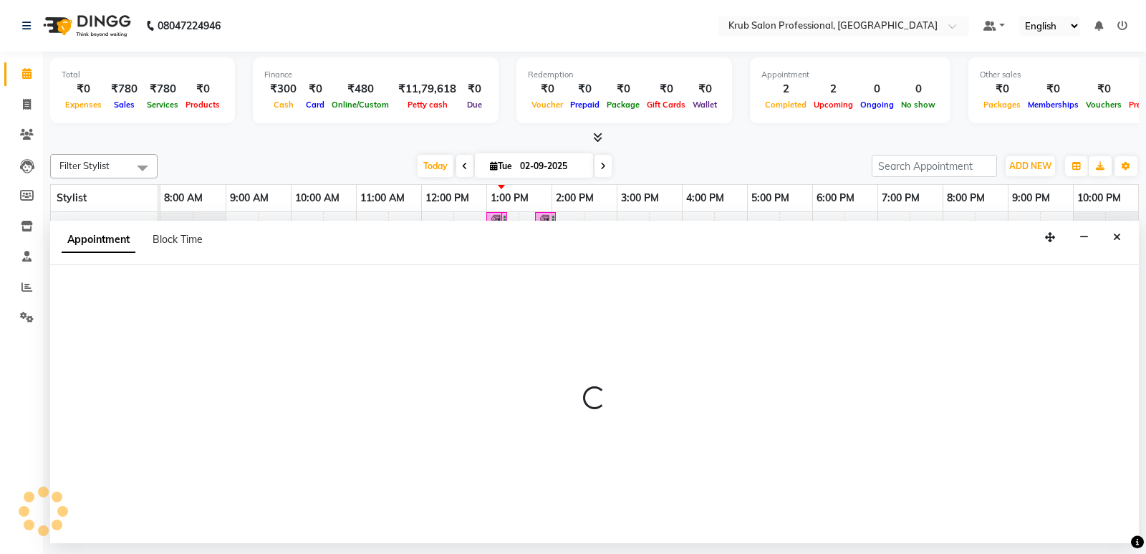
select select "66028"
select select "900"
select select "tentative"
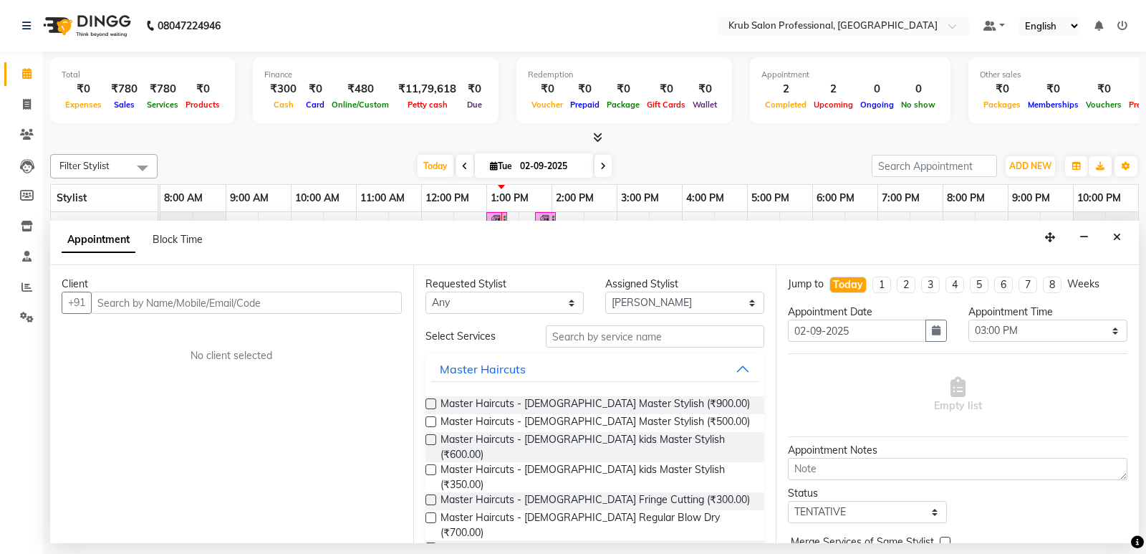
click at [229, 304] on input "text" at bounding box center [246, 303] width 311 height 22
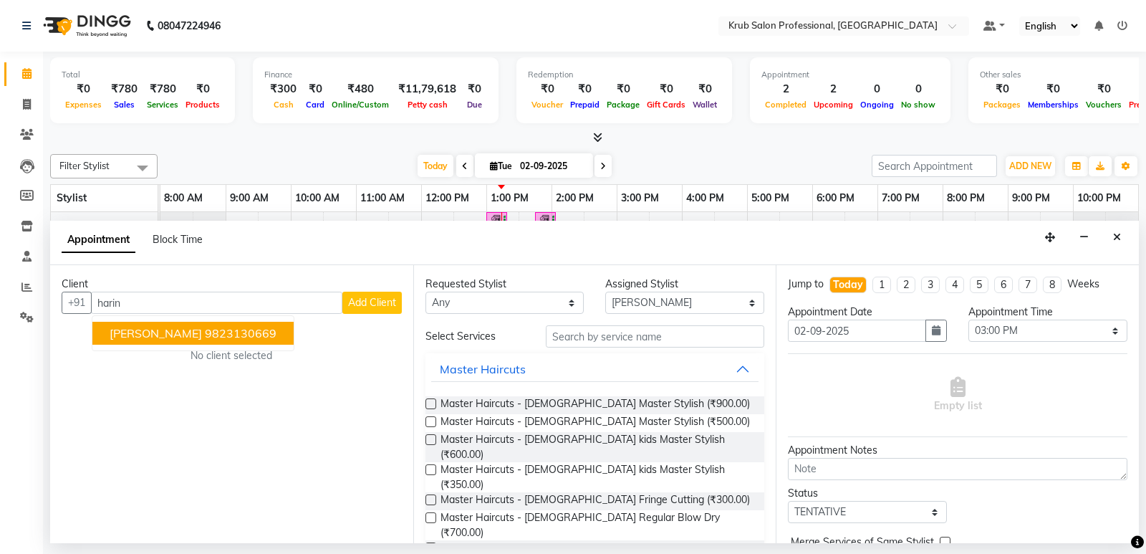
click at [233, 327] on ngb-highlight "9823130669" at bounding box center [241, 333] width 72 height 14
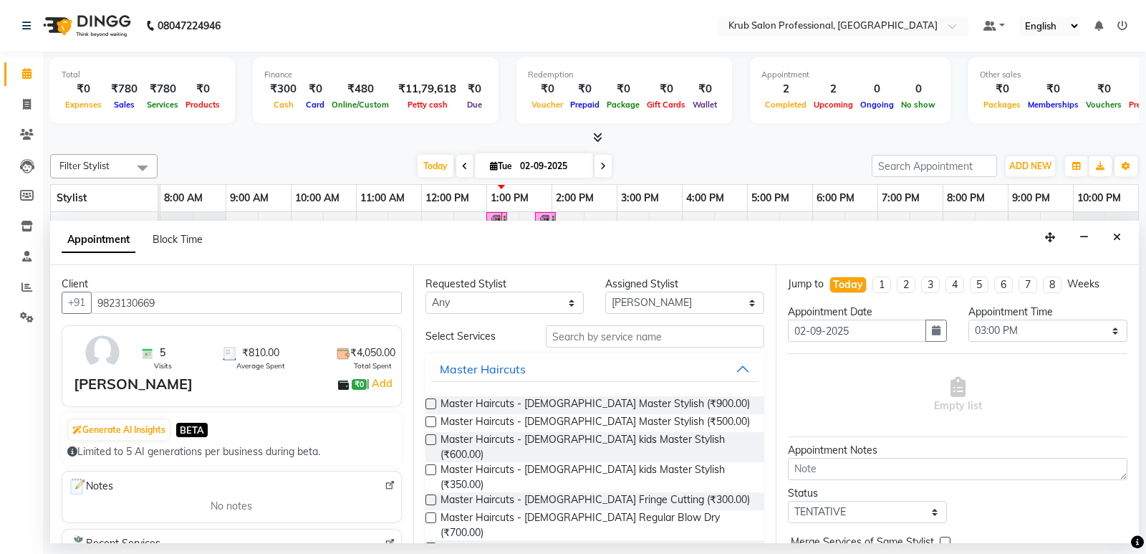
type input "9823130669"
click at [432, 420] on label at bounding box center [431, 421] width 11 height 11
click at [432, 420] on input "checkbox" at bounding box center [430, 422] width 9 height 9
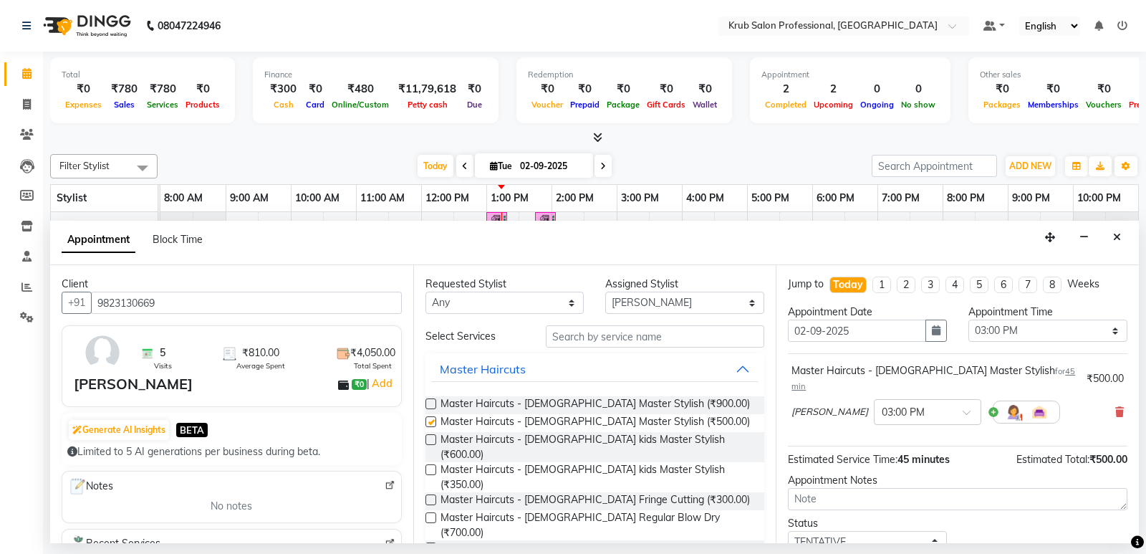
checkbox input "false"
click at [875, 531] on select "Select TENTATIVE CONFIRM CHECK-IN UPCOMING" at bounding box center [867, 542] width 159 height 22
select select "confirm booking"
click at [788, 531] on select "Select TENTATIVE CONFIRM CHECK-IN UPCOMING" at bounding box center [867, 542] width 159 height 22
click at [913, 403] on input "text" at bounding box center [913, 410] width 63 height 15
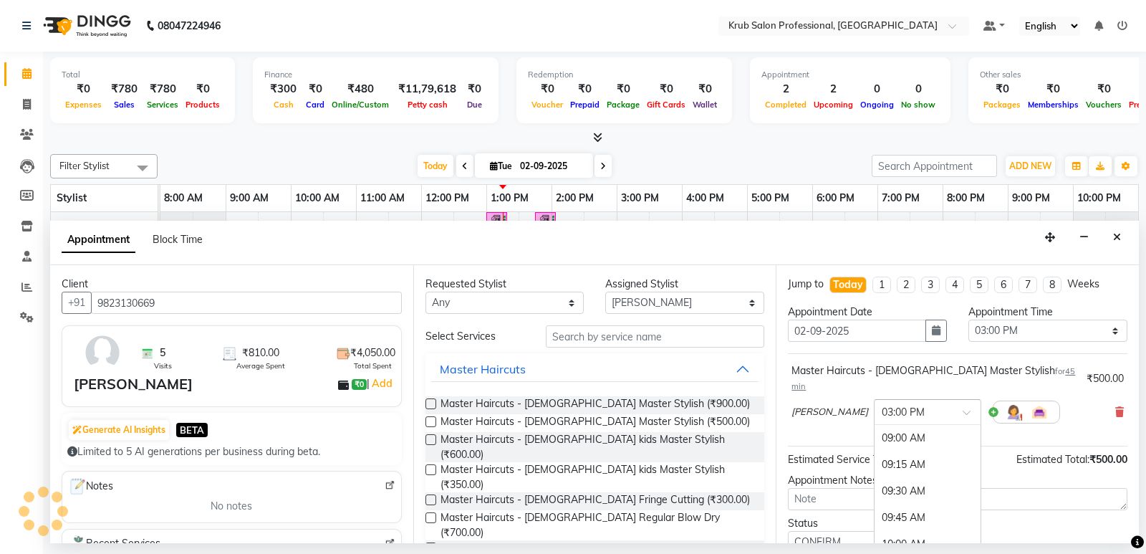
scroll to position [642, 0]
click at [875, 451] on div "03:15 PM" at bounding box center [928, 464] width 106 height 27
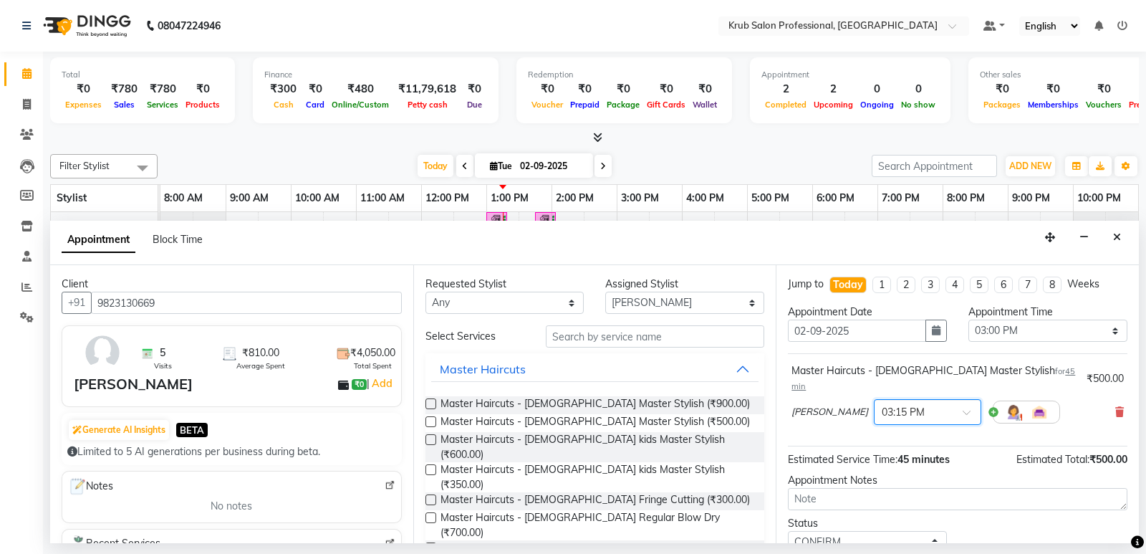
click at [929, 403] on div at bounding box center [928, 410] width 106 height 15
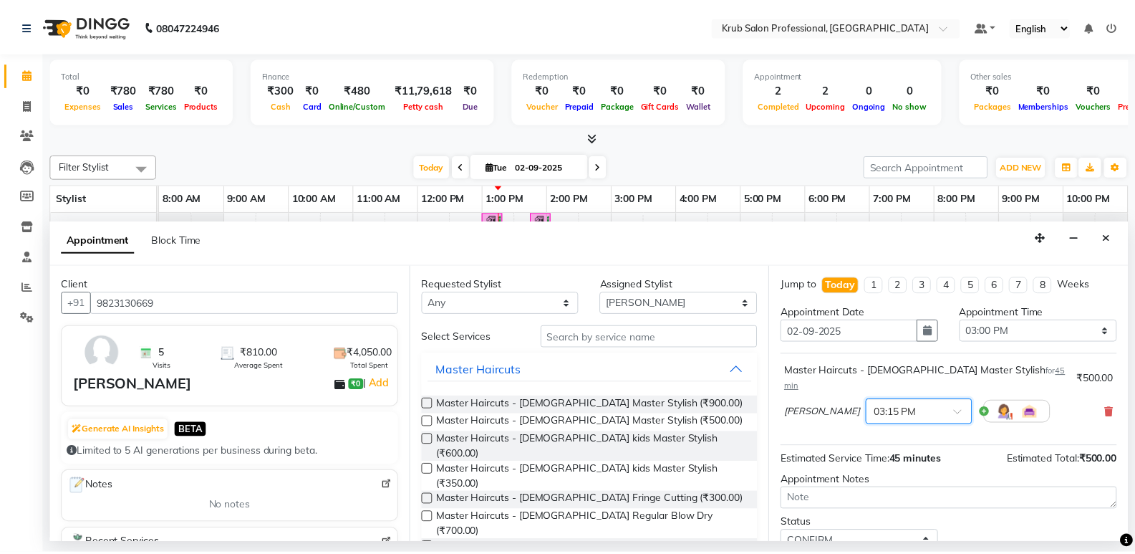
scroll to position [85, 0]
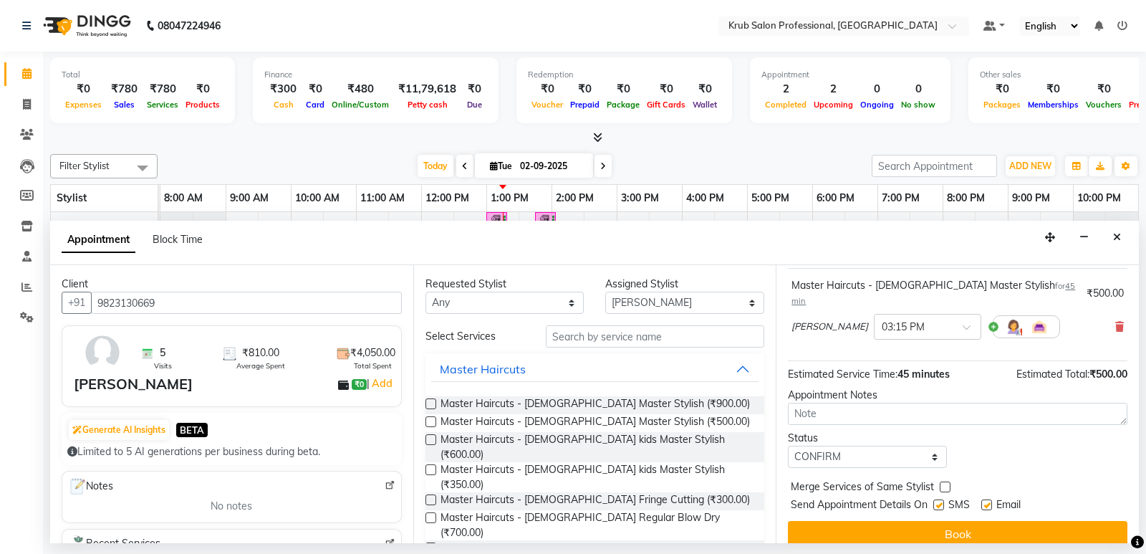
click at [986, 499] on label at bounding box center [986, 504] width 11 height 11
click at [986, 501] on input "checkbox" at bounding box center [985, 505] width 9 height 9
checkbox input "false"
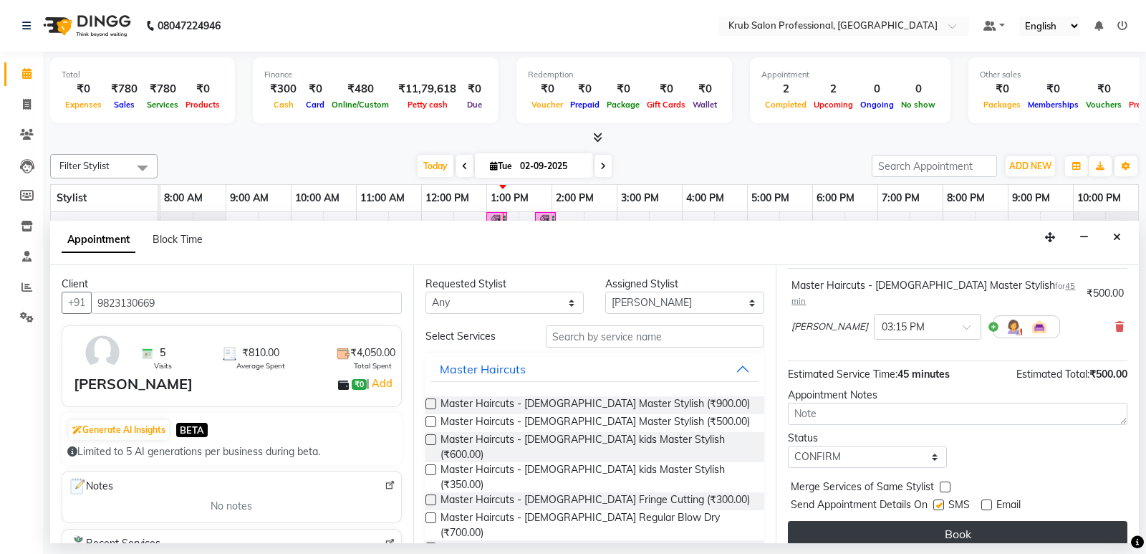
click at [948, 524] on button "Book" at bounding box center [958, 534] width 340 height 26
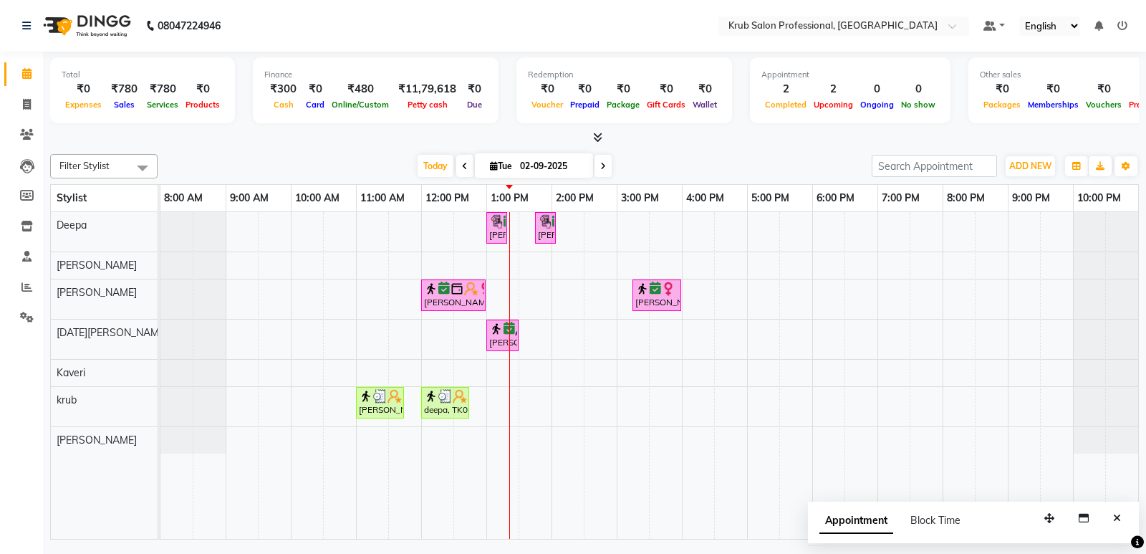
click at [657, 145] on div at bounding box center [594, 137] width 1089 height 15
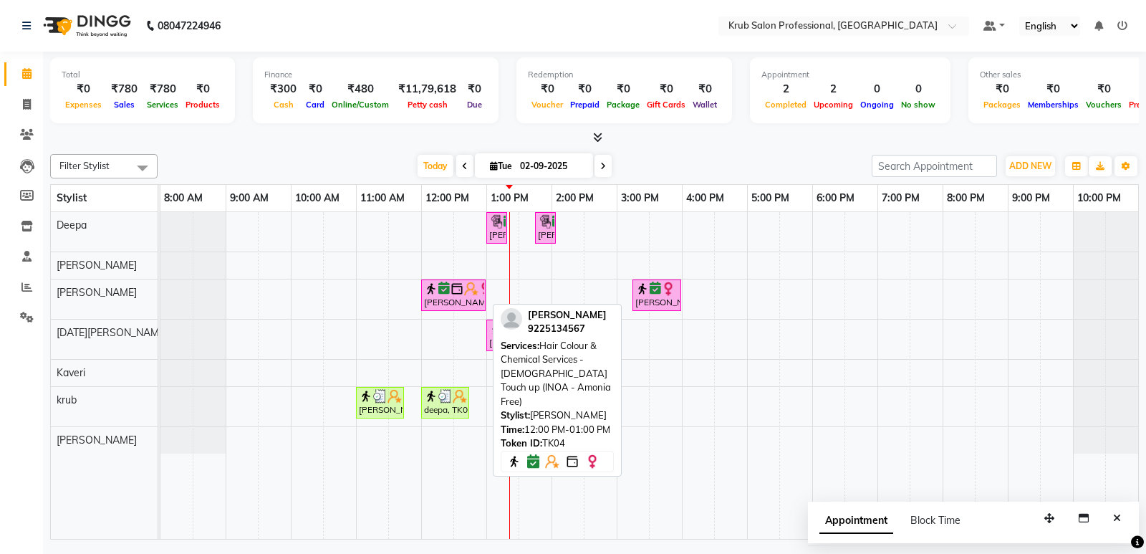
click at [441, 298] on div "[PERSON_NAME], TK04, 12:00 PM-01:00 PM, Hair Colour & Chemical Services - [DEMO…" at bounding box center [454, 295] width 62 height 27
click at [463, 289] on img at bounding box center [457, 289] width 14 height 14
select select "6"
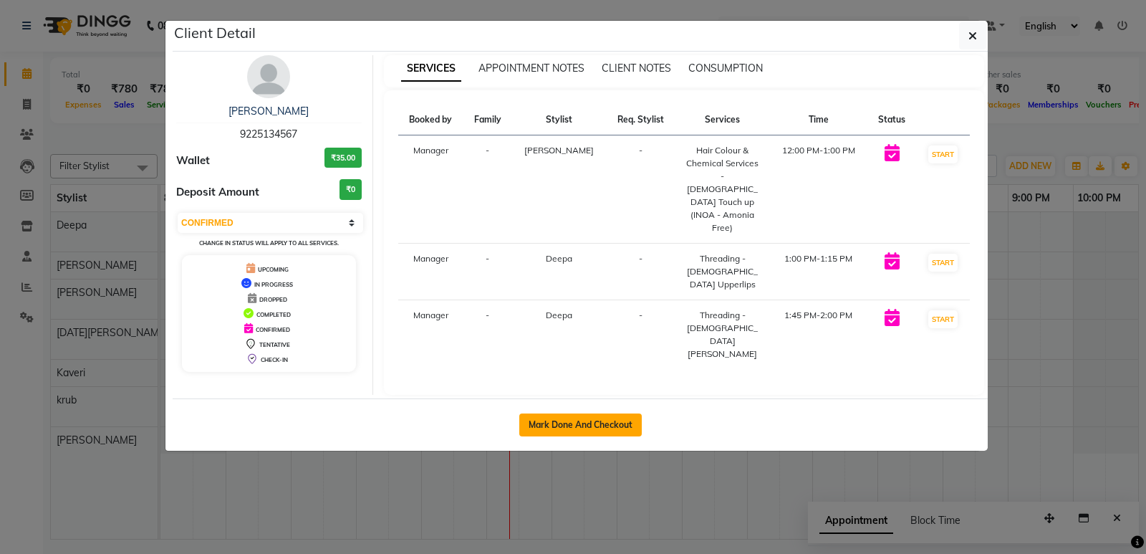
click at [615, 413] on button "Mark Done And Checkout" at bounding box center [580, 424] width 122 height 23
select select "service"
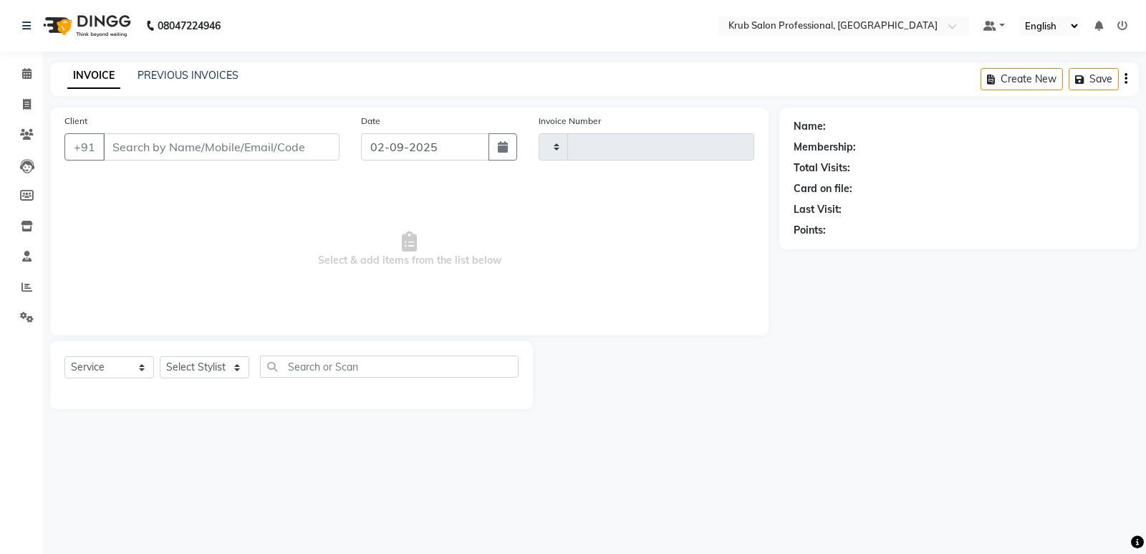
type input "1169"
select select "7490"
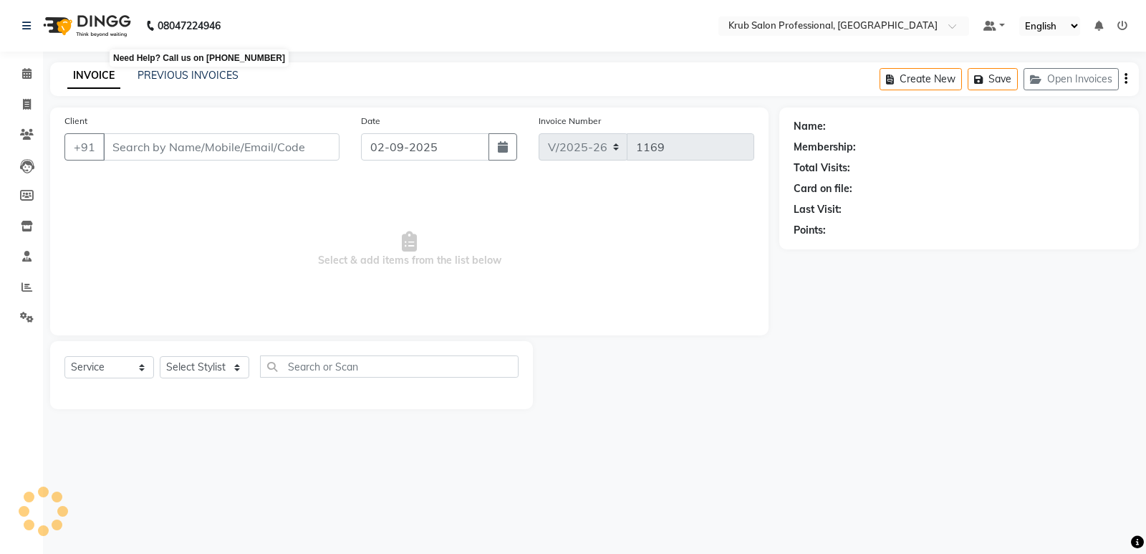
type input "9225134567"
select select "66022"
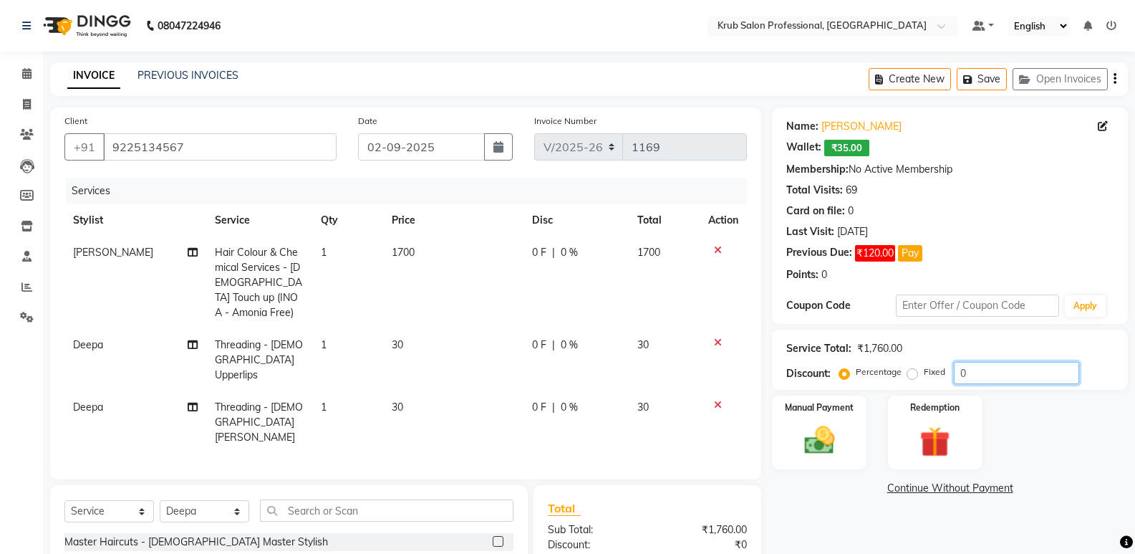
click at [984, 372] on input "0" at bounding box center [1016, 373] width 125 height 22
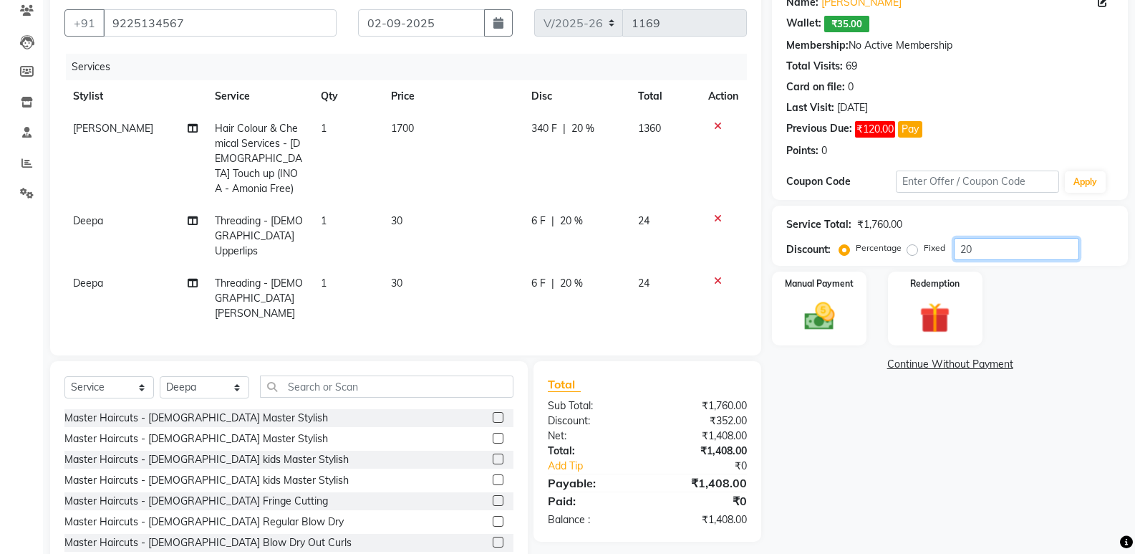
scroll to position [126, 0]
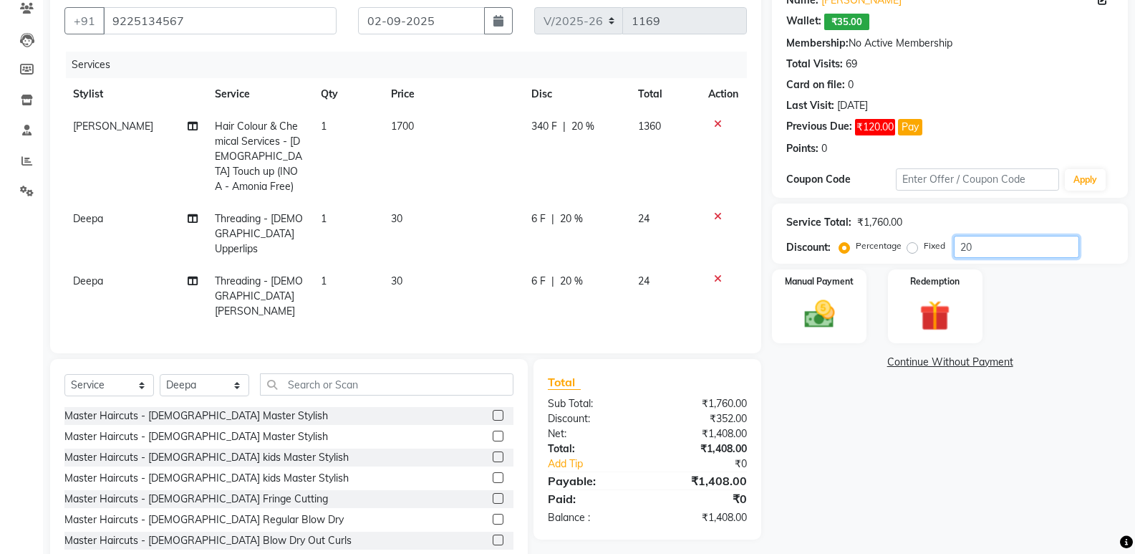
type input "20"
click at [671, 203] on td "24" at bounding box center [665, 234] width 71 height 62
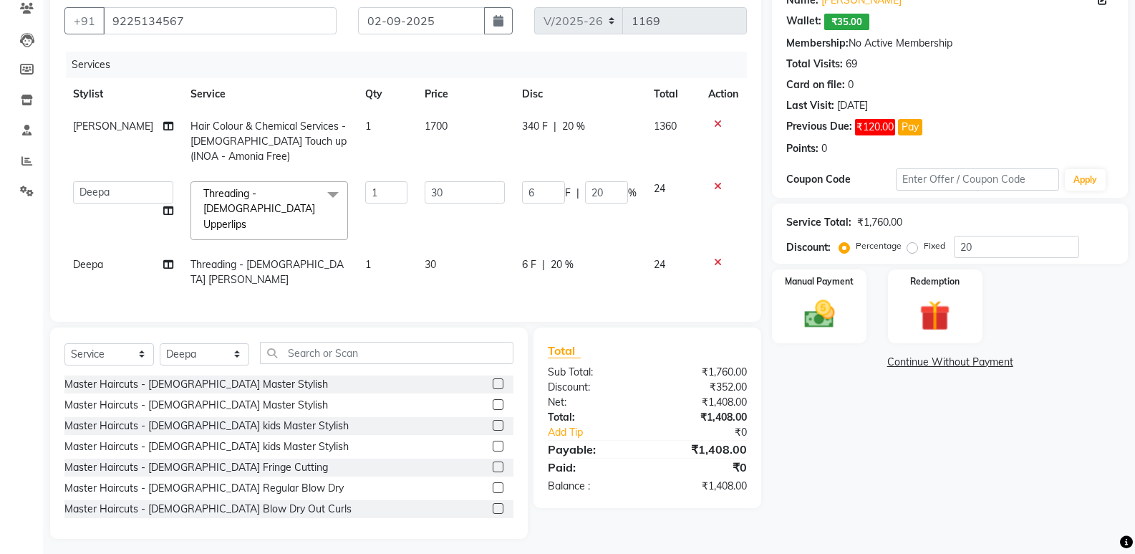
scroll to position [113, 0]
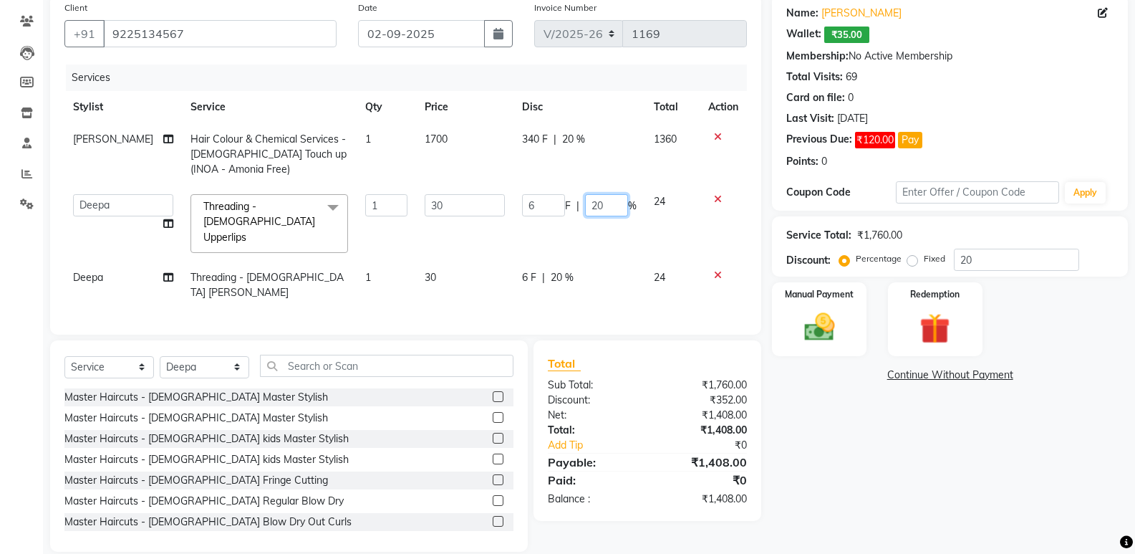
click at [611, 211] on input "20" at bounding box center [606, 205] width 43 height 22
type input "2"
type input "25"
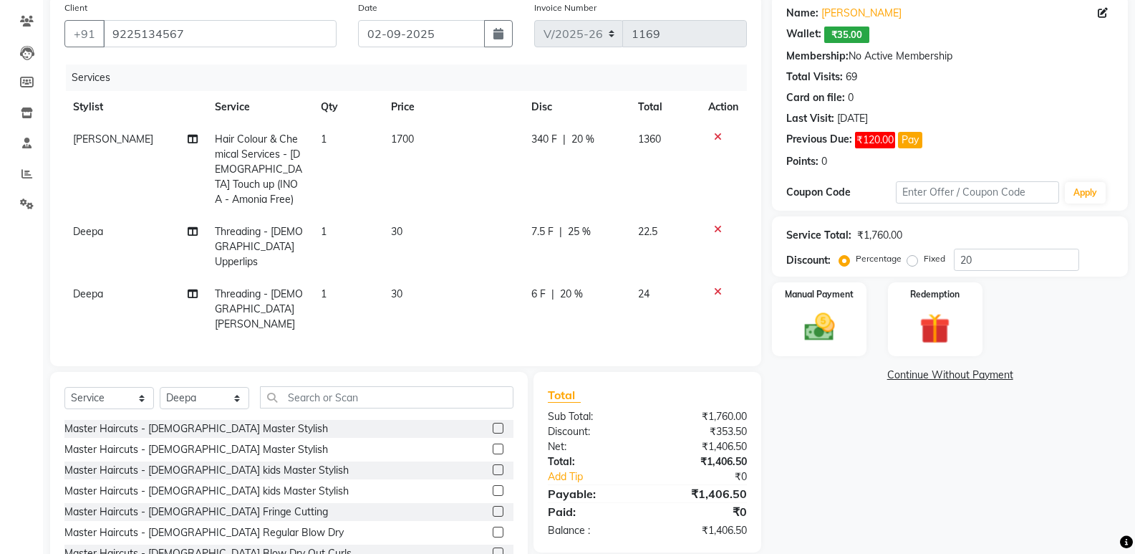
click at [843, 517] on div "Name: [PERSON_NAME]: ₹35.00 Membership: No Active Membership Total Visits: 69 C…" at bounding box center [955, 288] width 367 height 589
click at [655, 278] on td "24" at bounding box center [665, 309] width 71 height 62
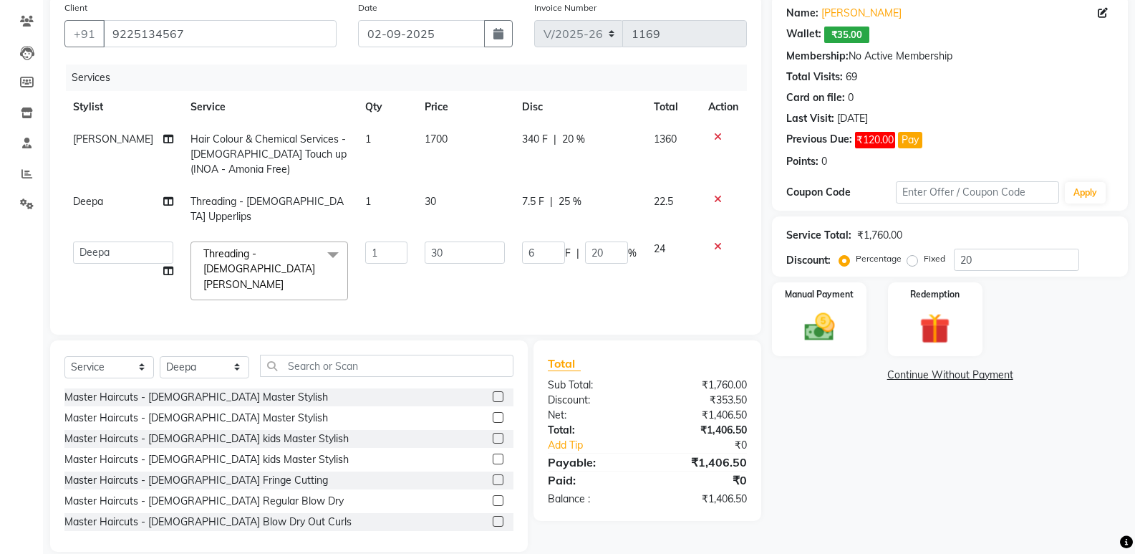
click at [673, 197] on td "22.5" at bounding box center [672, 209] width 55 height 47
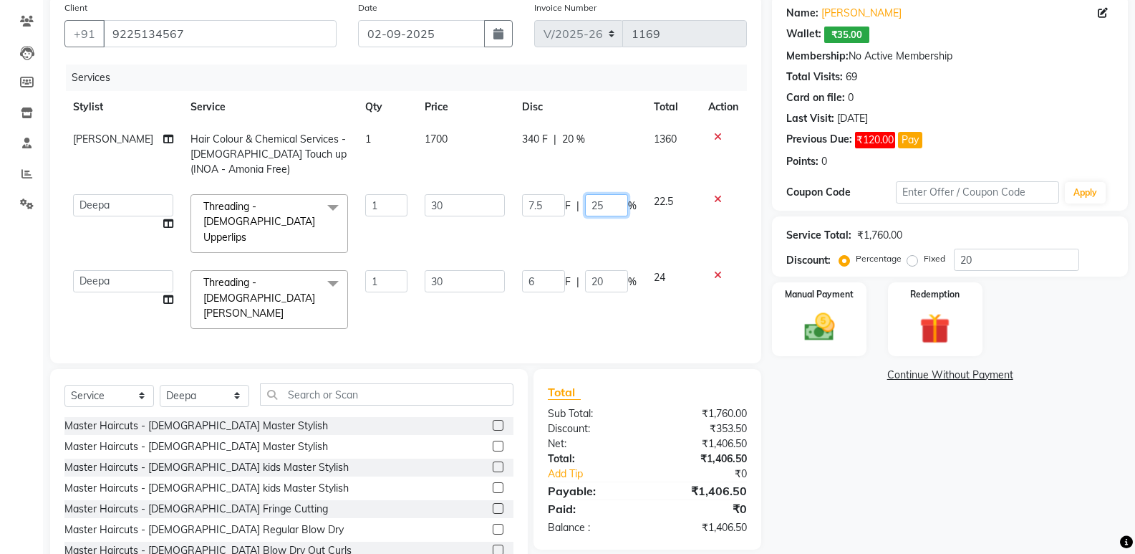
click at [607, 197] on input "25" at bounding box center [606, 205] width 43 height 22
type input "2"
click at [932, 531] on div "Name: [PERSON_NAME]: ₹35.00 Membership: No Active Membership Total Visits: 69 C…" at bounding box center [955, 287] width 367 height 586
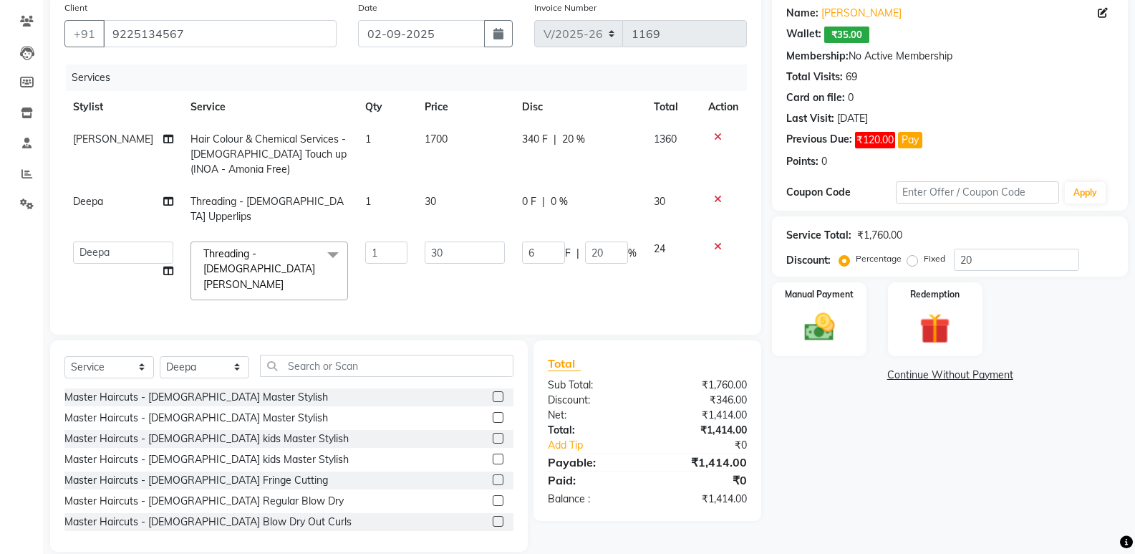
click at [466, 186] on td "30" at bounding box center [464, 209] width 97 height 47
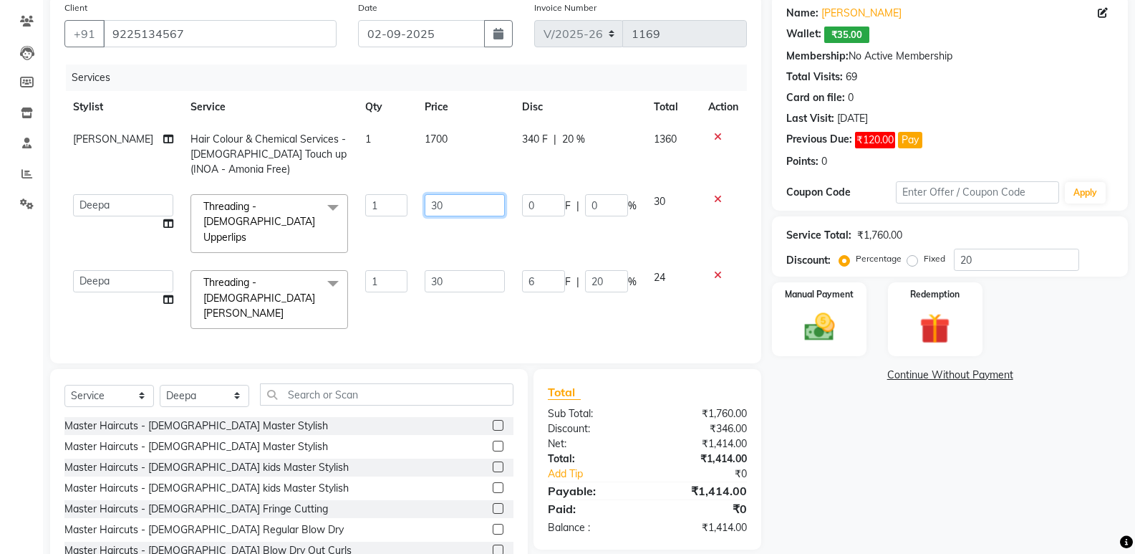
click at [475, 204] on input "30" at bounding box center [465, 205] width 80 height 22
type input "3"
type input "16"
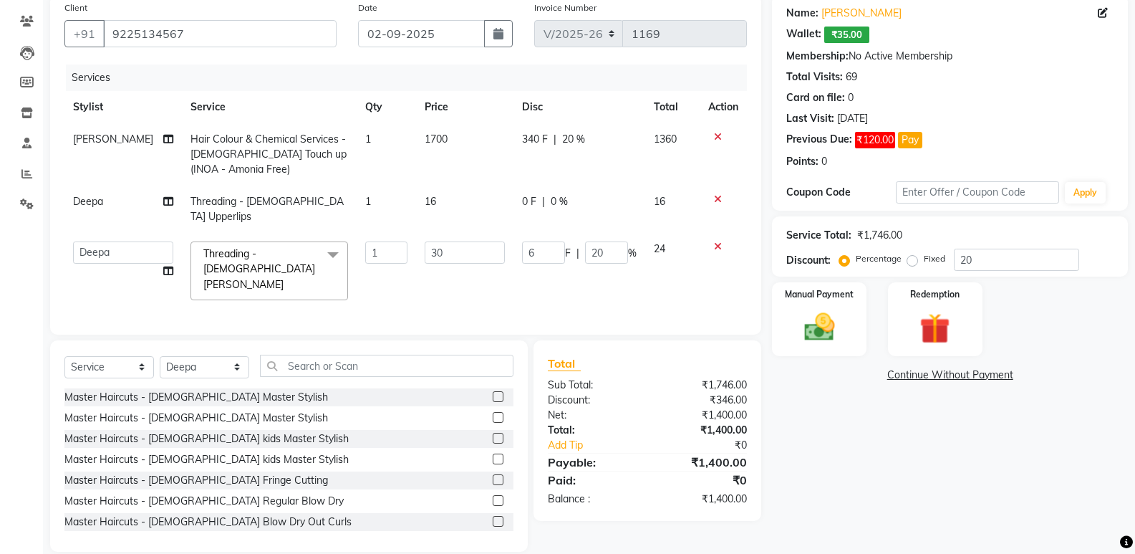
click at [920, 426] on div "Name: [PERSON_NAME]: ₹35.00 Membership: No Active Membership Total Visits: 69 C…" at bounding box center [955, 272] width 367 height 557
click at [827, 325] on img at bounding box center [819, 327] width 51 height 37
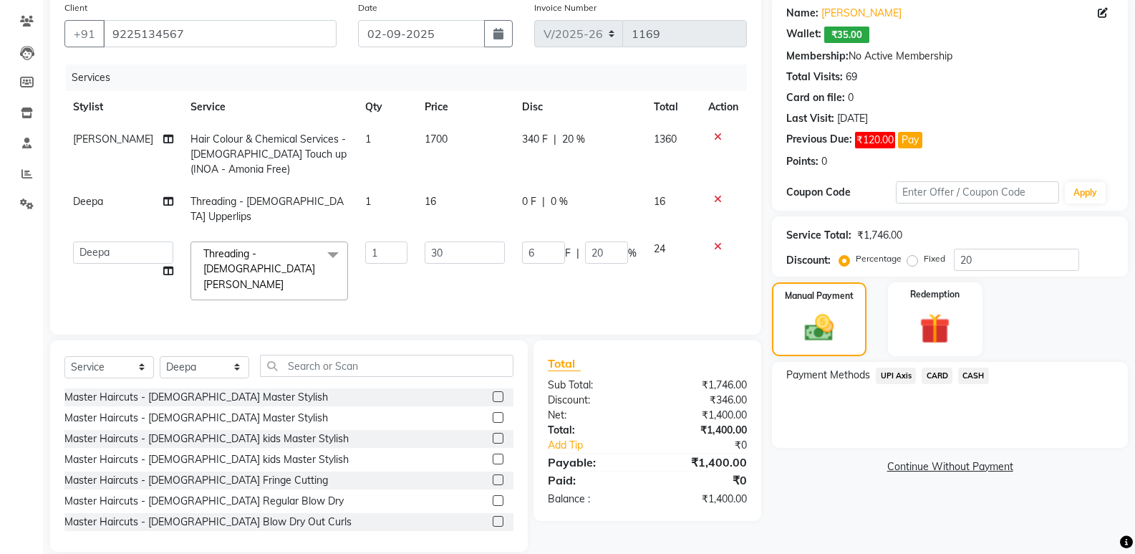
click at [972, 373] on span "CASH" at bounding box center [973, 375] width 31 height 16
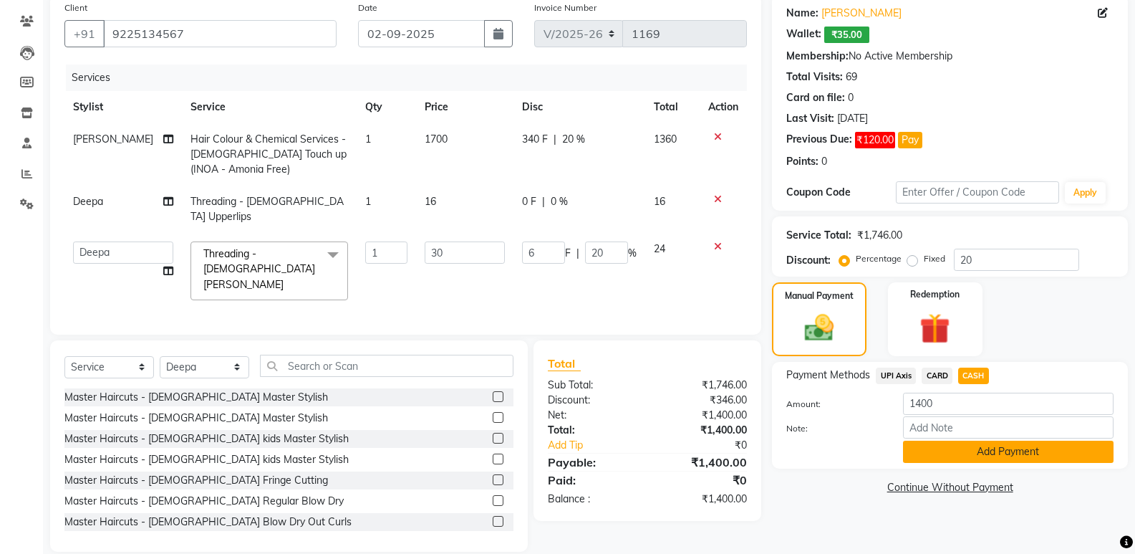
click at [976, 451] on button "Add Payment" at bounding box center [1008, 452] width 211 height 22
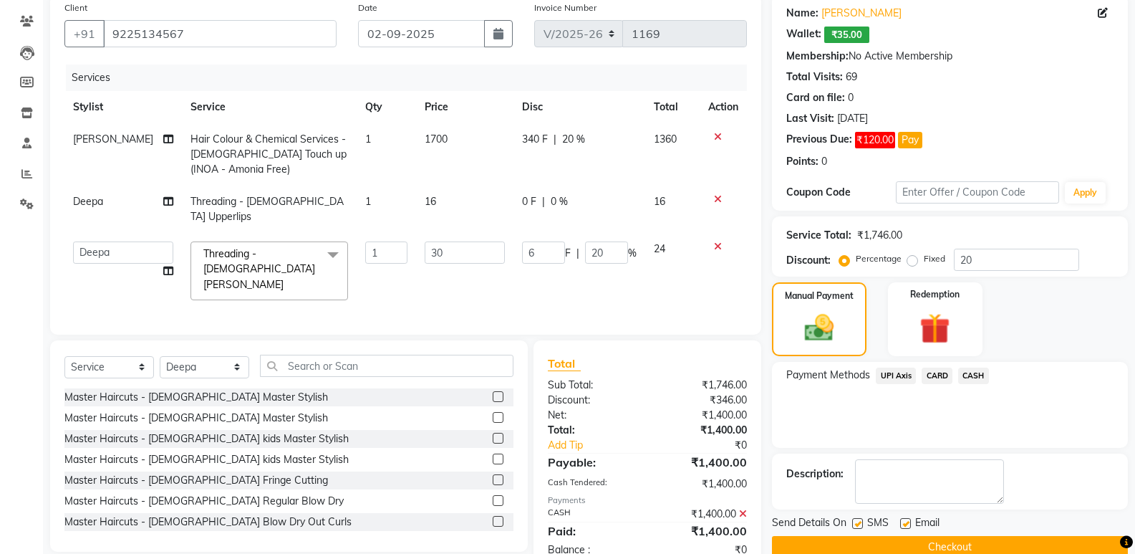
scroll to position [139, 0]
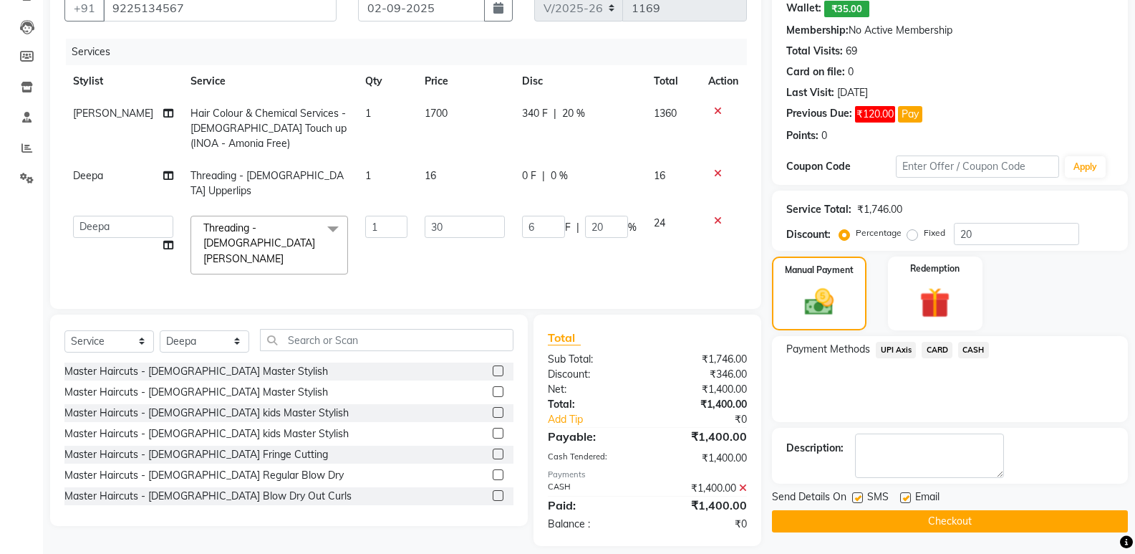
click at [908, 497] on label at bounding box center [905, 497] width 11 height 11
click at [908, 497] on input "checkbox" at bounding box center [904, 498] width 9 height 9
checkbox input "false"
click at [893, 516] on button "Checkout" at bounding box center [950, 521] width 356 height 22
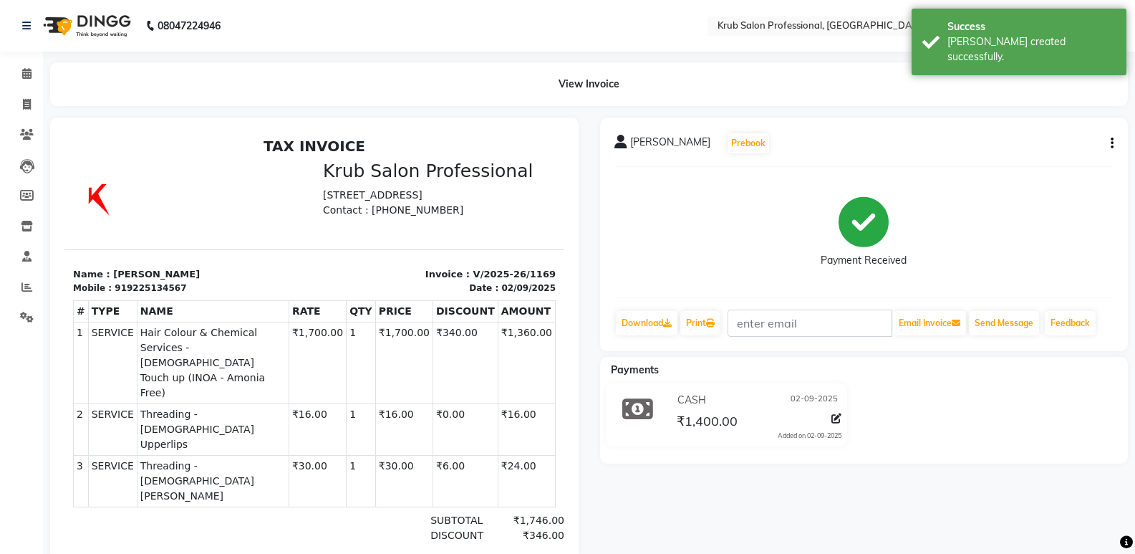
select select "7490"
select select "service"
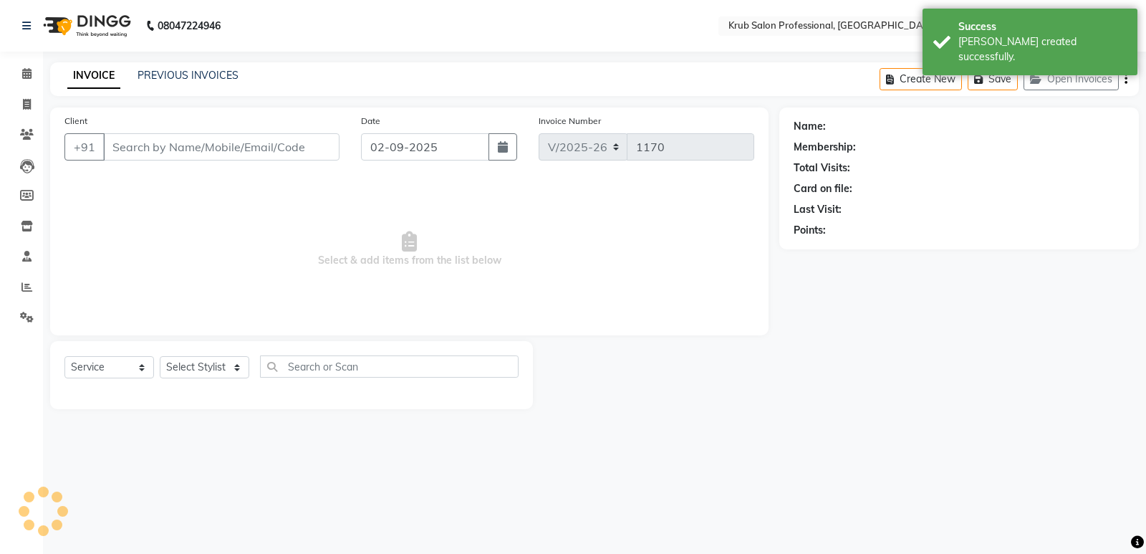
type input "9225134567"
select select "66022"
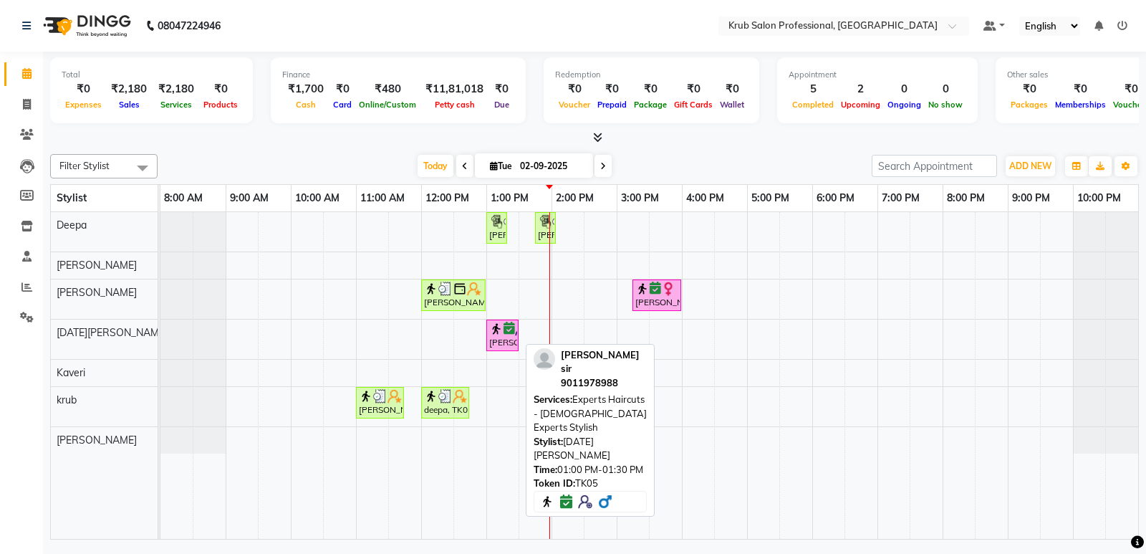
click at [492, 338] on div "[PERSON_NAME] sir, TK05, 01:00 PM-01:30 PM, Experts Haircuts - [DEMOGRAPHIC_DAT…" at bounding box center [502, 335] width 29 height 27
select select "6"
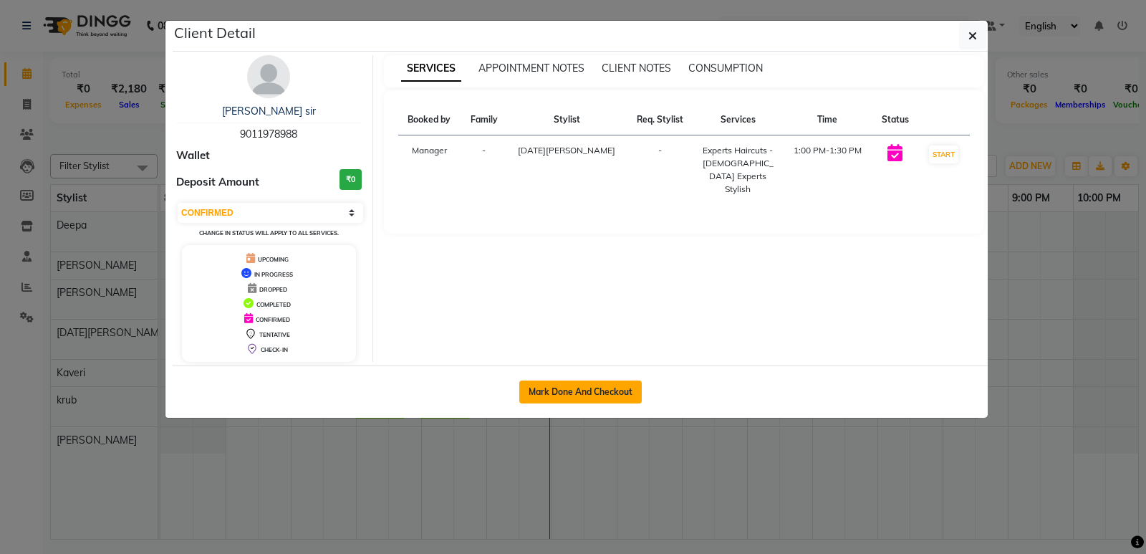
click at [551, 394] on button "Mark Done And Checkout" at bounding box center [580, 391] width 122 height 23
select select "service"
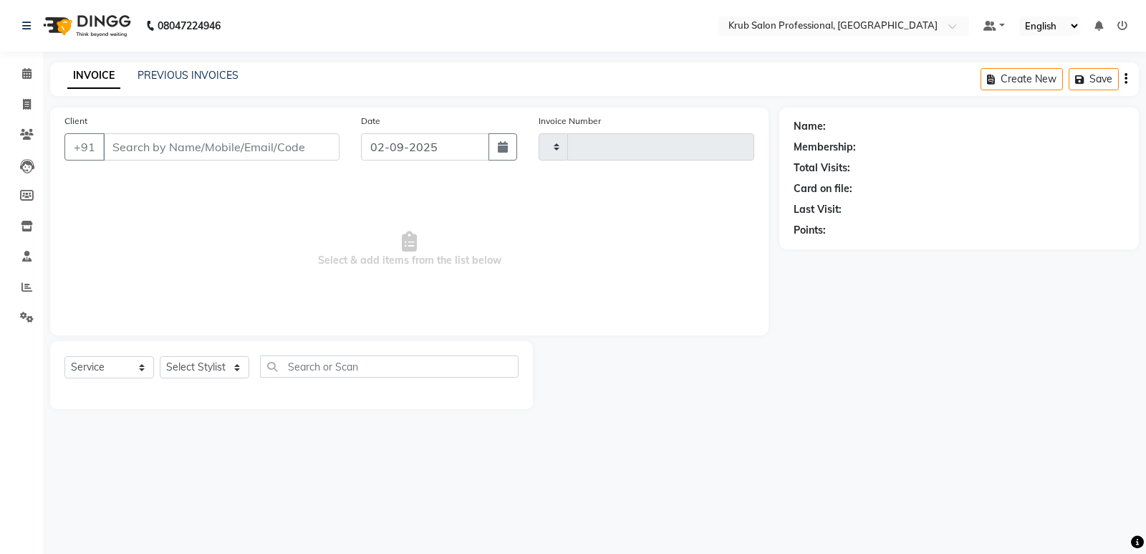
type input "1170"
select select "7490"
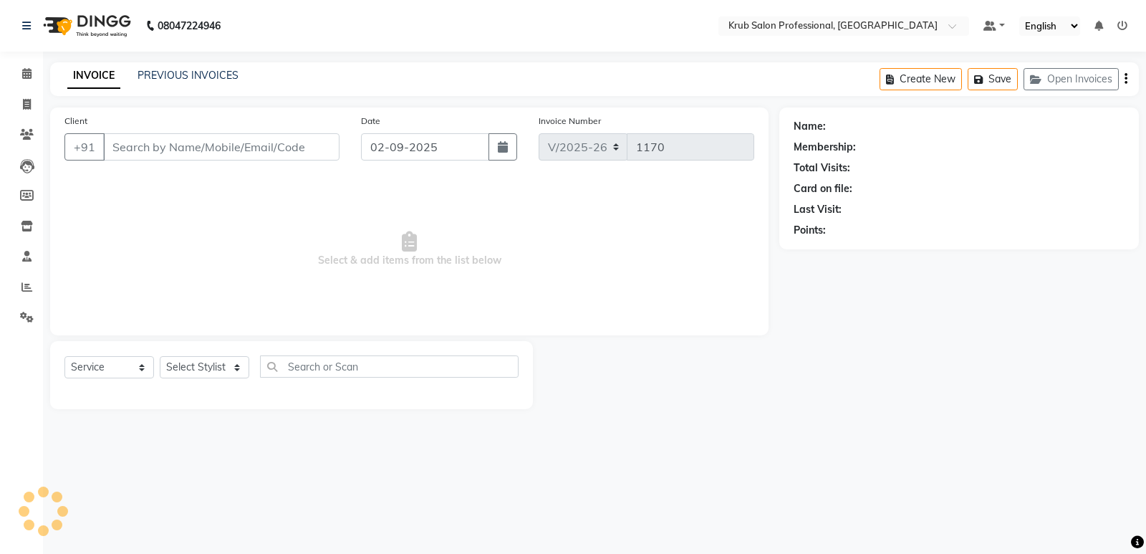
type input "9011978988"
select select "88974"
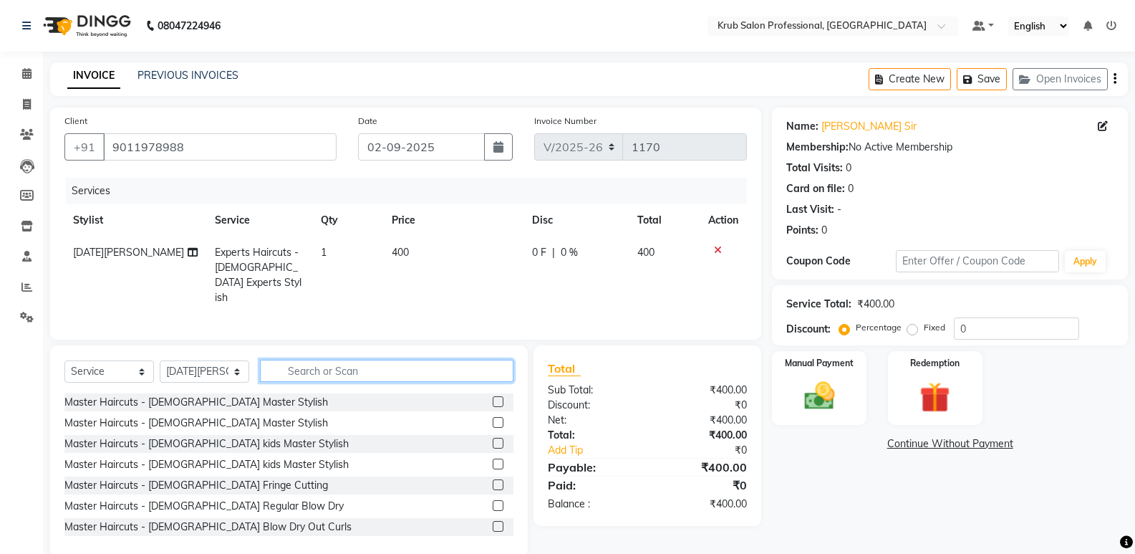
click at [334, 368] on input "text" at bounding box center [387, 371] width 254 height 22
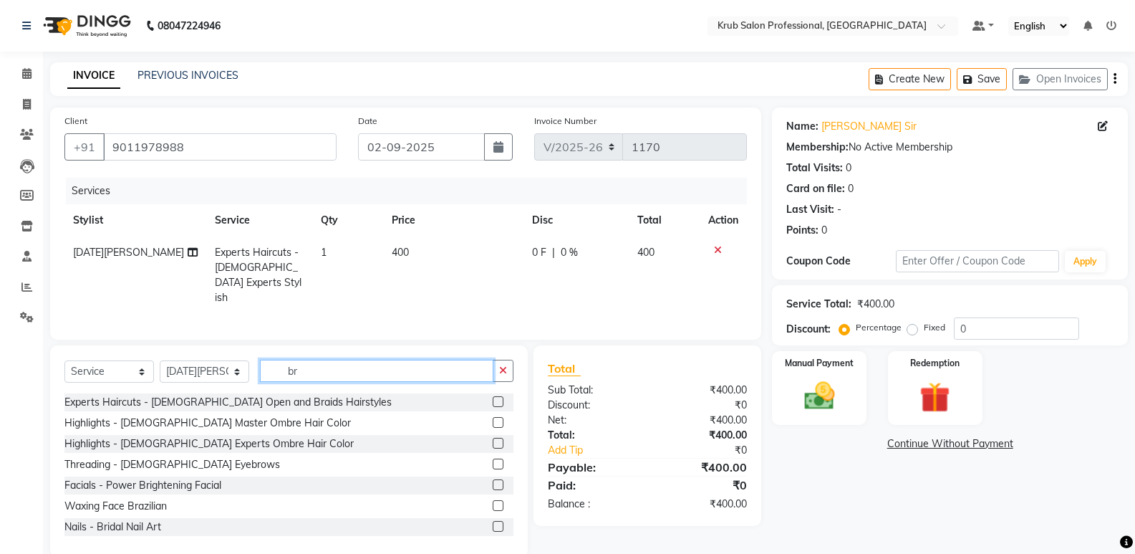
type input "b"
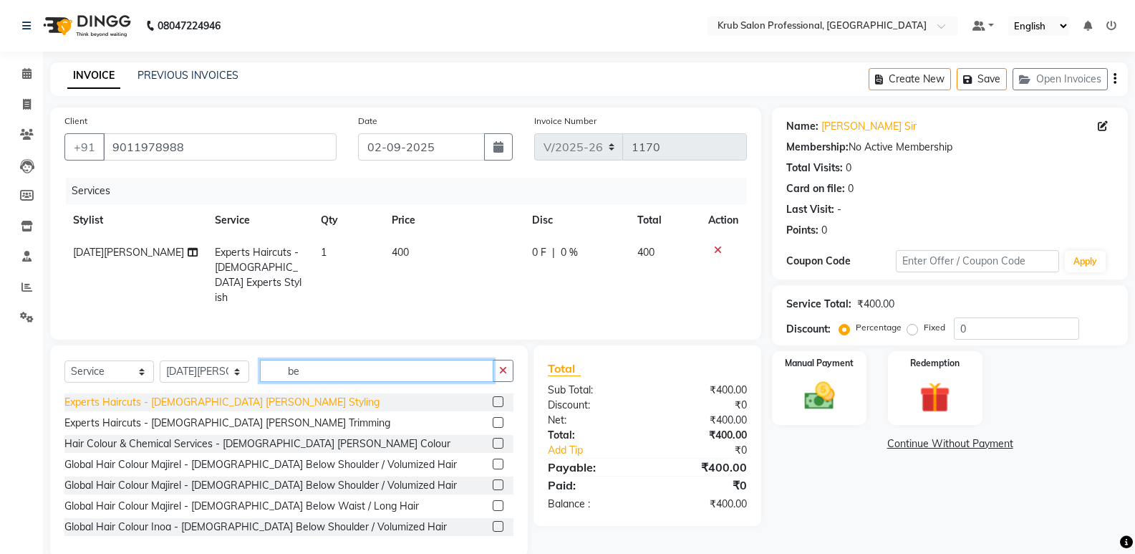
type input "be"
click at [218, 395] on div "Experts Haircuts - [DEMOGRAPHIC_DATA] [PERSON_NAME] Styling" at bounding box center [221, 402] width 315 height 15
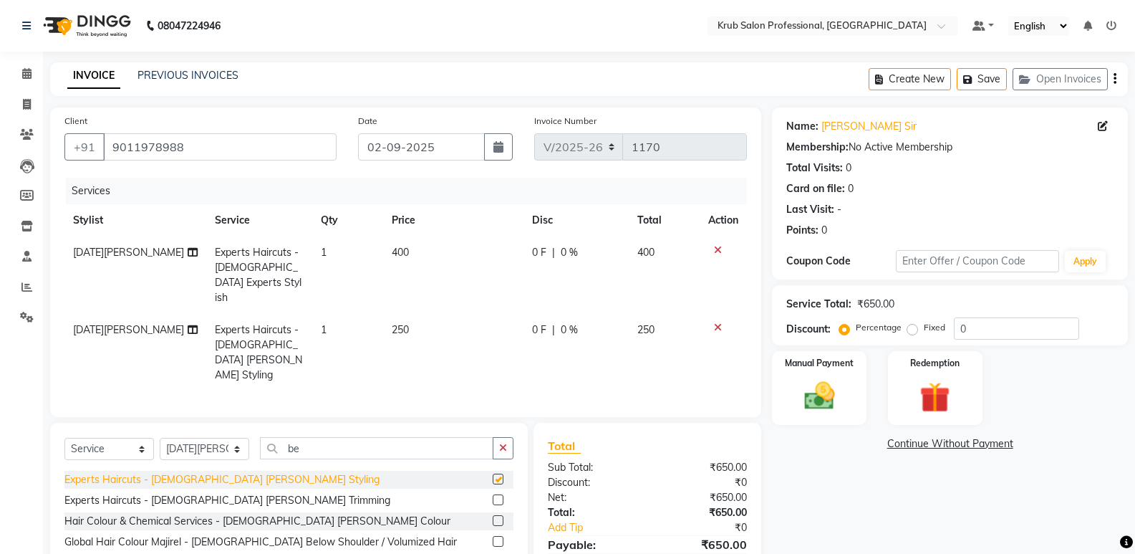
checkbox input "false"
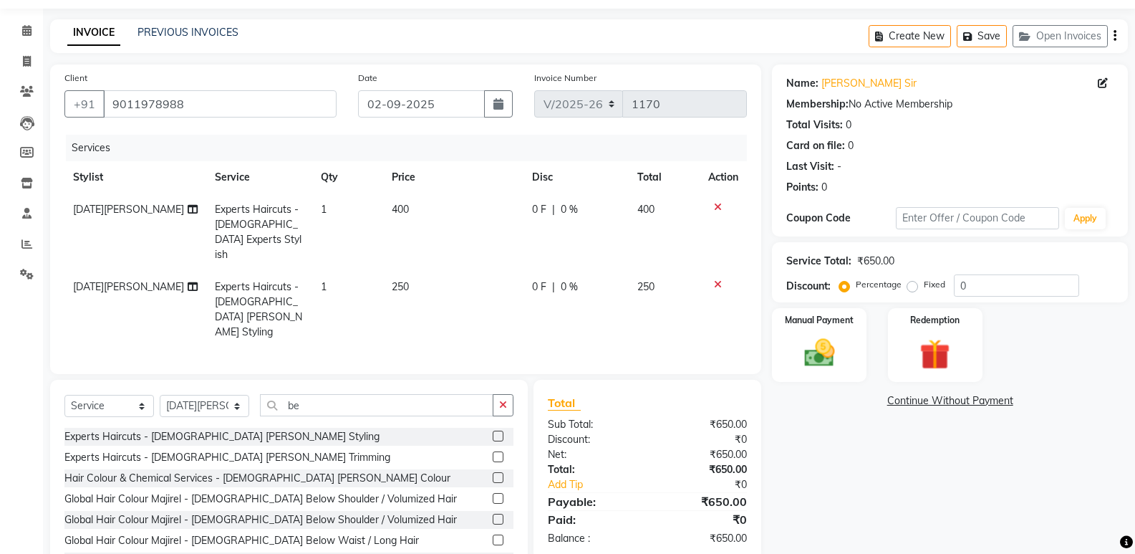
scroll to position [67, 0]
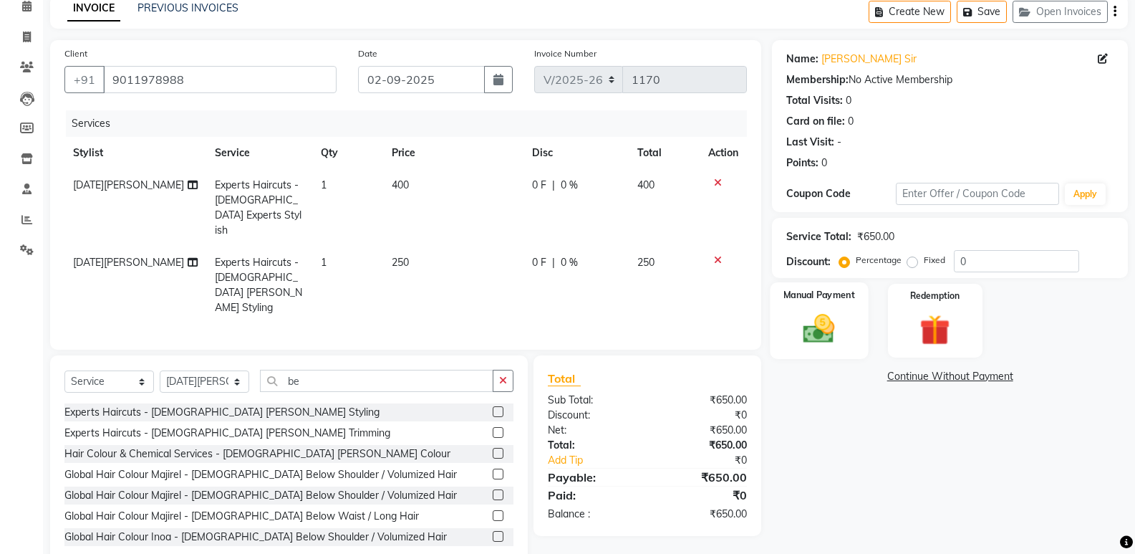
click at [814, 335] on img at bounding box center [819, 328] width 51 height 37
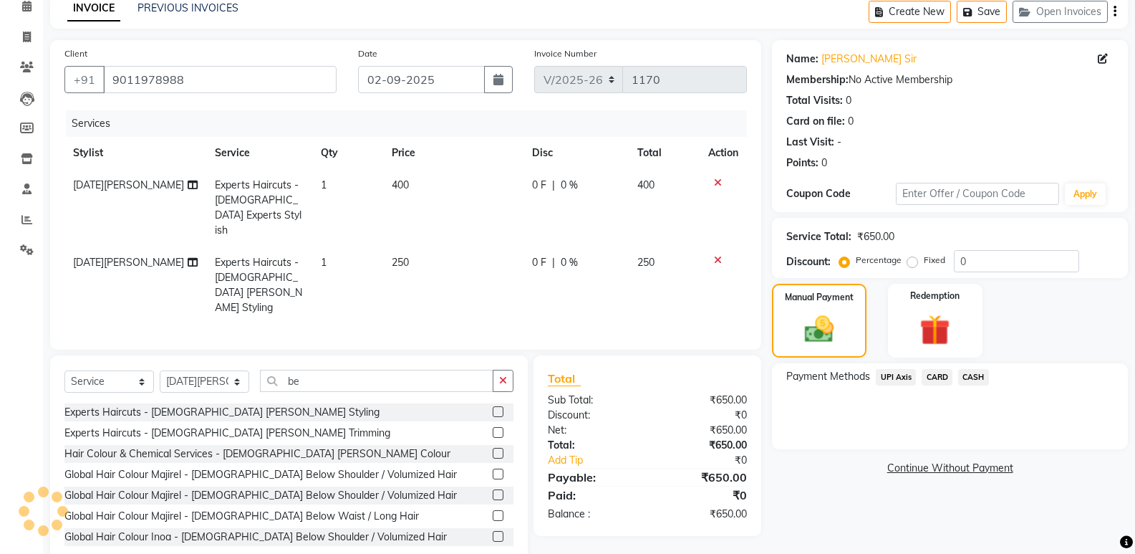
click at [886, 372] on span "UPI Axis" at bounding box center [896, 377] width 40 height 16
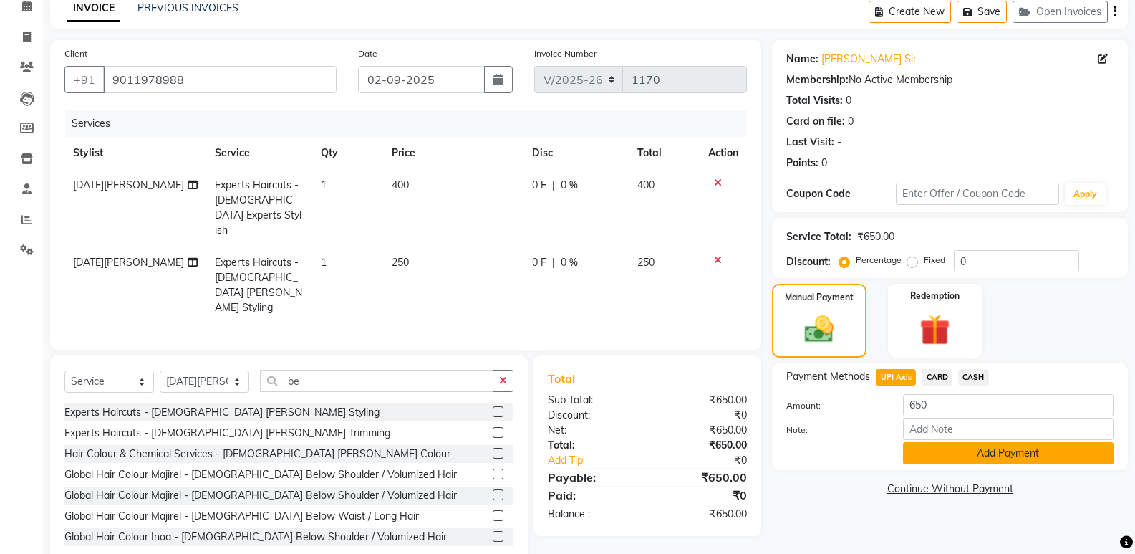
click at [938, 446] on button "Add Payment" at bounding box center [1008, 453] width 211 height 22
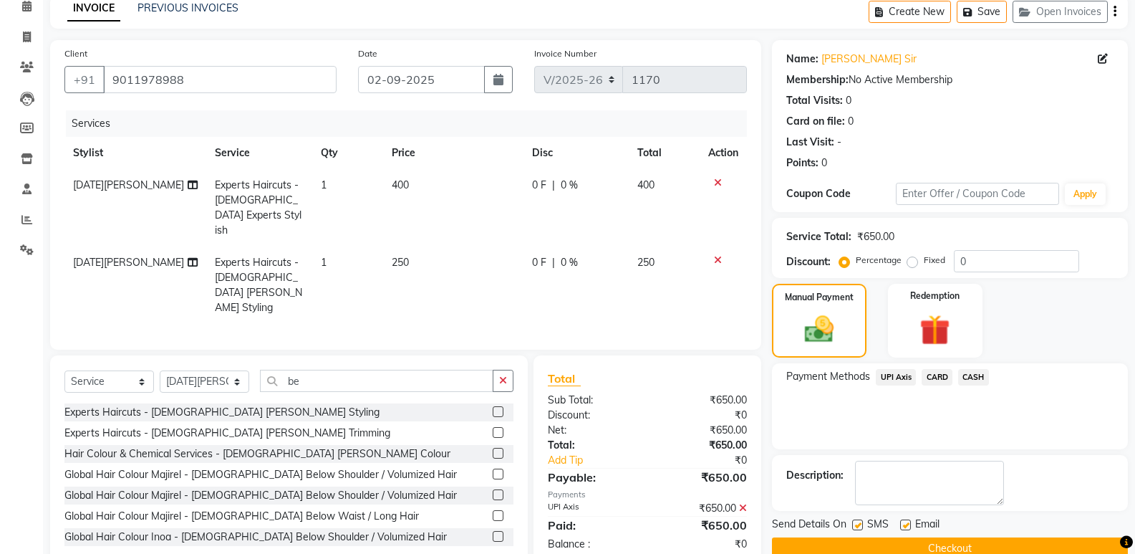
scroll to position [95, 0]
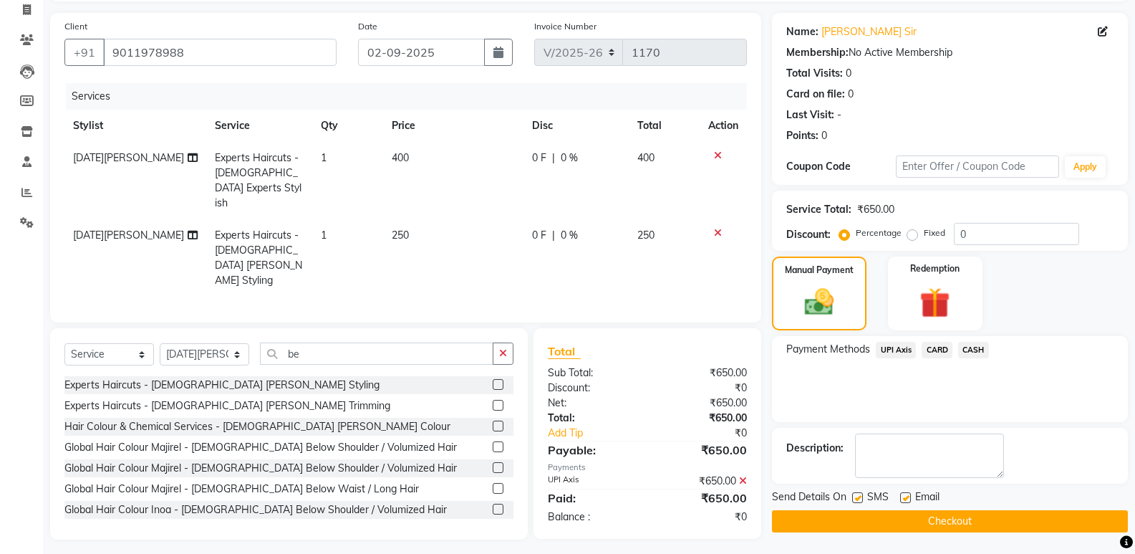
click at [910, 496] on label at bounding box center [905, 497] width 11 height 11
click at [910, 496] on input "checkbox" at bounding box center [904, 498] width 9 height 9
checkbox input "false"
click at [906, 522] on button "Checkout" at bounding box center [950, 521] width 356 height 22
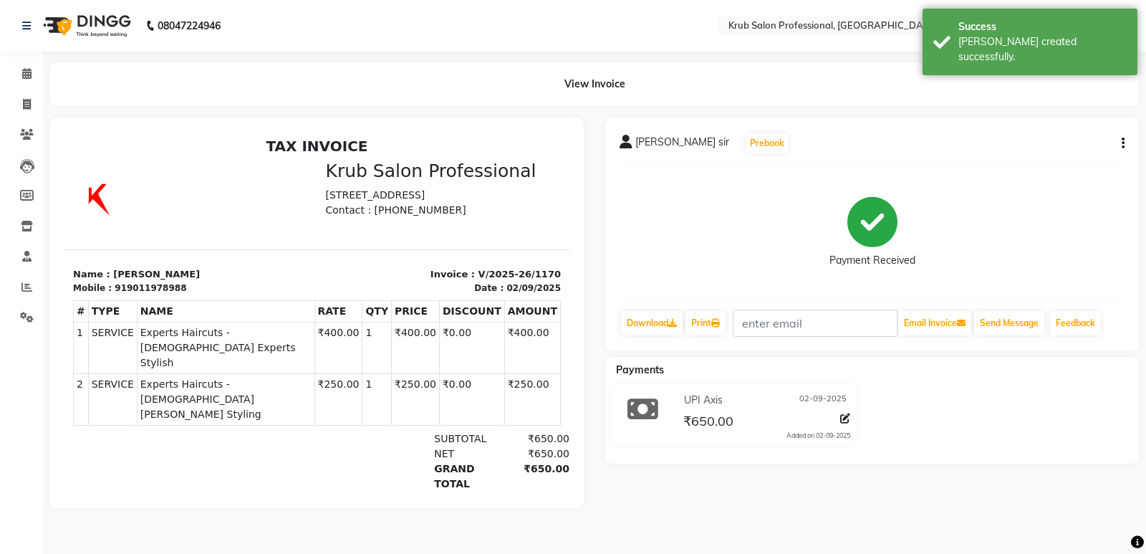
select select "service"
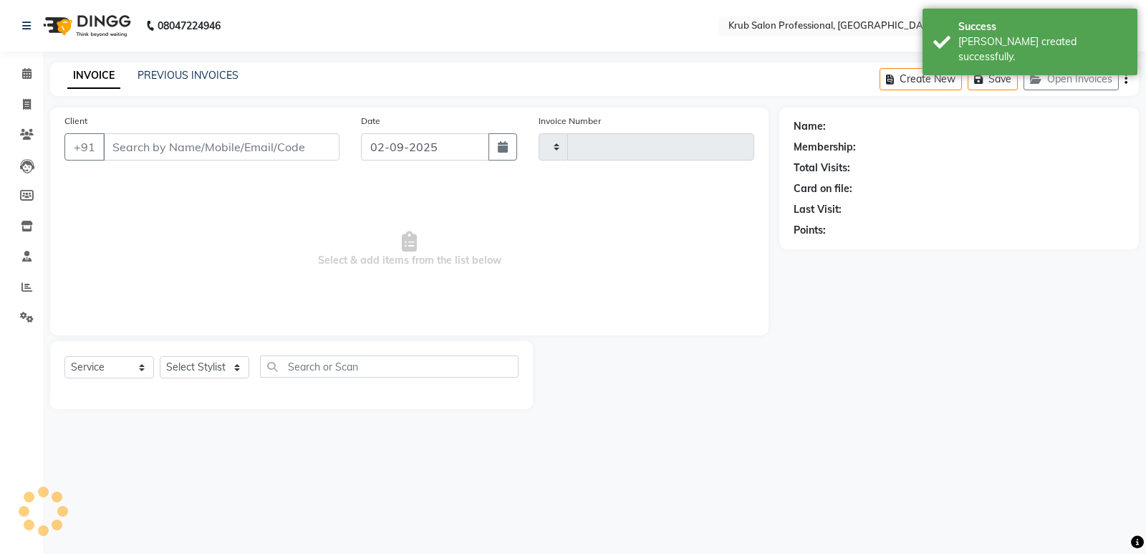
type input "1171"
select select "7490"
type input "9011978988"
select select "88974"
